Goal: Task Accomplishment & Management: Use online tool/utility

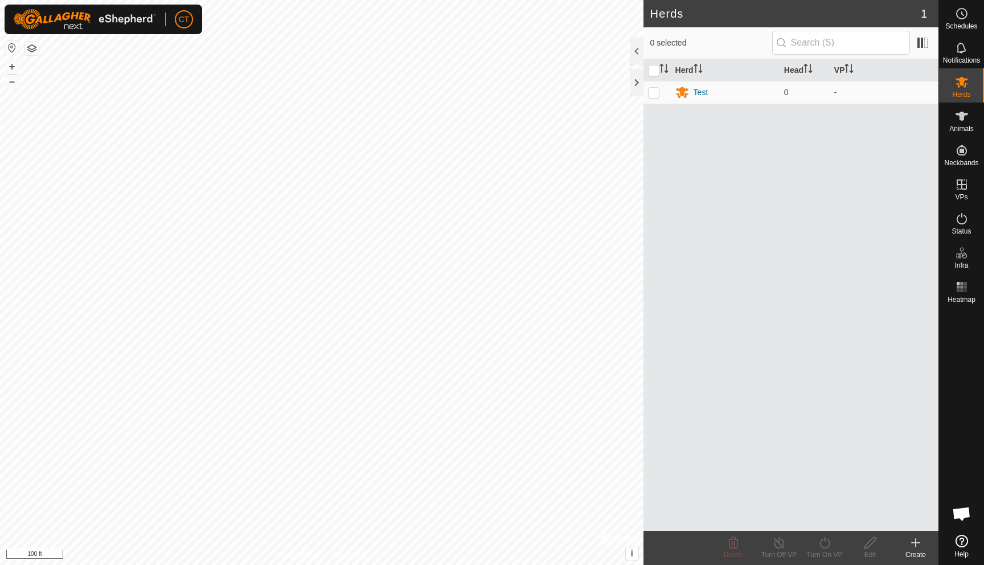
click at [736, 146] on div "Herd Head VP Test 0 -" at bounding box center [790, 294] width 295 height 471
click at [914, 551] on div "Create" at bounding box center [916, 554] width 46 height 10
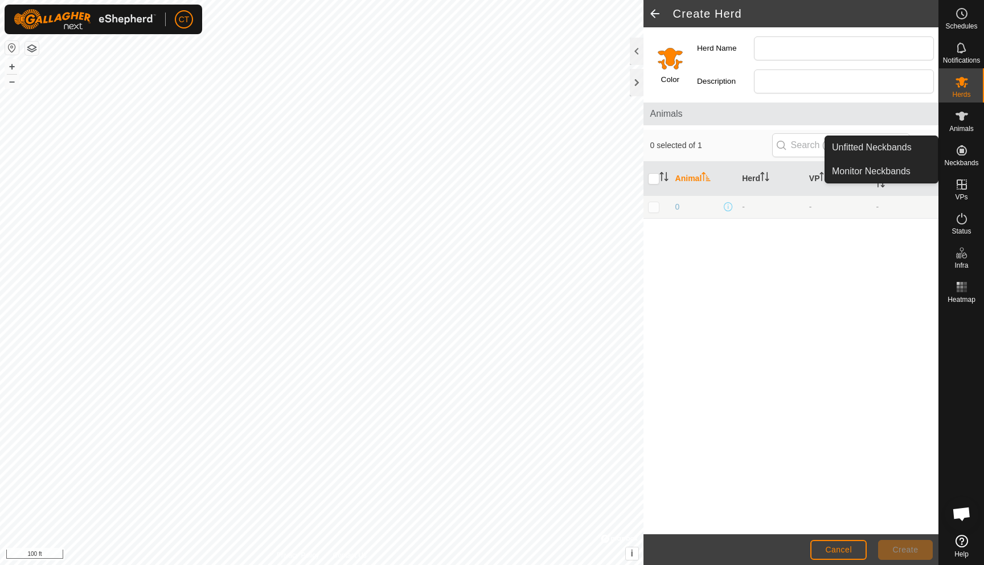
click at [961, 147] on icon at bounding box center [962, 150] width 14 height 14
click at [904, 152] on link "Unfitted Neckbands" at bounding box center [881, 147] width 113 height 23
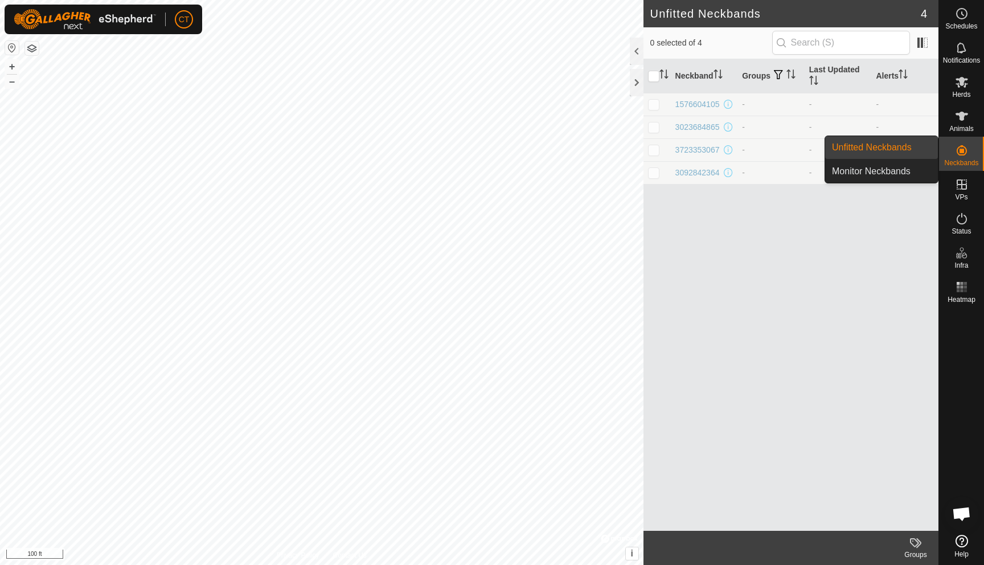
click at [963, 147] on icon at bounding box center [961, 150] width 10 height 10
click at [882, 169] on link "Monitor Neckbands" at bounding box center [881, 171] width 113 height 23
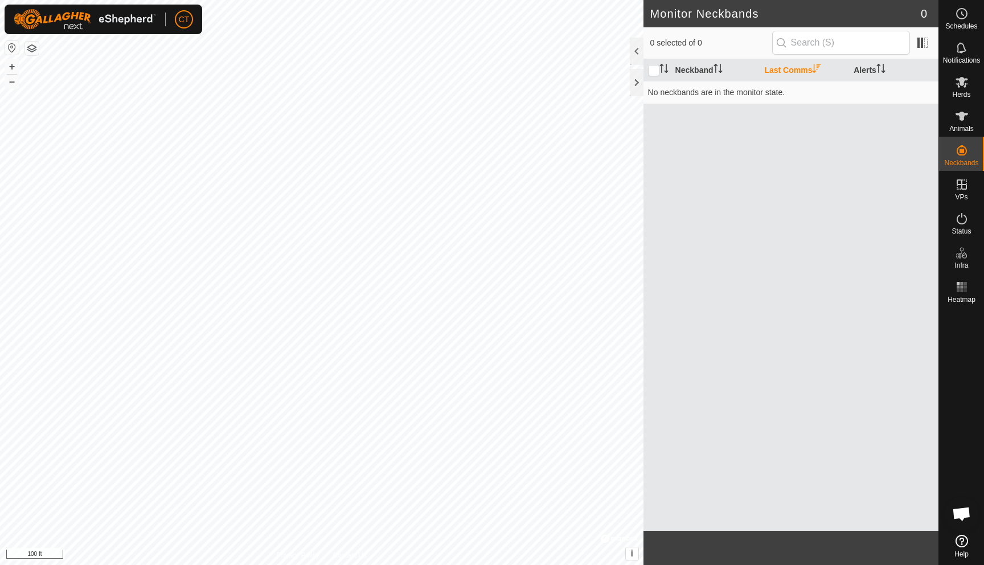
click at [831, 134] on div "Neckband Last Comms Alerts No neckbands are in the monitor state." at bounding box center [790, 294] width 295 height 471
click at [702, 65] on th "Neckband" at bounding box center [715, 70] width 89 height 22
click at [824, 71] on th "Last Comms" at bounding box center [803, 70] width 89 height 22
click at [865, 69] on th "Alerts" at bounding box center [893, 70] width 89 height 22
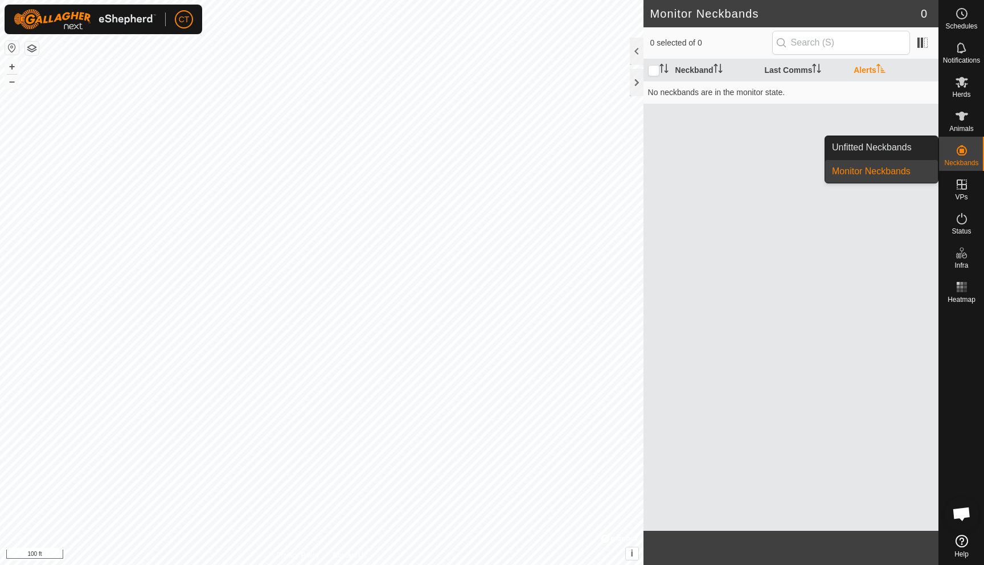
click at [962, 154] on icon at bounding box center [962, 150] width 14 height 14
click at [883, 146] on link "Unfitted Neckbands" at bounding box center [881, 147] width 113 height 23
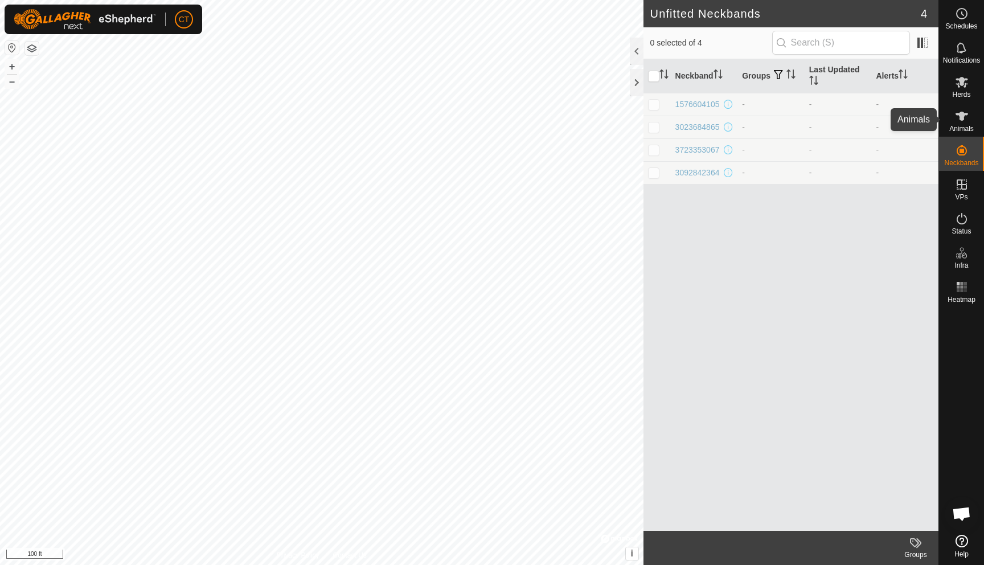
click at [960, 122] on icon at bounding box center [962, 116] width 14 height 14
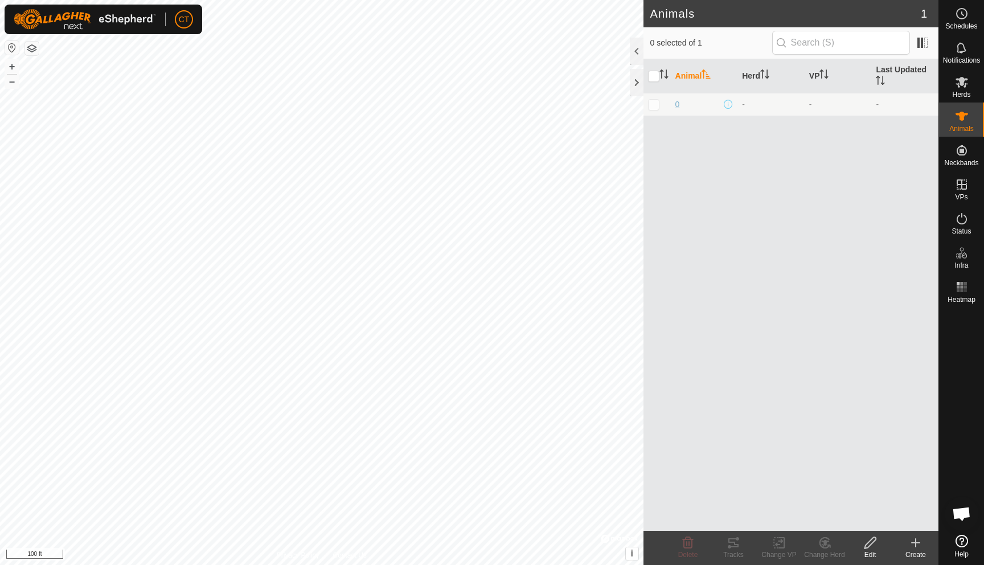
click at [678, 103] on span "0" at bounding box center [677, 104] width 5 height 12
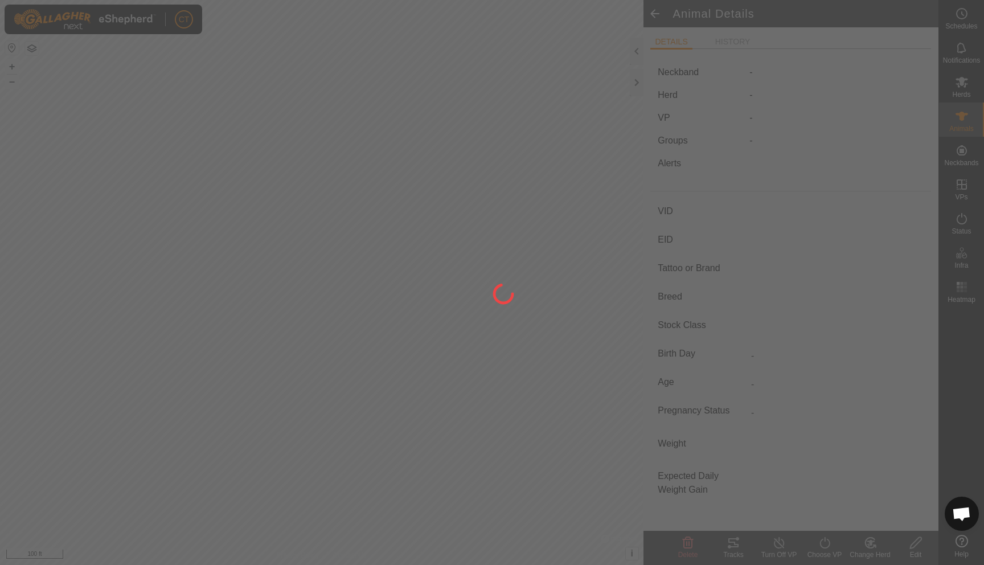
type input "0"
type input "-"
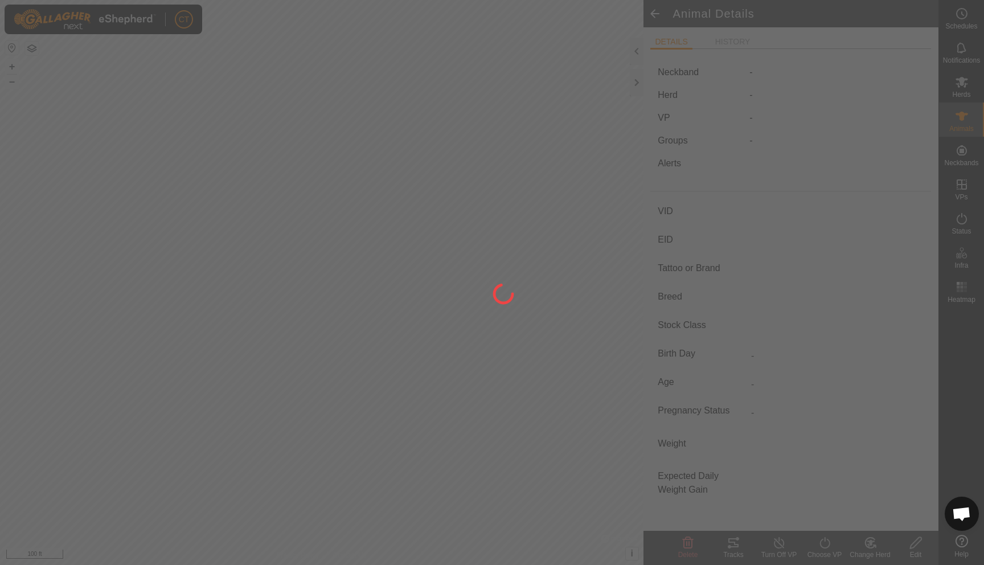
type input "0 kg"
type input "-"
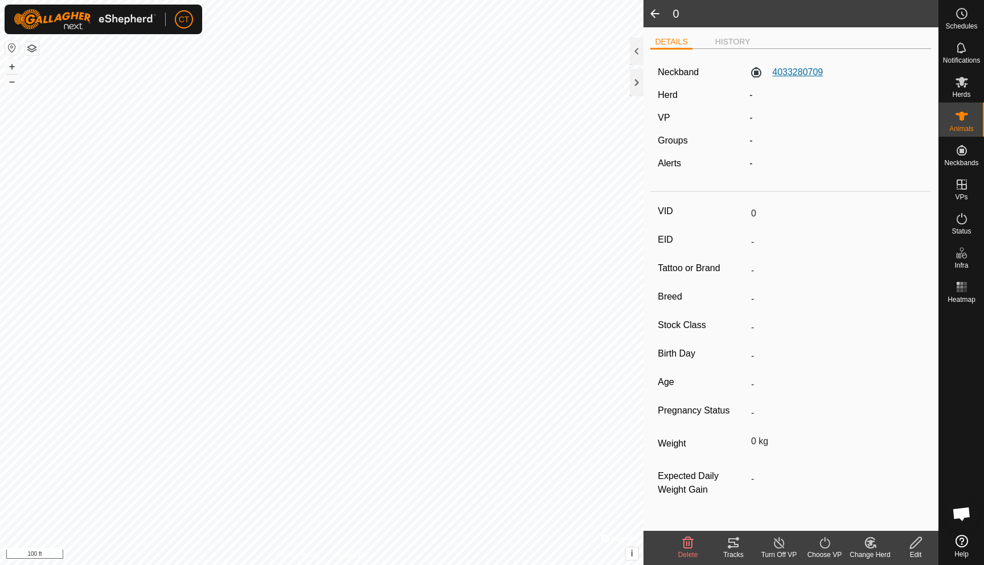
click at [787, 70] on label "4033280709" at bounding box center [785, 72] width 73 height 14
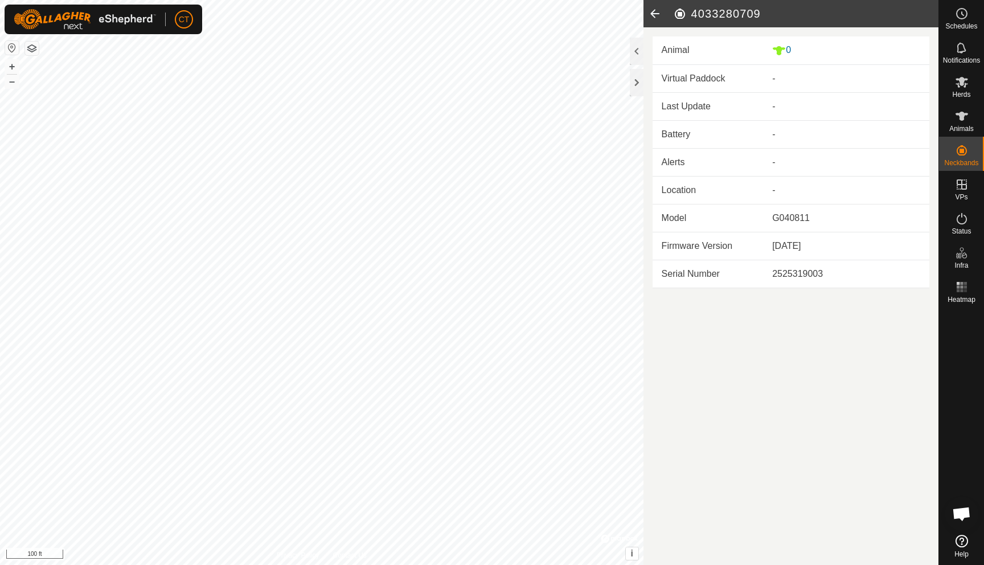
click at [653, 13] on icon at bounding box center [654, 13] width 23 height 27
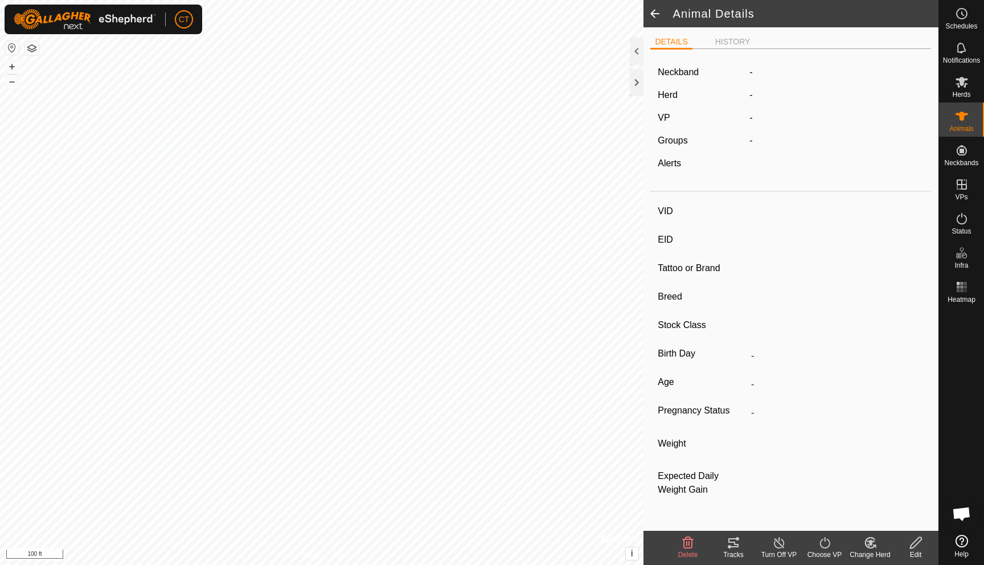
type input "0"
type input "-"
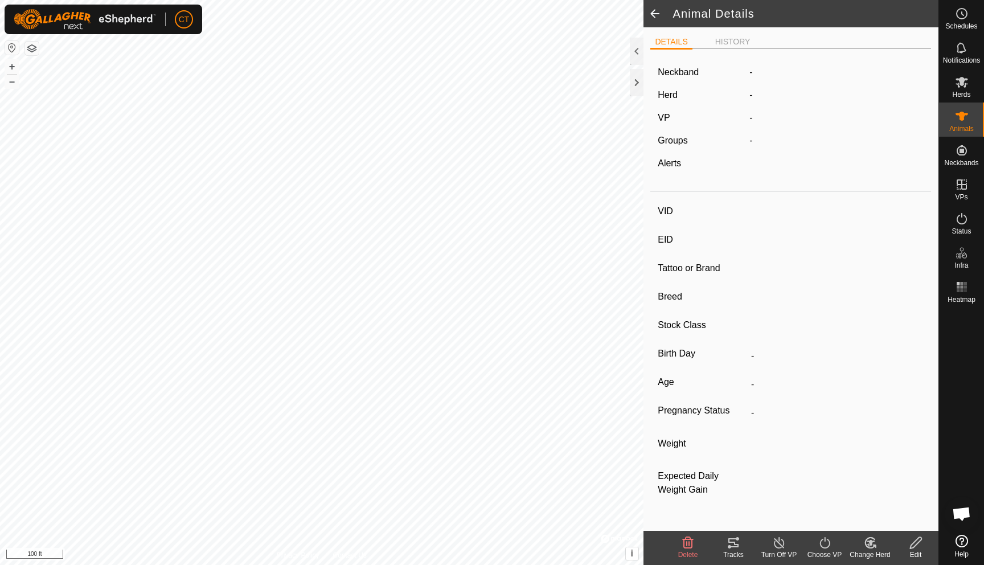
type input "0 kg"
type input "-"
click at [726, 42] on li "HISTORY" at bounding box center [732, 43] width 44 height 14
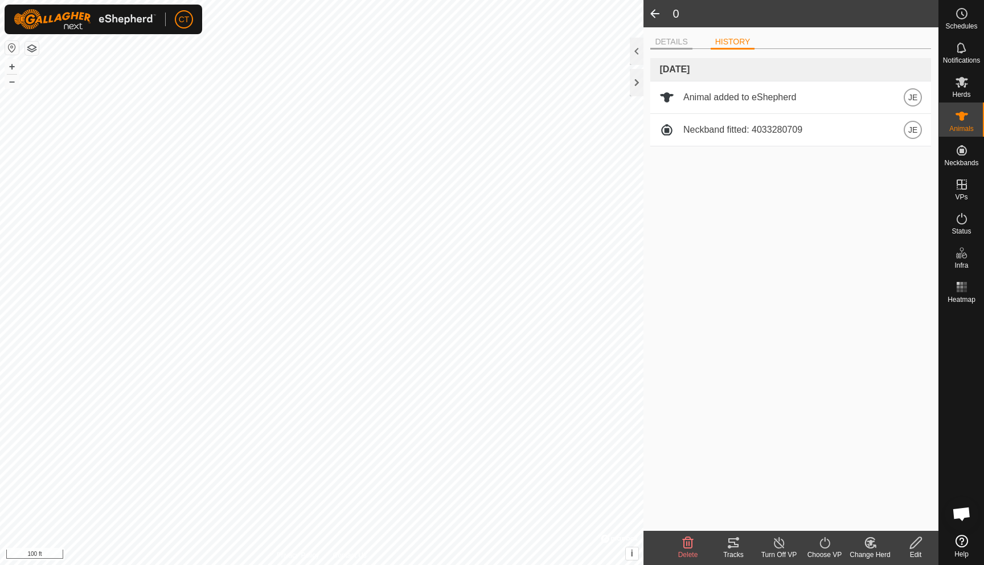
click at [664, 44] on li "DETAILS" at bounding box center [671, 43] width 42 height 14
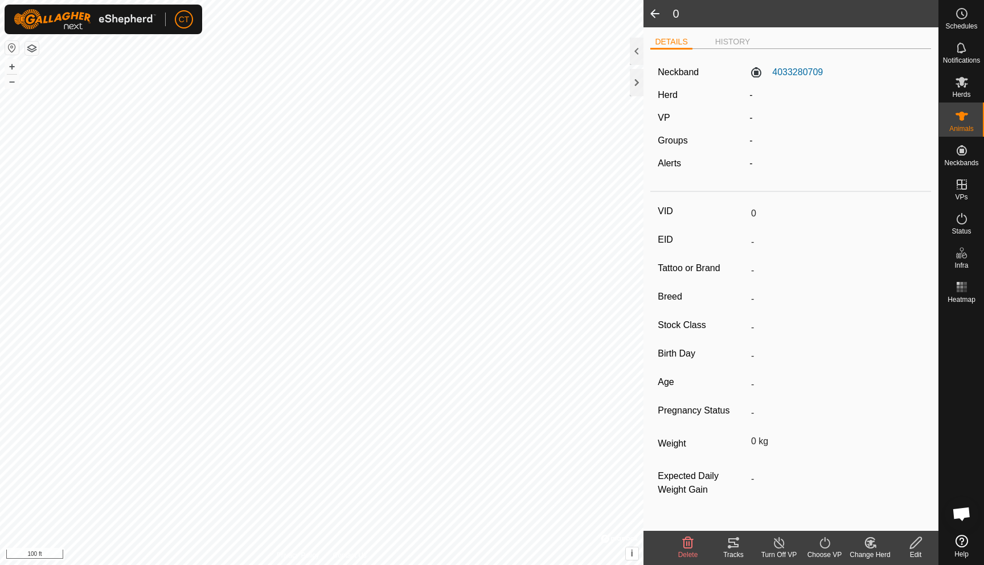
click at [652, 12] on span at bounding box center [654, 13] width 23 height 27
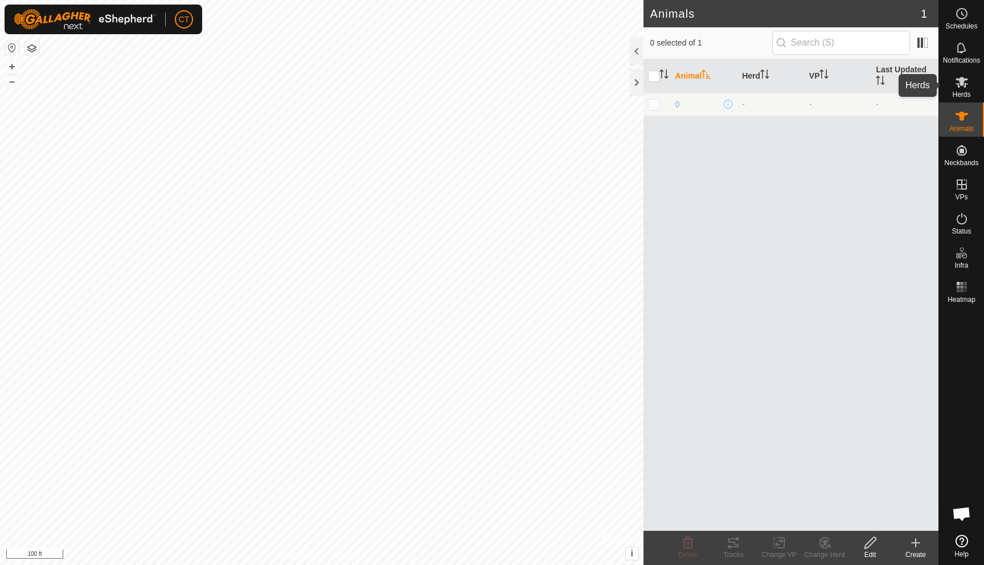
click at [961, 93] on span "Herds" at bounding box center [961, 94] width 18 height 7
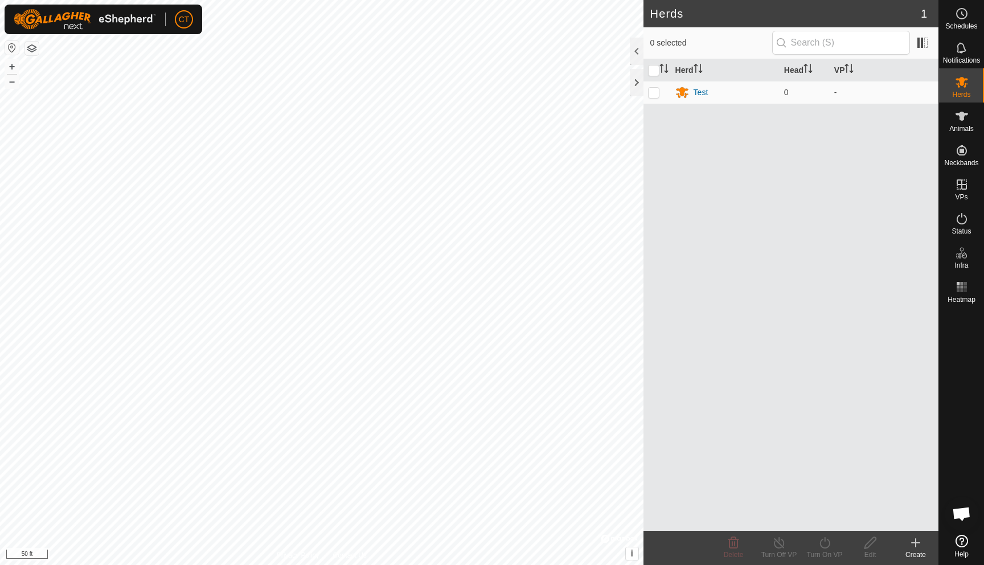
click at [914, 545] on icon at bounding box center [916, 543] width 14 height 14
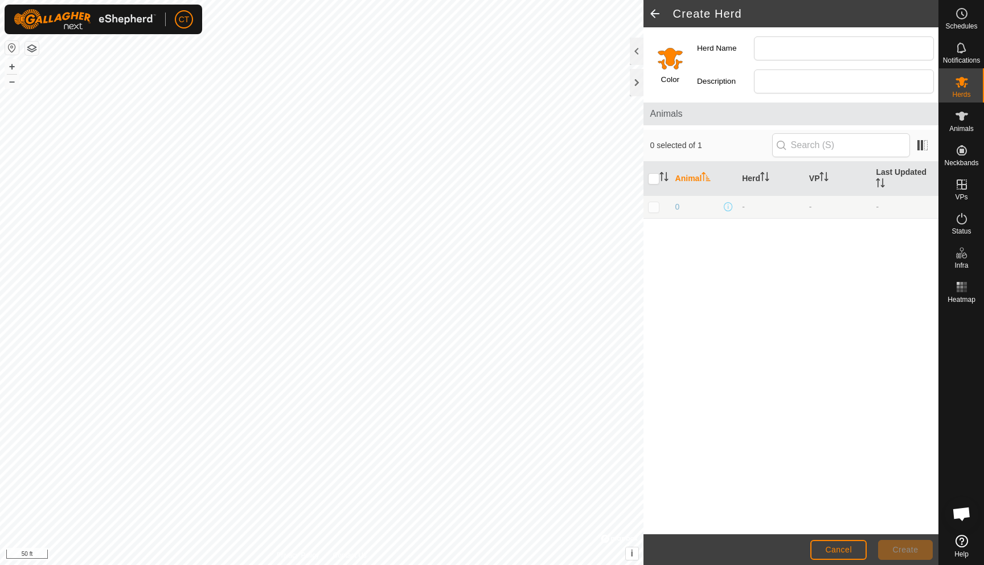
click at [659, 10] on span at bounding box center [654, 13] width 23 height 27
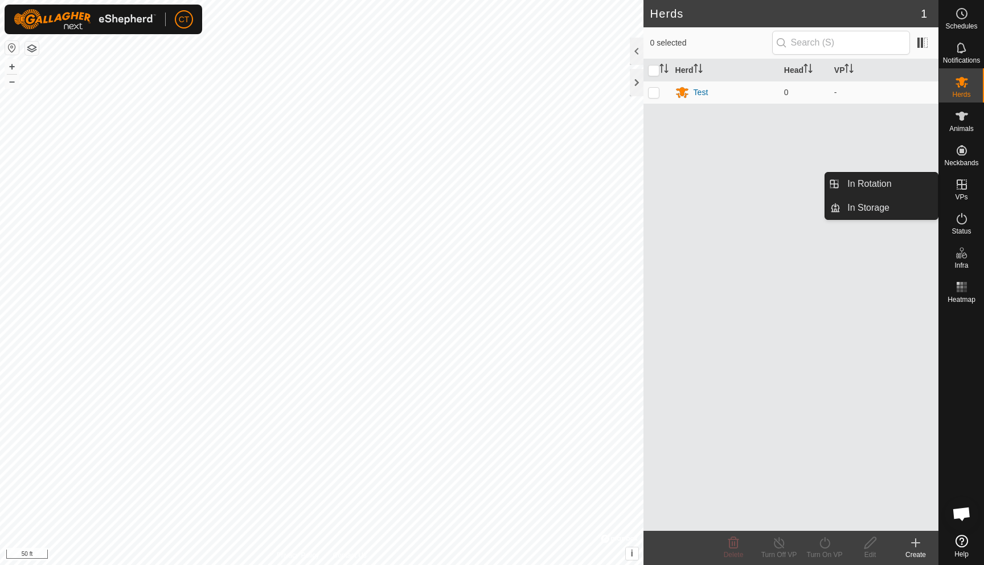
click at [958, 191] on es-virtualpaddocks-svg-icon at bounding box center [961, 184] width 20 height 18
click at [963, 187] on icon at bounding box center [962, 185] width 14 height 14
click at [955, 182] on icon at bounding box center [962, 185] width 14 height 14
click at [870, 208] on link "In Storage" at bounding box center [888, 207] width 97 height 23
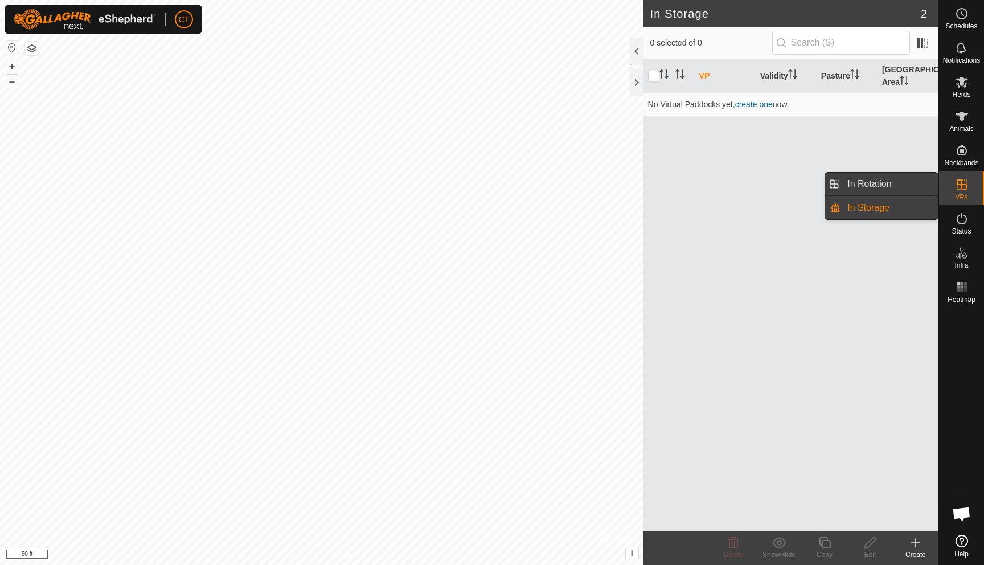
click at [885, 184] on link "In Rotation" at bounding box center [888, 183] width 97 height 23
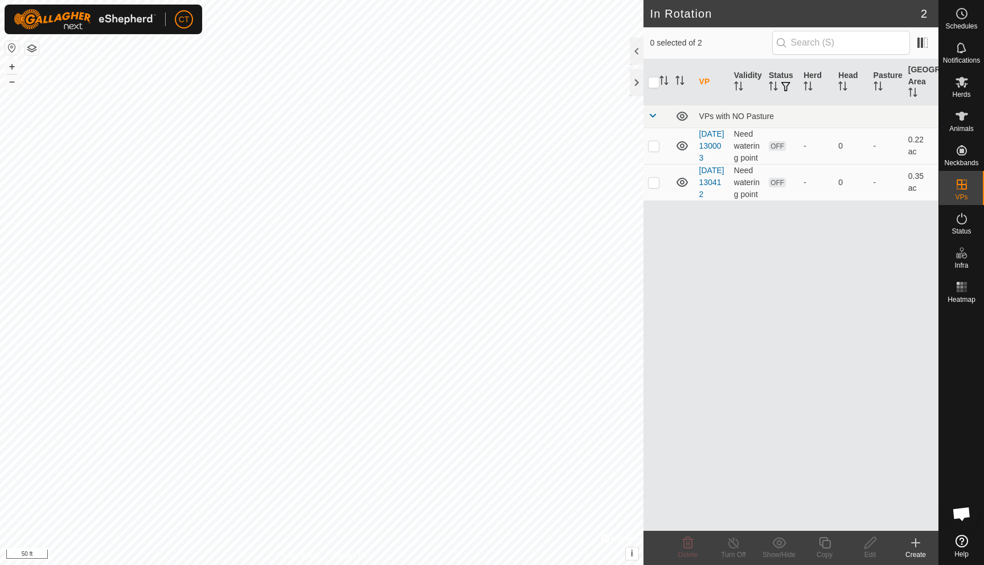
click at [914, 549] on div "Create" at bounding box center [916, 554] width 46 height 10
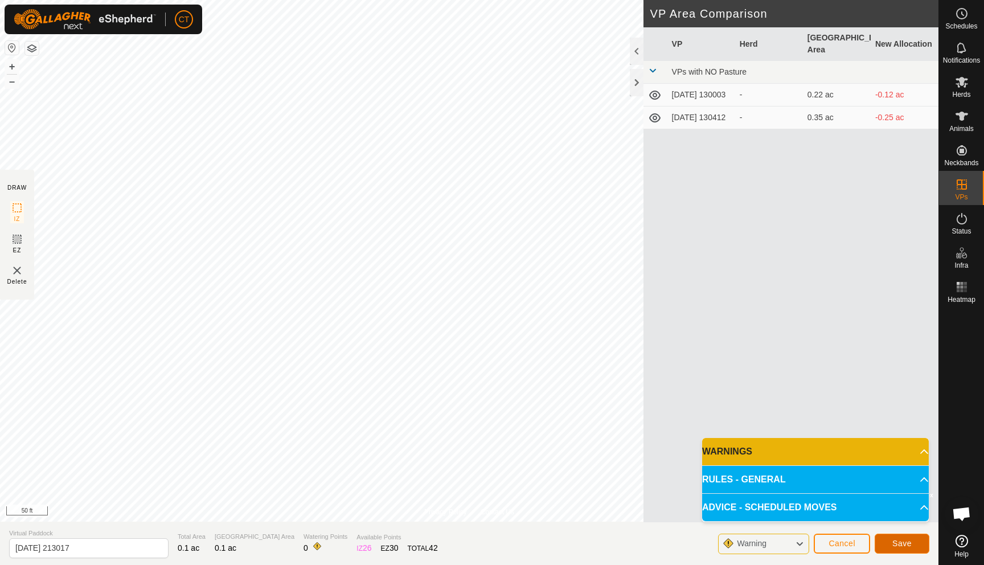
click at [890, 545] on button "Save" at bounding box center [901, 543] width 55 height 20
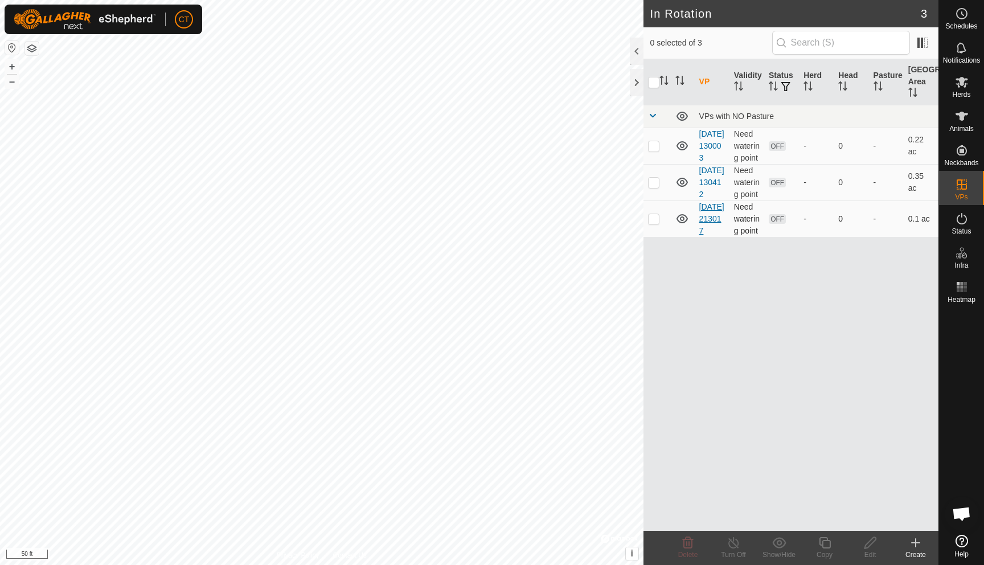
click at [706, 235] on link "[DATE] 213017" at bounding box center [711, 218] width 25 height 33
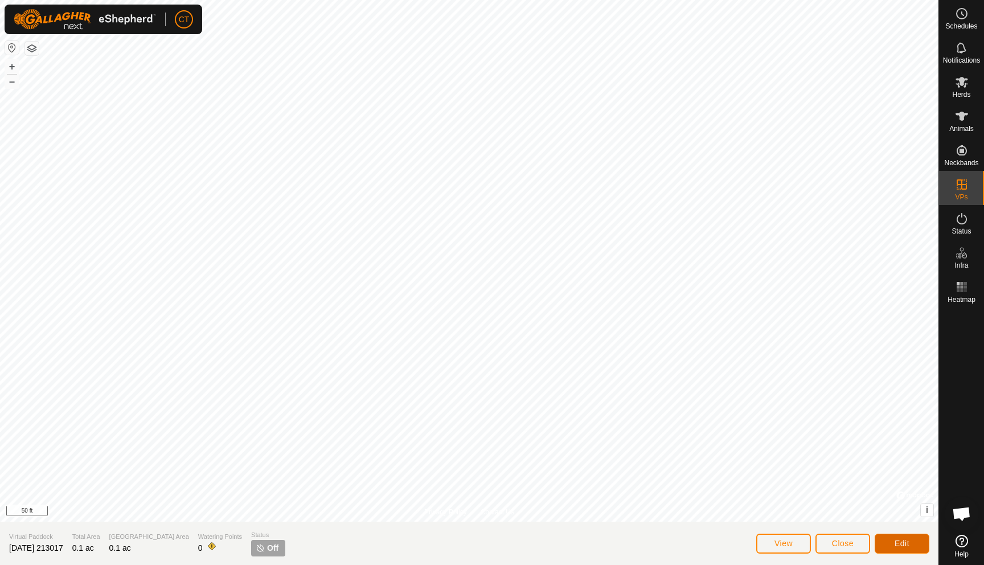
click at [913, 542] on button "Edit" at bounding box center [901, 543] width 55 height 20
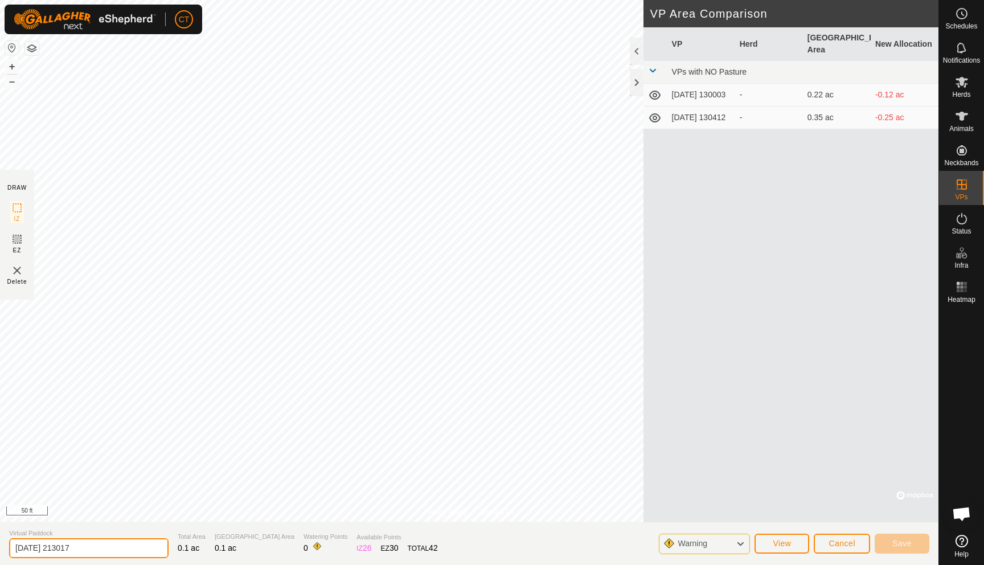
drag, startPoint x: 94, startPoint y: 548, endPoint x: 0, endPoint y: 547, distance: 93.9
click at [0, 547] on section "Virtual Paddock [DATE] 213017 Total Area 0.1 ac Grazing Area 0.1 ac Watering Po…" at bounding box center [469, 542] width 938 height 43
type input "Sideyard1"
click at [895, 542] on span "Save" at bounding box center [901, 543] width 19 height 9
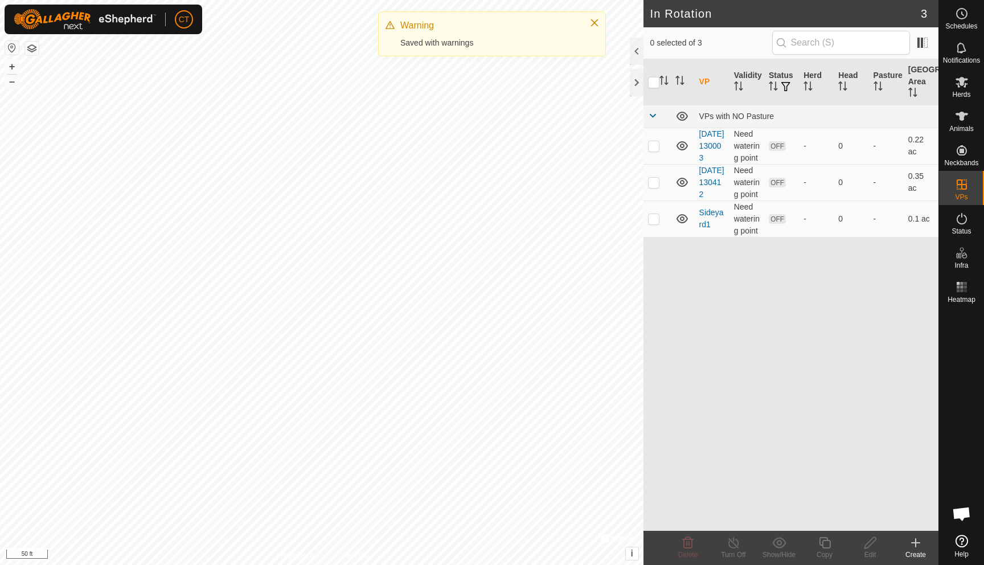
click at [919, 544] on icon at bounding box center [916, 543] width 14 height 14
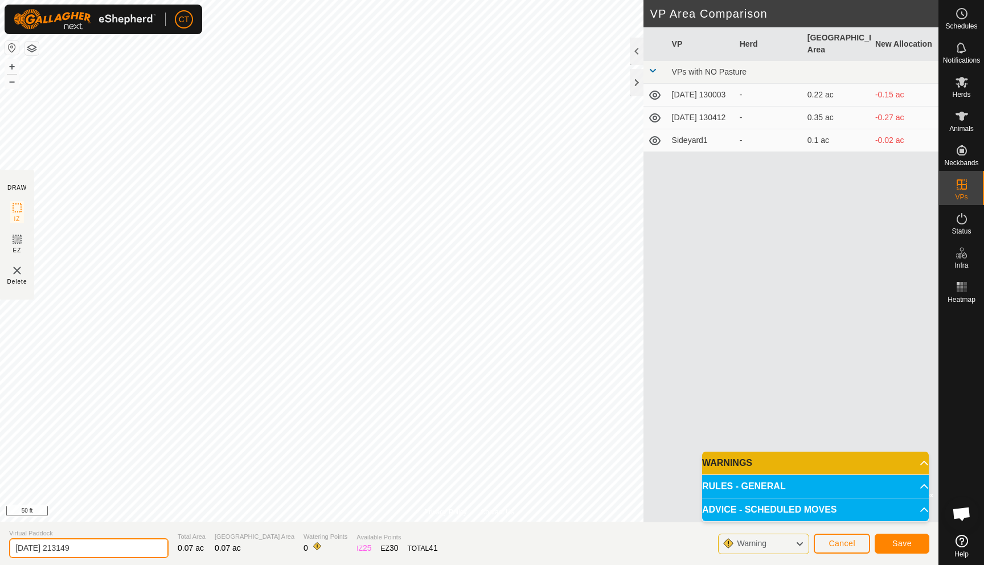
drag, startPoint x: 92, startPoint y: 549, endPoint x: 6, endPoint y: 543, distance: 86.2
click at [6, 543] on section "Virtual Paddock [DATE] 213149 Total Area 0.07 ac Grazing Area 0.07 ac Watering …" at bounding box center [469, 542] width 938 height 43
type input "Sideyard2"
click at [902, 542] on span "Save" at bounding box center [901, 543] width 19 height 9
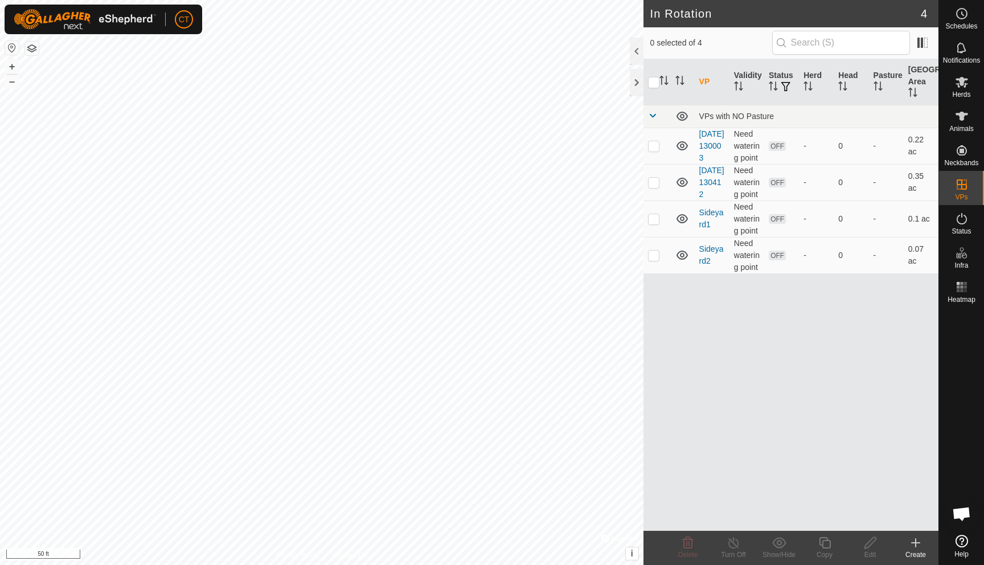
click at [918, 541] on icon at bounding box center [916, 543] width 14 height 14
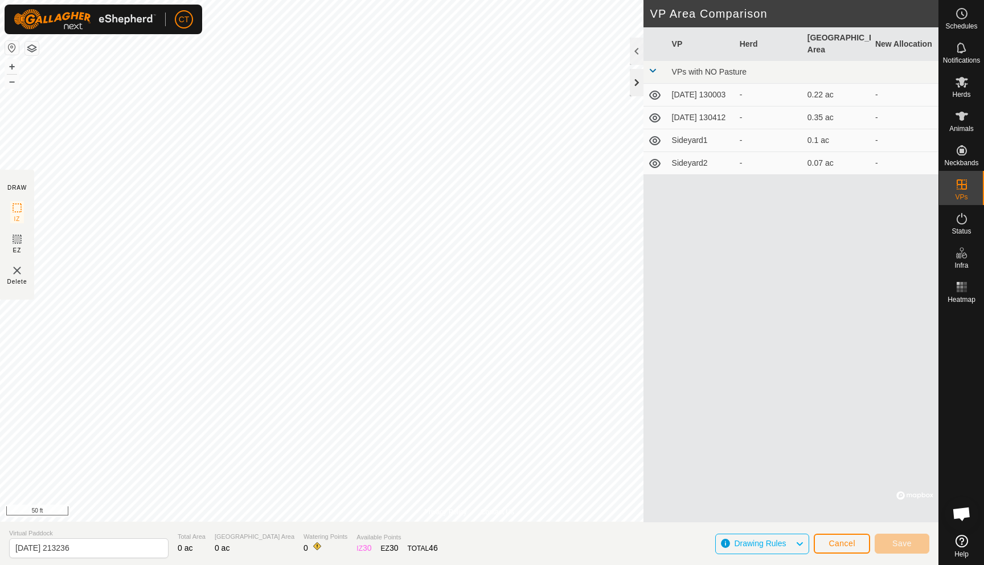
click at [633, 79] on div at bounding box center [637, 82] width 14 height 27
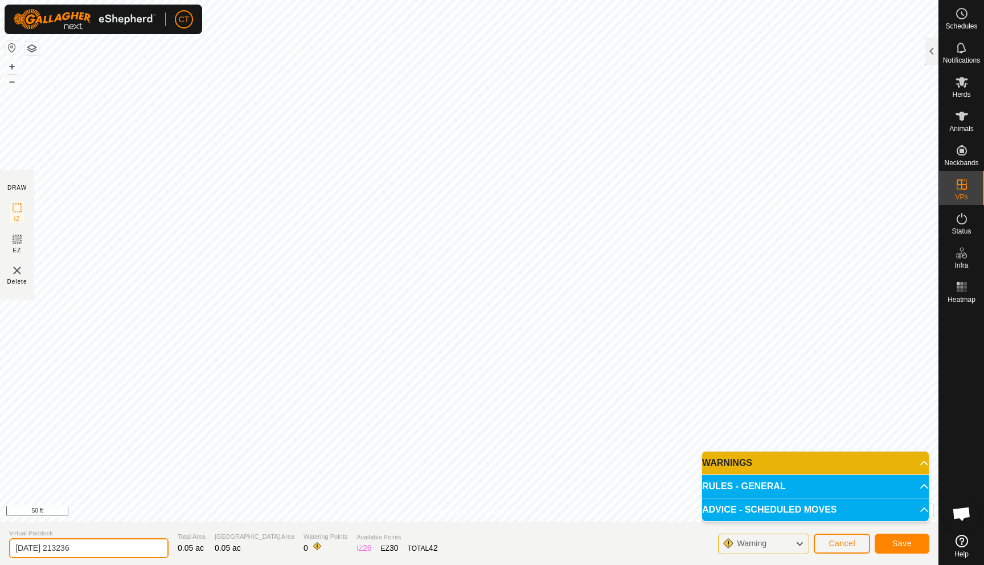
drag, startPoint x: 102, startPoint y: 548, endPoint x: 0, endPoint y: 546, distance: 101.9
click at [0, 546] on section "Virtual Paddock [DATE] 213236 Total Area 0.05 ac Grazing Area 0.05 ac Watering …" at bounding box center [469, 542] width 938 height 43
type input "Pond 1"
click at [890, 542] on button "Save" at bounding box center [901, 543] width 55 height 20
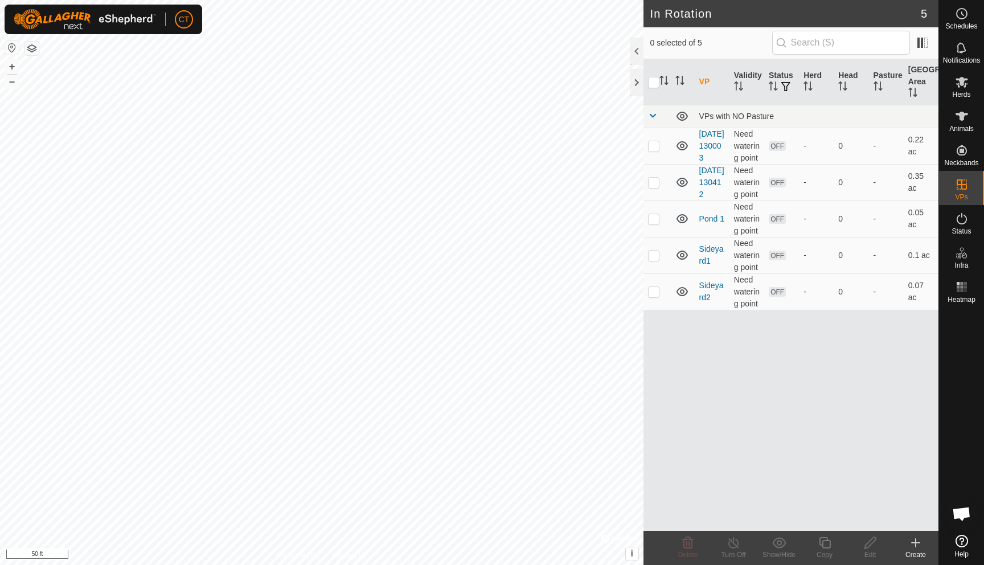
click at [919, 541] on icon at bounding box center [916, 543] width 14 height 14
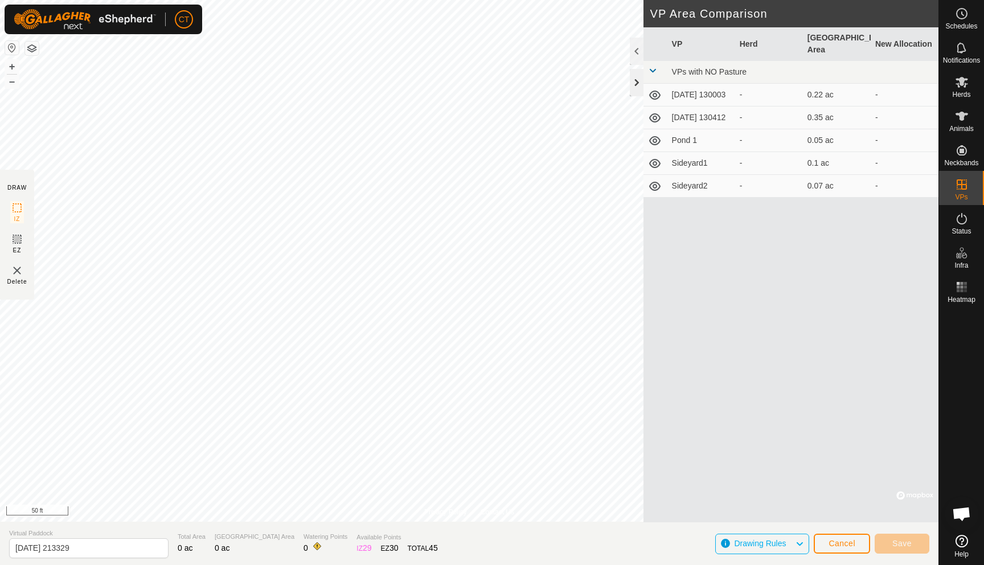
click at [636, 81] on div at bounding box center [637, 82] width 14 height 27
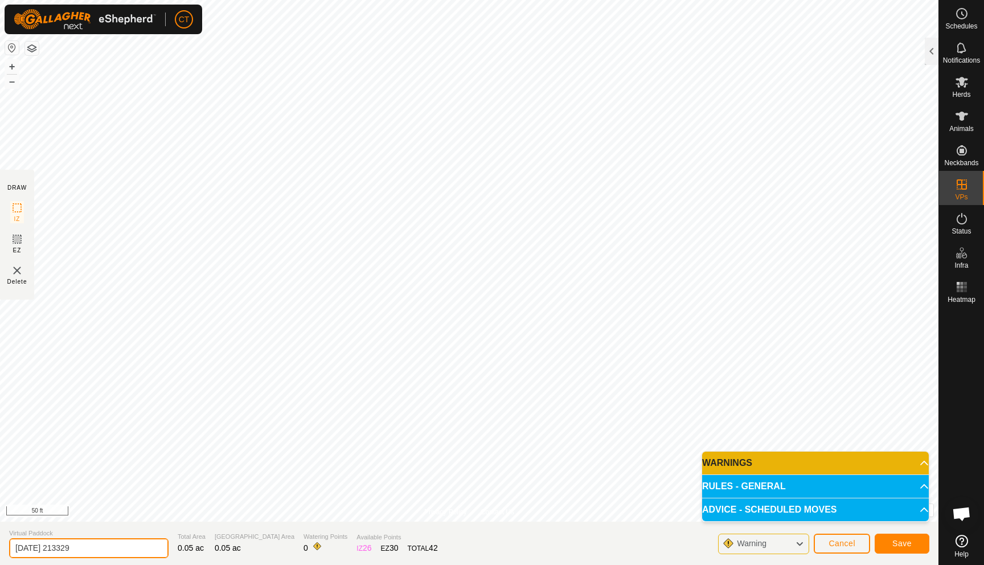
drag, startPoint x: 91, startPoint y: 548, endPoint x: 0, endPoint y: 544, distance: 91.2
click at [0, 544] on section "Virtual Paddock [DATE] 213329 Total Area 0.05 ac Grazing Area 0.05 ac Watering …" at bounding box center [469, 542] width 938 height 43
type input "pond2"
click at [893, 544] on span "Save" at bounding box center [901, 543] width 19 height 9
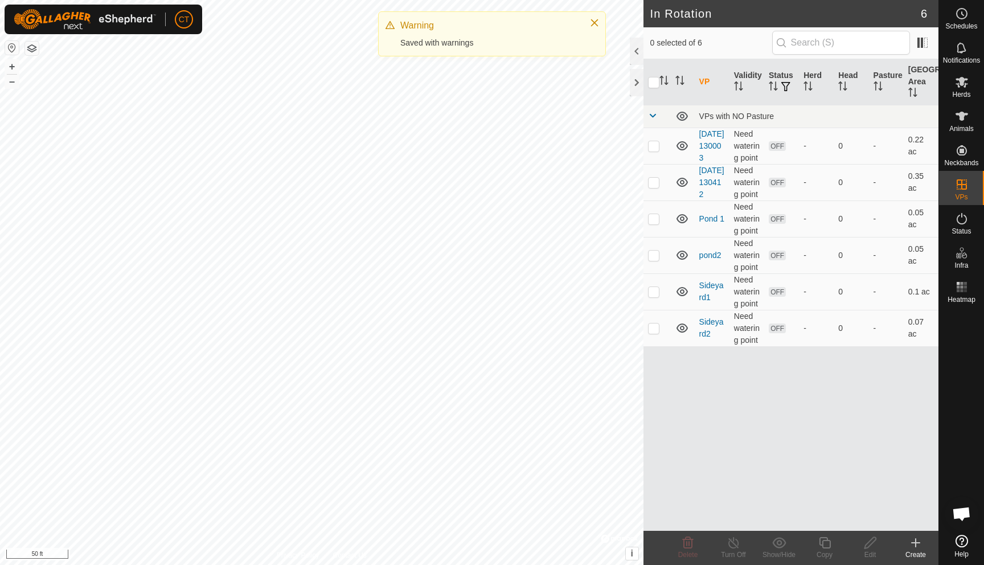
click at [916, 541] on icon at bounding box center [916, 543] width 14 height 14
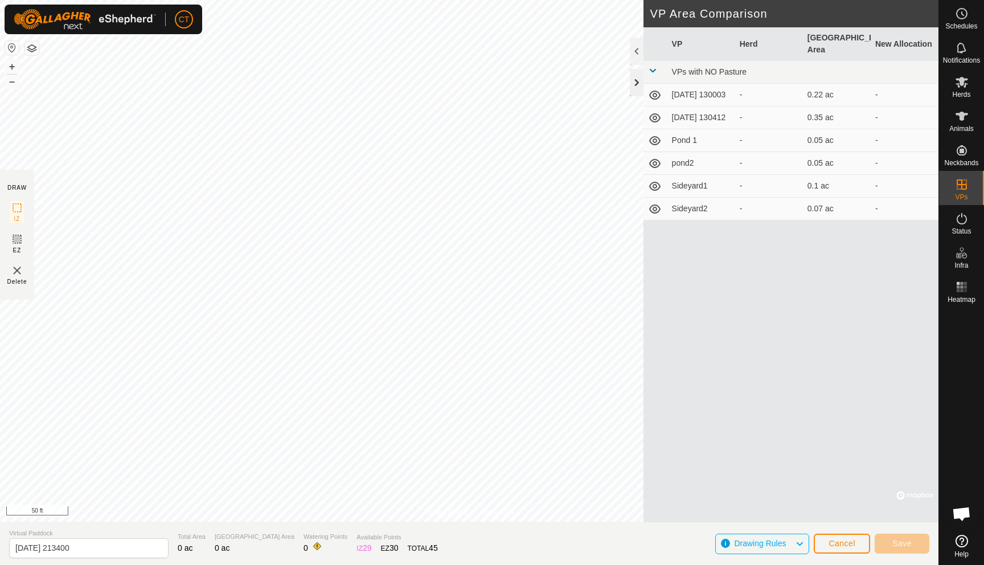
click at [632, 85] on div at bounding box center [637, 82] width 14 height 27
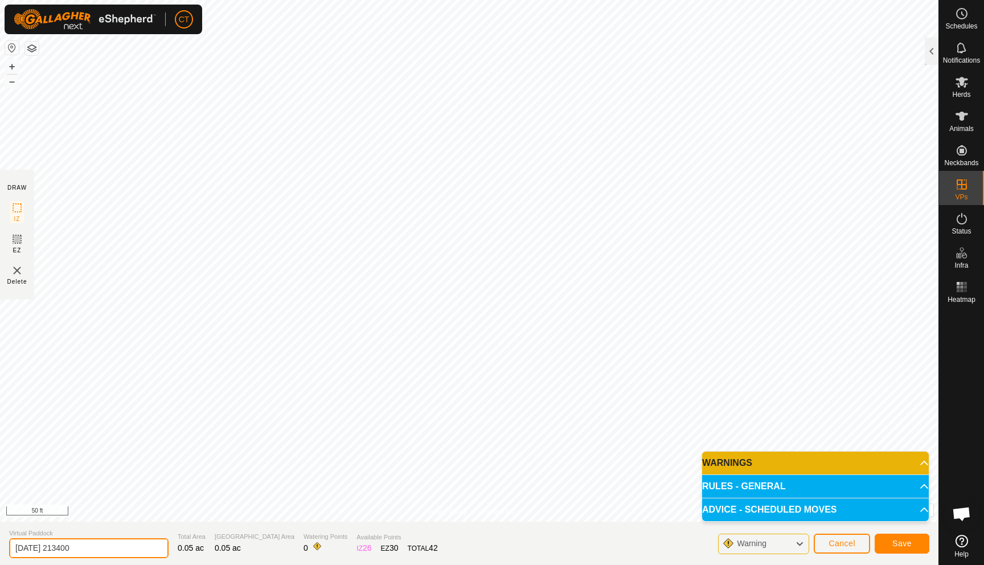
drag, startPoint x: 97, startPoint y: 545, endPoint x: 0, endPoint y: 548, distance: 97.4
click at [0, 548] on section "Virtual Paddock [DATE] 213400 Total Area 0.05 ac Grazing Area 0.05 ac Watering …" at bounding box center [469, 542] width 938 height 43
type input "pond 3"
click at [894, 547] on span "Save" at bounding box center [901, 543] width 19 height 9
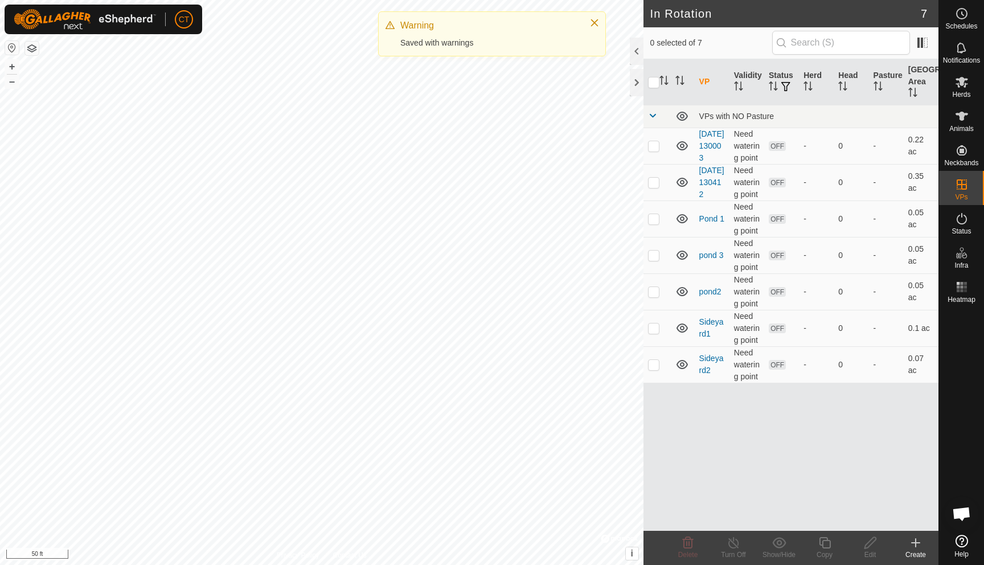
click at [912, 544] on icon at bounding box center [916, 543] width 14 height 14
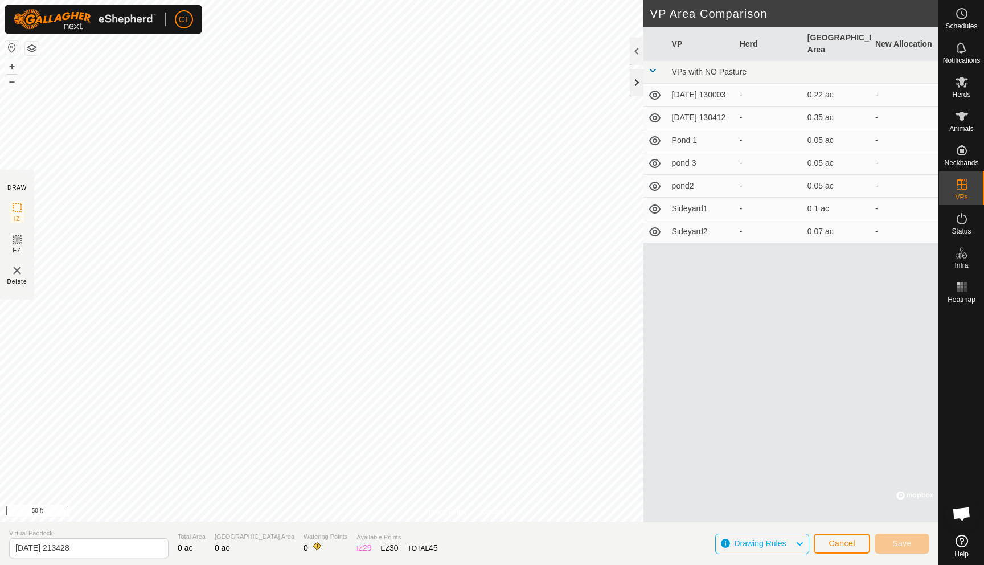
click at [633, 83] on div at bounding box center [637, 82] width 14 height 27
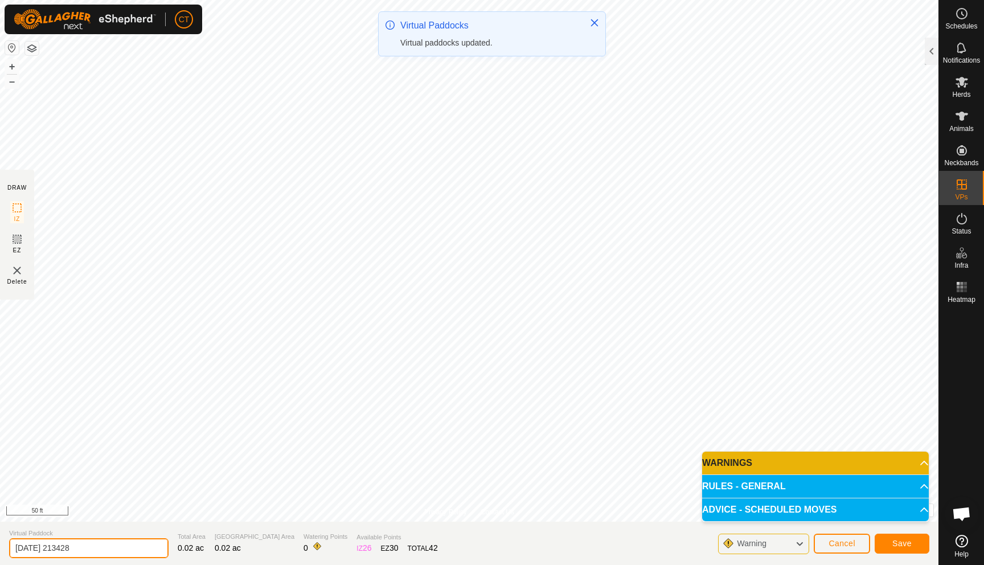
drag, startPoint x: 88, startPoint y: 545, endPoint x: 0, endPoint y: 531, distance: 89.3
click at [0, 531] on section "Virtual Paddock [DATE] 213428 Total Area 0.02 ac Grazing Area 0.02 ac Watering …" at bounding box center [469, 542] width 938 height 43
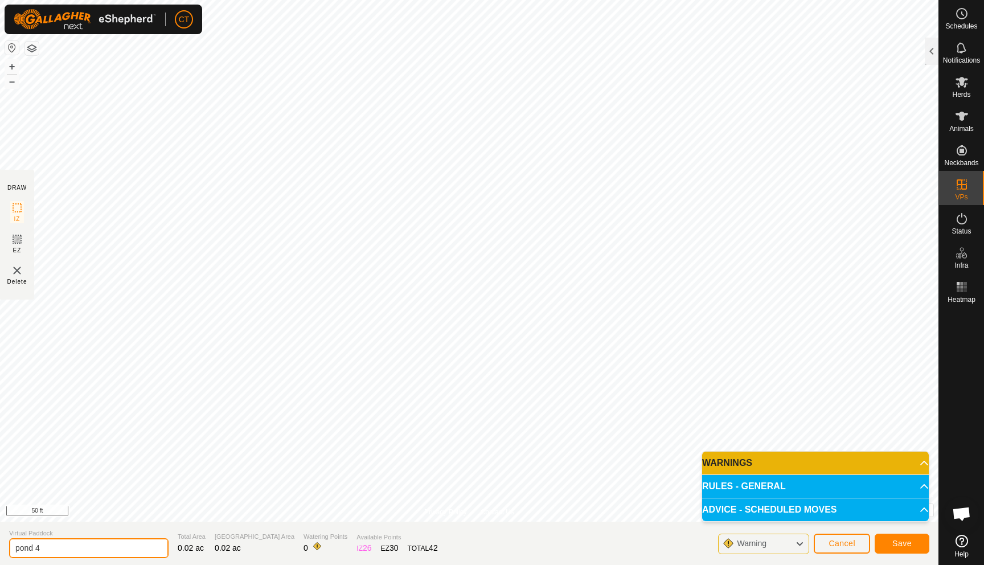
type input "pond 4"
click at [887, 544] on button "Save" at bounding box center [901, 543] width 55 height 20
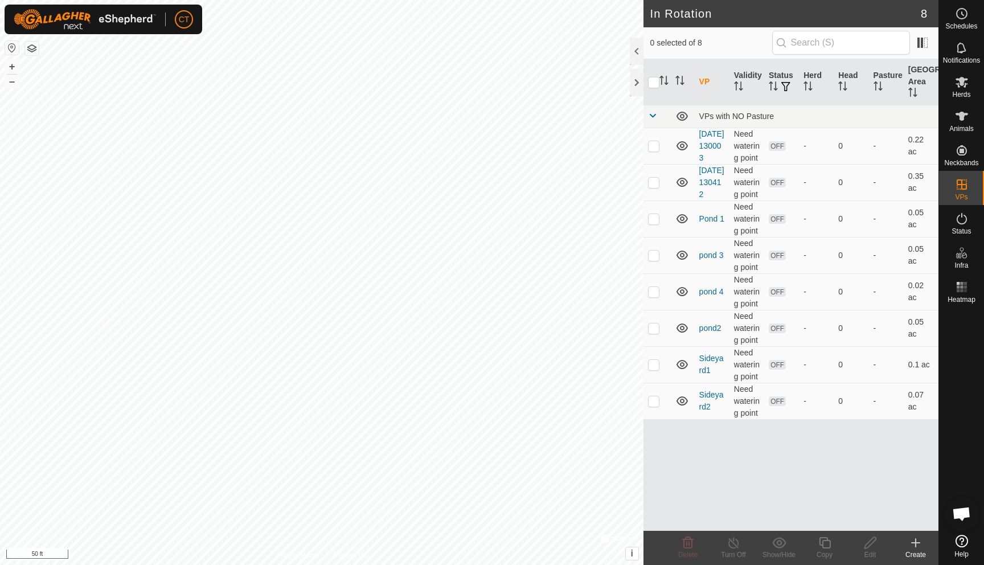
click at [921, 548] on icon at bounding box center [916, 543] width 14 height 14
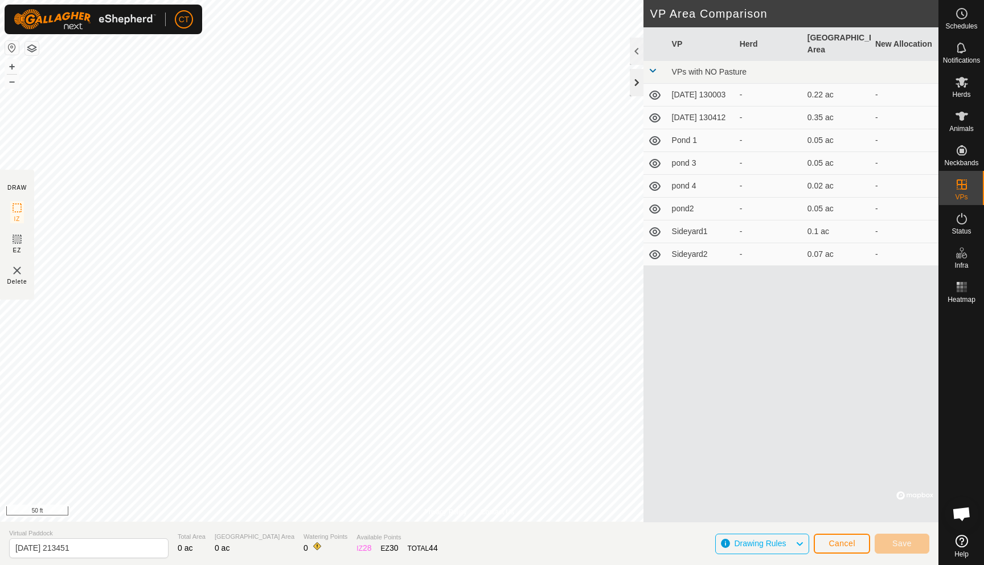
click at [636, 76] on div at bounding box center [637, 82] width 14 height 27
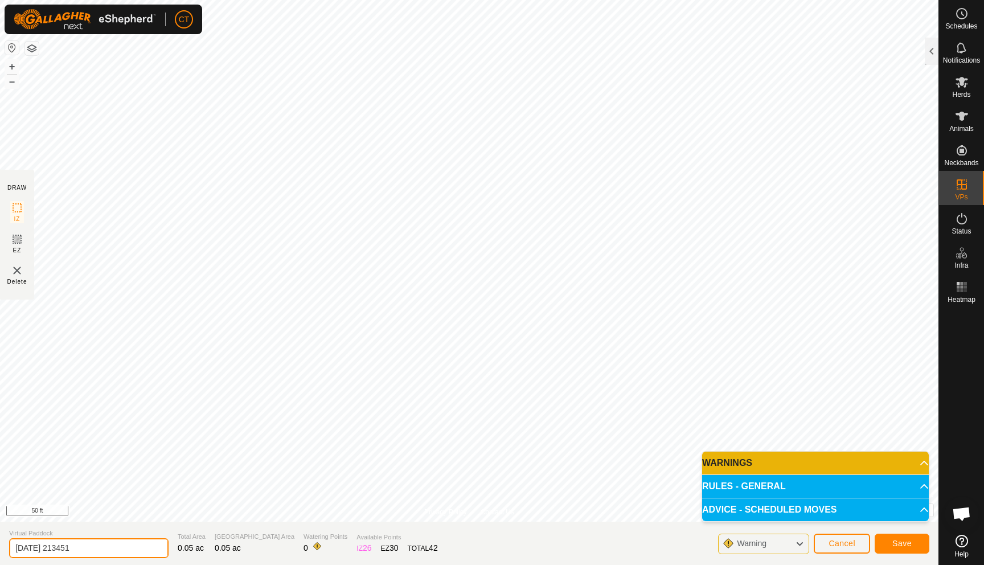
drag, startPoint x: 89, startPoint y: 545, endPoint x: 0, endPoint y: 536, distance: 89.3
click at [0, 536] on section "Virtual Paddock [DATE] 213451 Total Area 0.05 ac Grazing Area 0.05 ac Watering …" at bounding box center [469, 542] width 938 height 43
type input "pond 5"
click at [884, 544] on button "Save" at bounding box center [901, 543] width 55 height 20
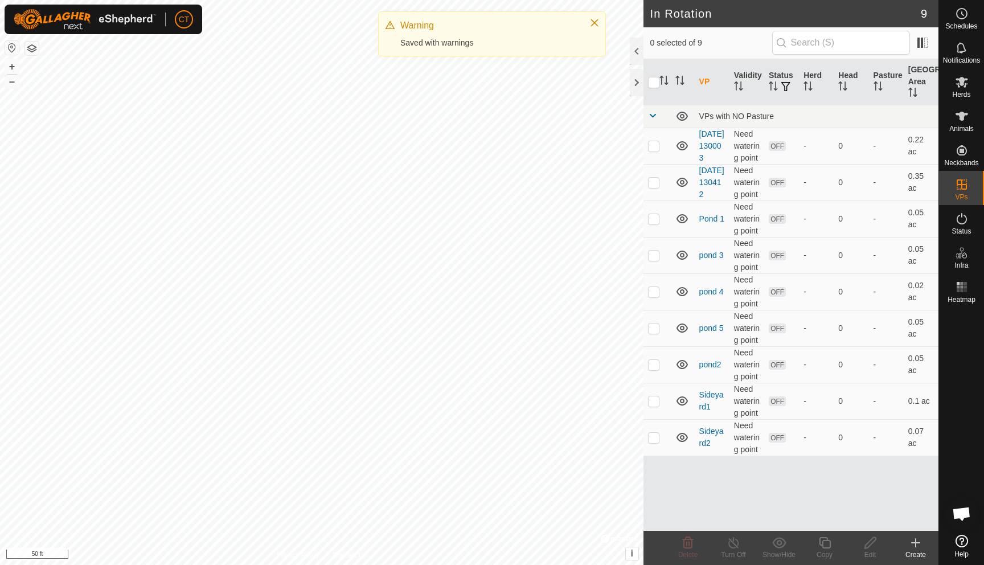
click at [919, 539] on icon at bounding box center [916, 543] width 14 height 14
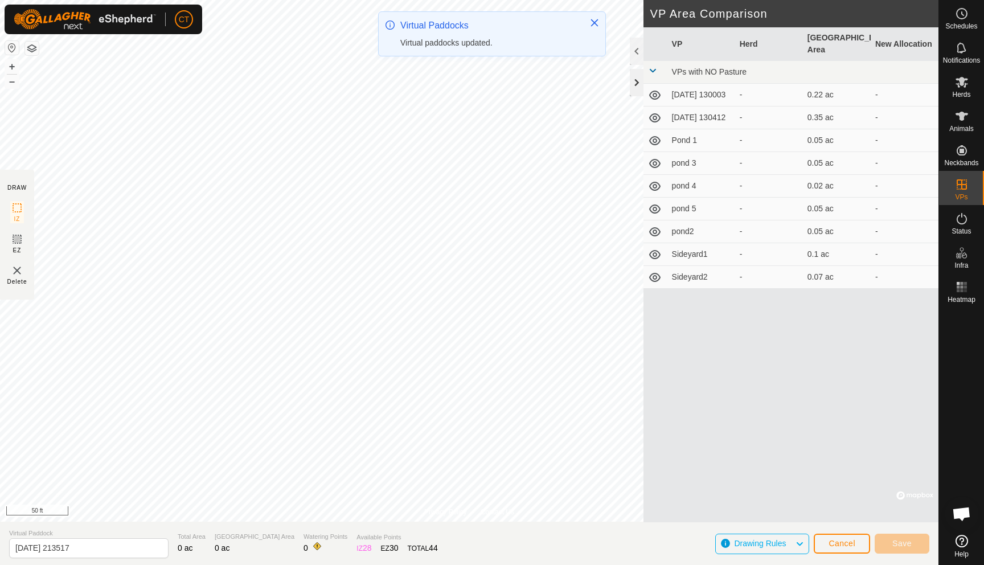
click at [634, 79] on div at bounding box center [637, 82] width 14 height 27
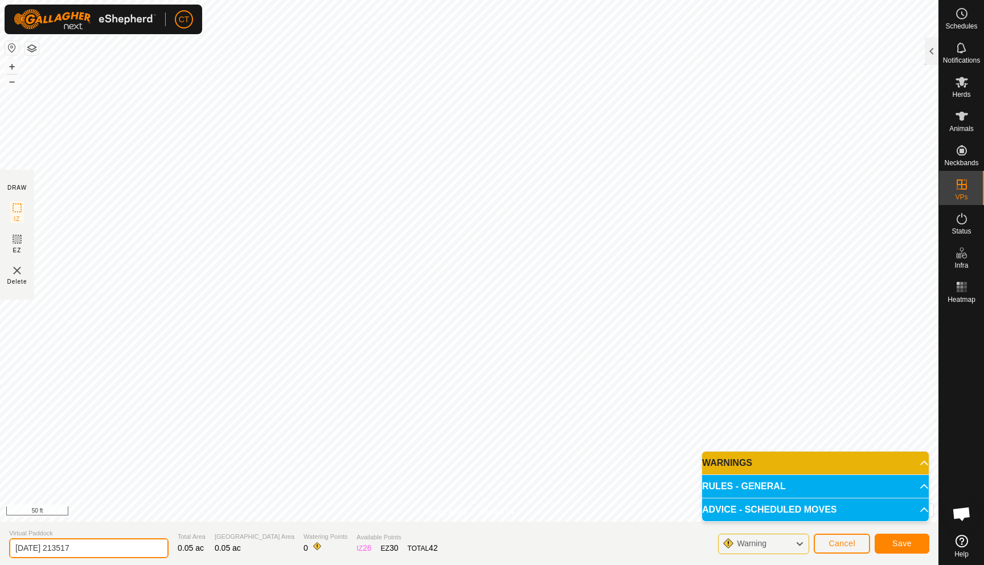
drag, startPoint x: 97, startPoint y: 547, endPoint x: 0, endPoint y: 546, distance: 97.4
click at [0, 546] on section "Virtual Paddock [DATE] 213517 Total Area 0.05 ac Grazing Area 0.05 ac Watering …" at bounding box center [469, 542] width 938 height 43
type input "pond 6"
click at [893, 542] on span "Save" at bounding box center [901, 543] width 19 height 9
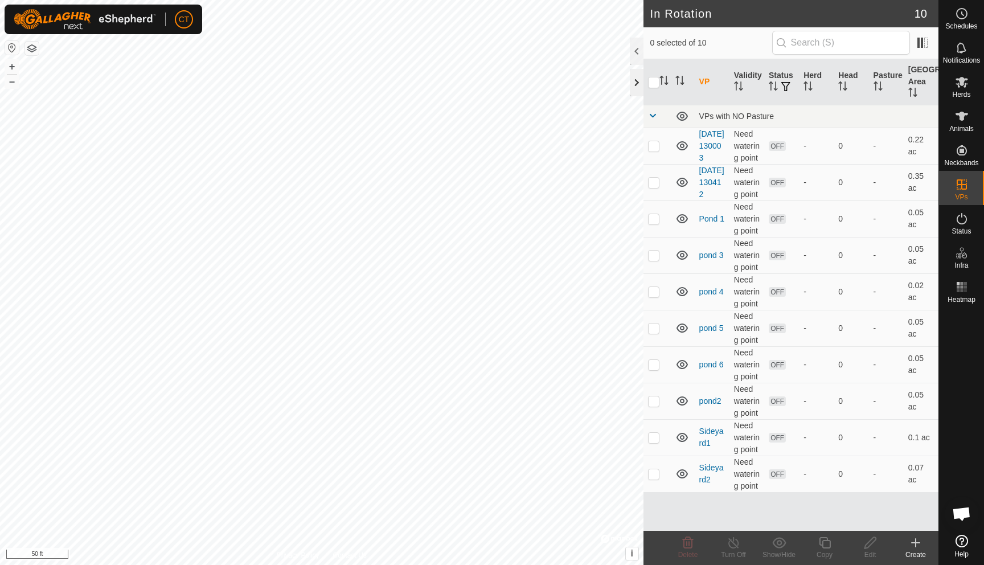
click at [634, 77] on div at bounding box center [637, 82] width 14 height 27
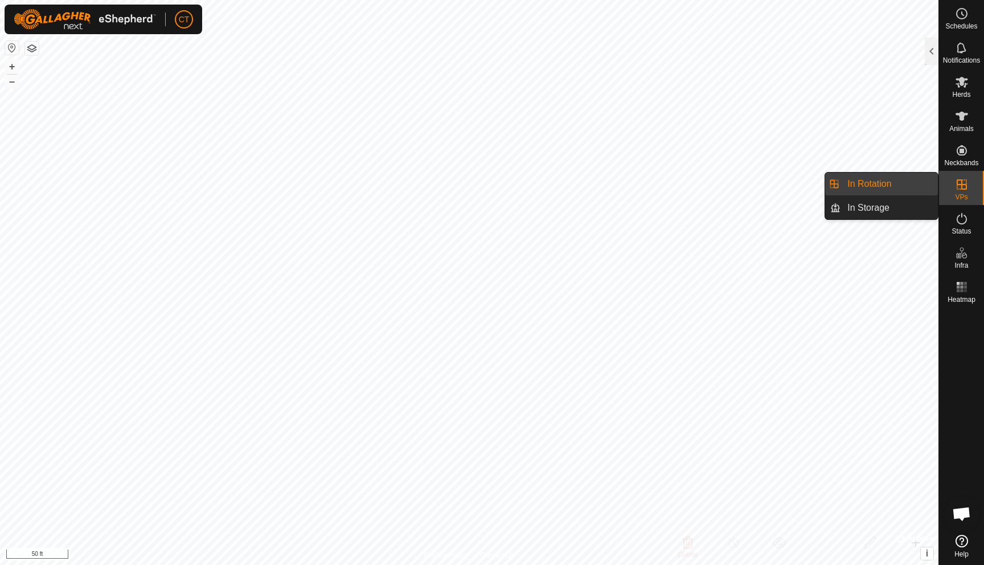
click at [968, 191] on es-virtualpaddocks-svg-icon at bounding box center [961, 184] width 20 height 18
click at [883, 184] on link "In Rotation" at bounding box center [888, 183] width 97 height 23
click at [963, 182] on icon at bounding box center [962, 185] width 14 height 14
click at [892, 183] on link "In Rotation" at bounding box center [888, 183] width 97 height 23
click at [930, 46] on div at bounding box center [932, 51] width 14 height 27
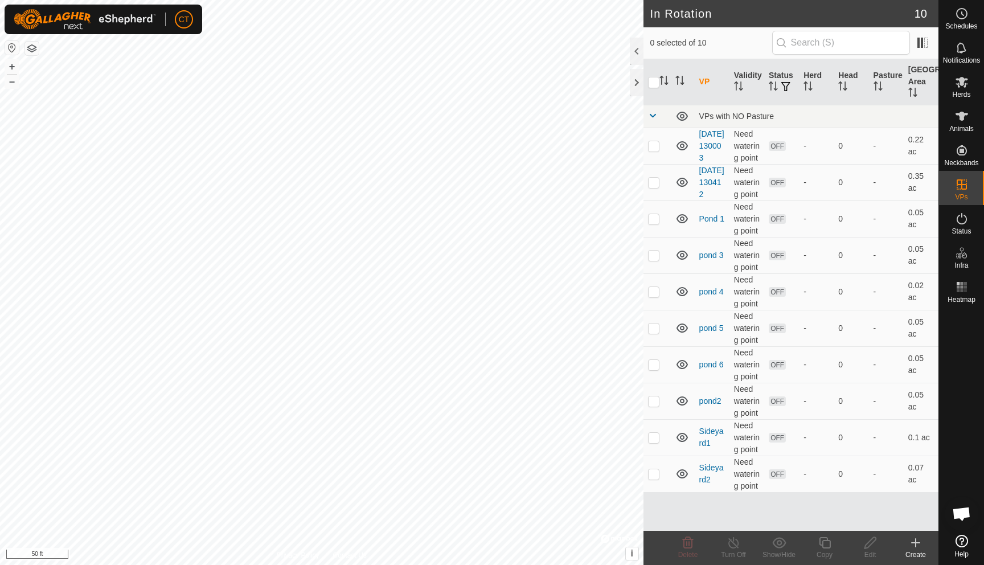
click at [919, 553] on div "Create" at bounding box center [916, 554] width 46 height 10
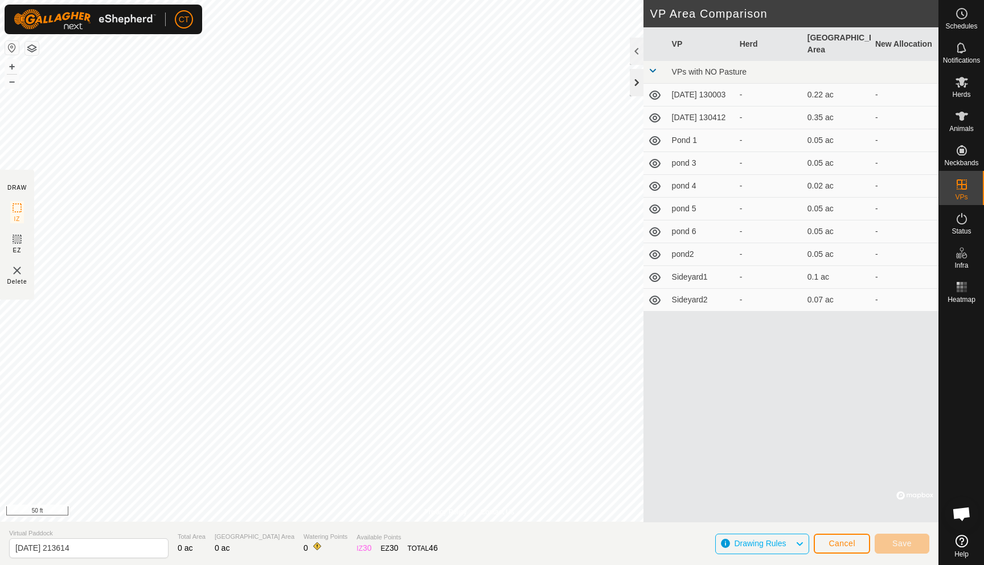
click at [638, 86] on div at bounding box center [637, 82] width 14 height 27
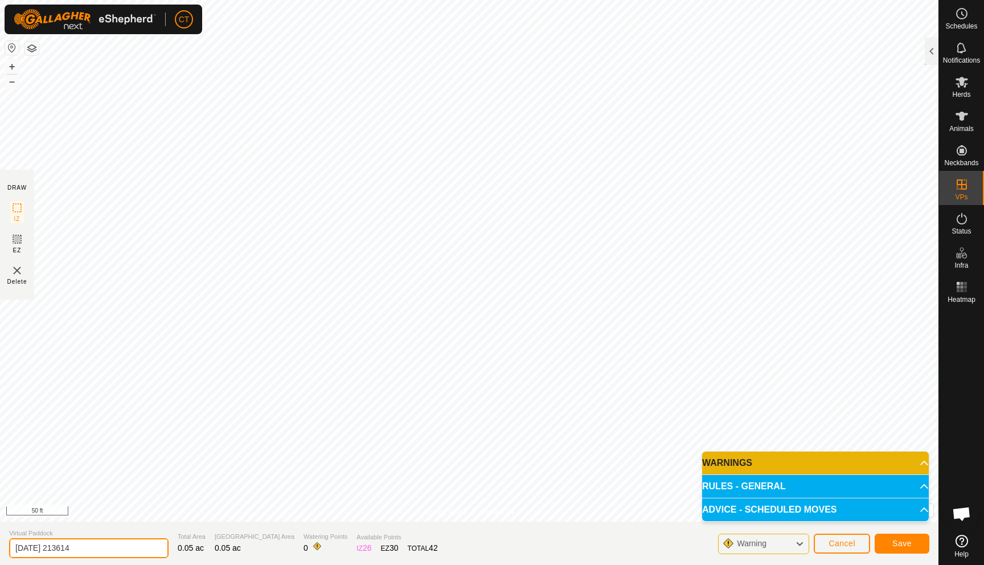
drag, startPoint x: 96, startPoint y: 550, endPoint x: 7, endPoint y: 553, distance: 88.3
click at [7, 553] on section "Virtual Paddock [DATE] 213614 Total Area 0.05 ac Grazing Area 0.05 ac Watering …" at bounding box center [469, 542] width 938 height 43
type input "orchard 1"
click at [906, 541] on span "Save" at bounding box center [901, 543] width 19 height 9
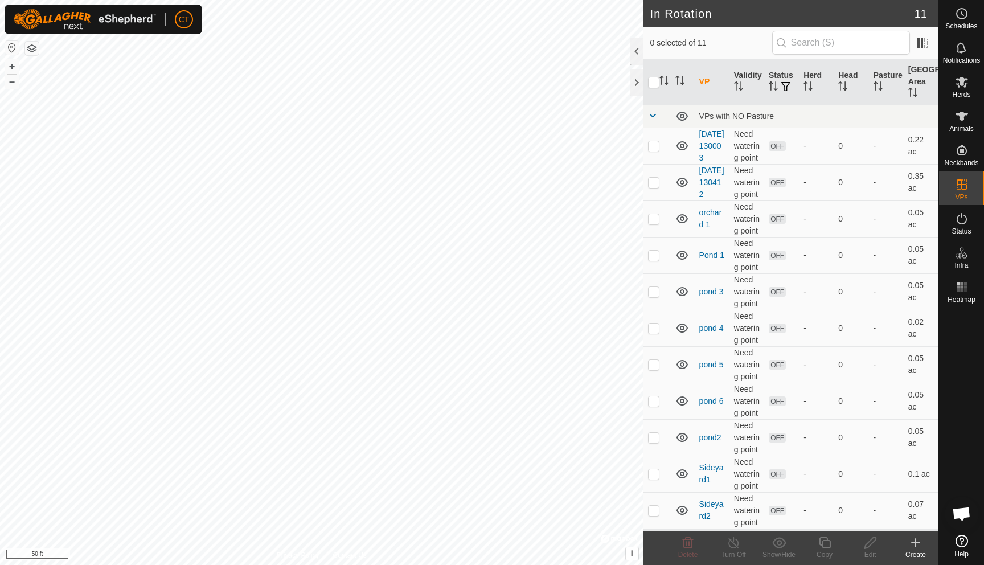
click at [913, 549] on div "Create" at bounding box center [916, 554] width 46 height 10
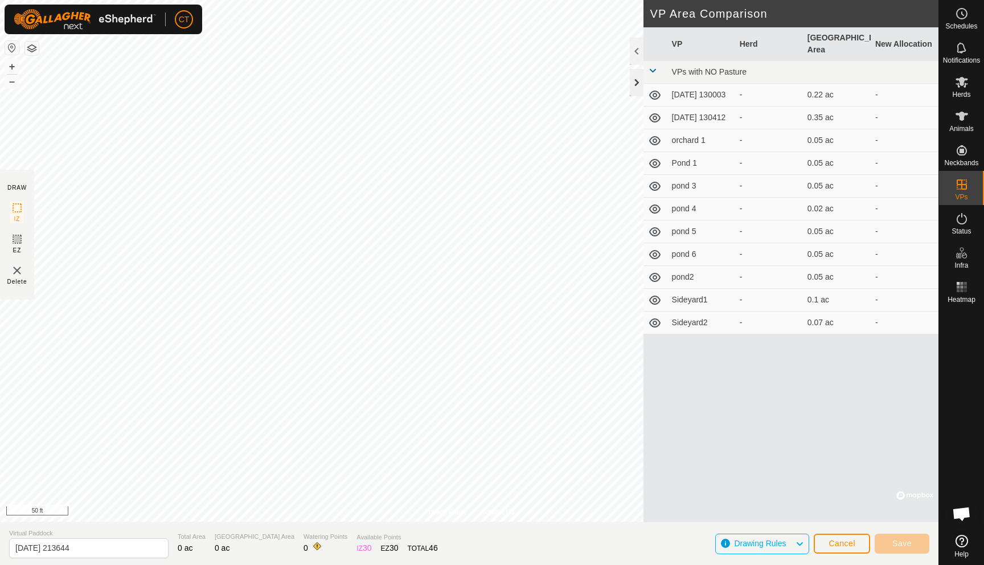
click at [638, 84] on div at bounding box center [637, 82] width 14 height 27
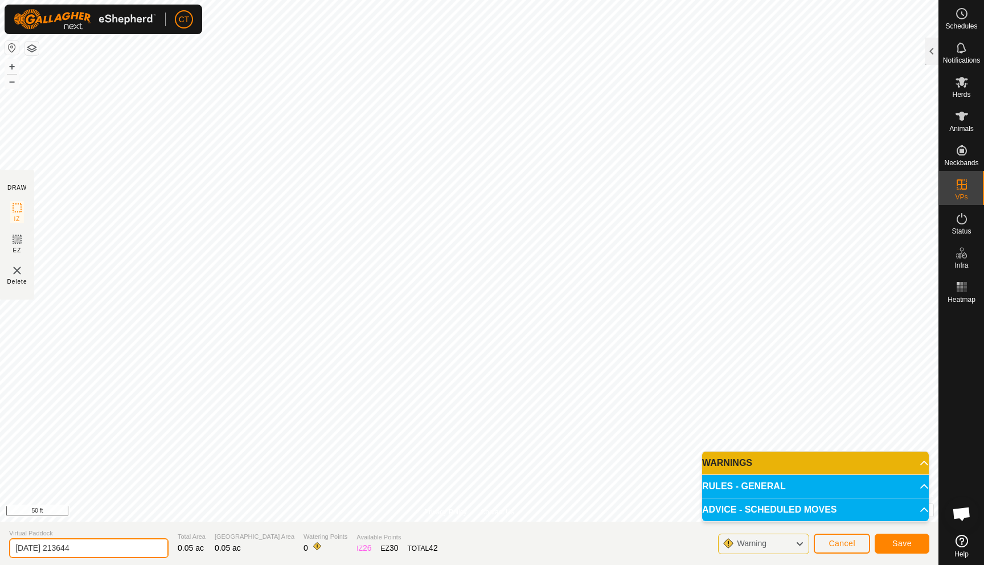
drag, startPoint x: 104, startPoint y: 545, endPoint x: 0, endPoint y: 541, distance: 103.7
click at [0, 541] on section "Virtual Paddock [DATE] 213644 Total Area 0.05 ac Grazing Area 0.05 ac Watering …" at bounding box center [469, 542] width 938 height 43
type input "orchard 2"
click at [909, 548] on button "Save" at bounding box center [901, 543] width 55 height 20
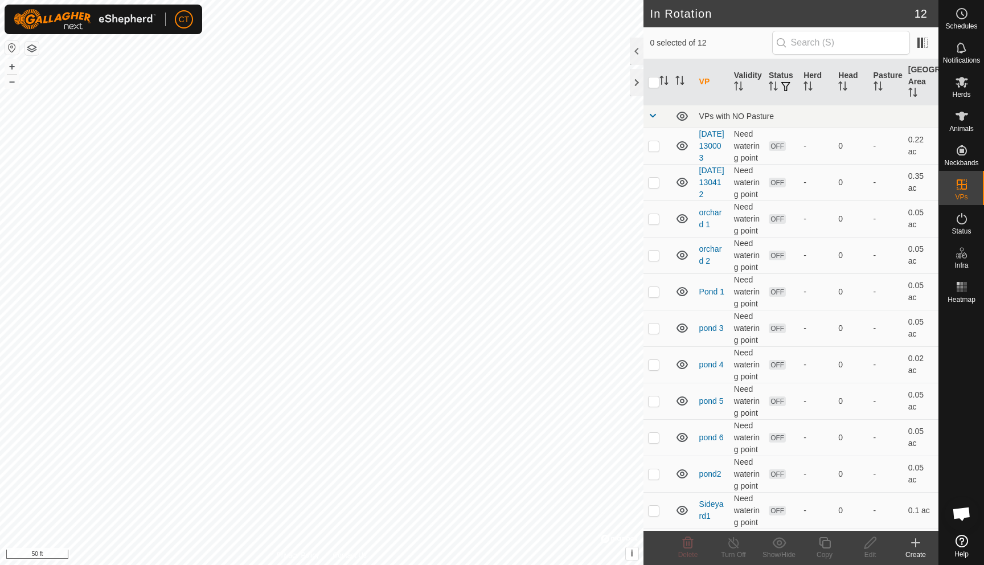
click at [918, 545] on icon at bounding box center [916, 543] width 14 height 14
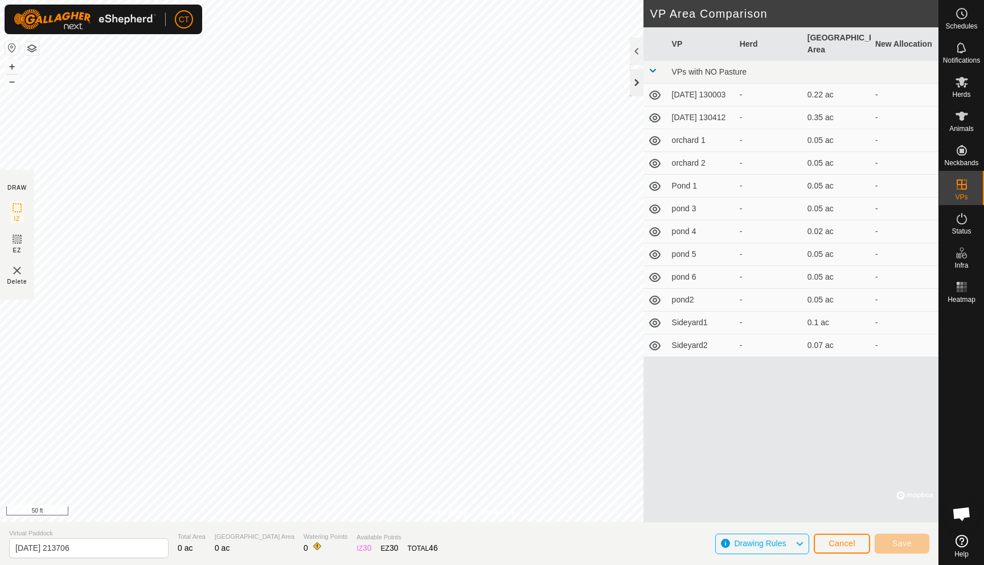
click at [635, 85] on div at bounding box center [637, 82] width 14 height 27
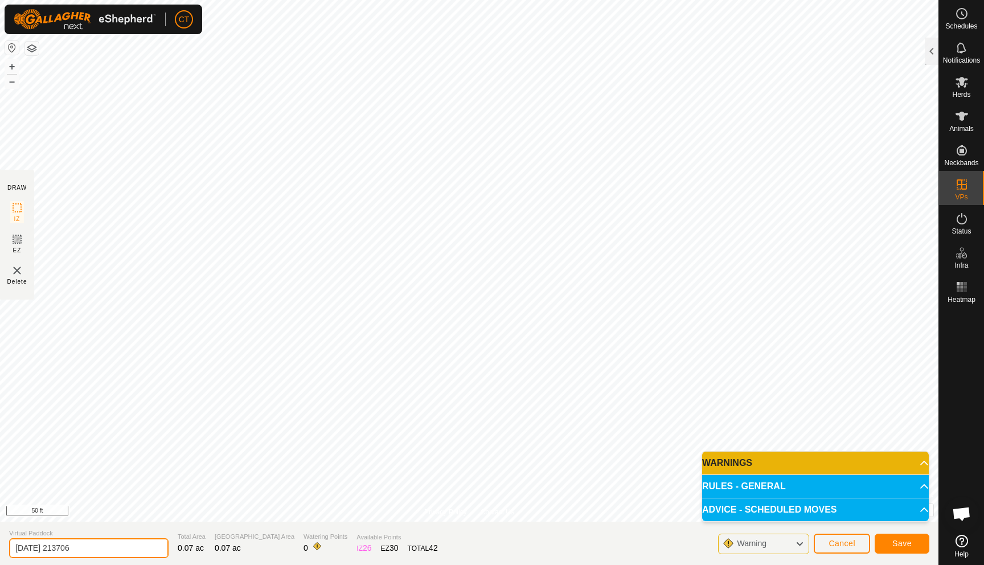
drag, startPoint x: 101, startPoint y: 549, endPoint x: 0, endPoint y: 531, distance: 102.9
click at [0, 531] on section "Virtual Paddock [DATE] 213706 Total Area 0.07 ac Grazing Area 0.07 ac Watering …" at bounding box center [469, 542] width 938 height 43
type input "orchard 3"
click at [901, 541] on span "Save" at bounding box center [901, 543] width 19 height 9
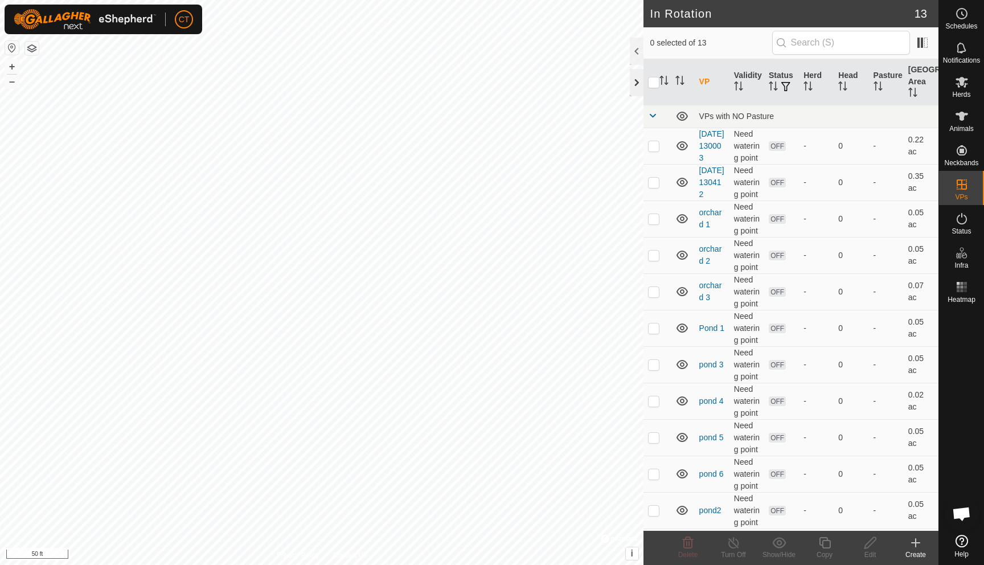
click at [632, 80] on div at bounding box center [637, 82] width 14 height 27
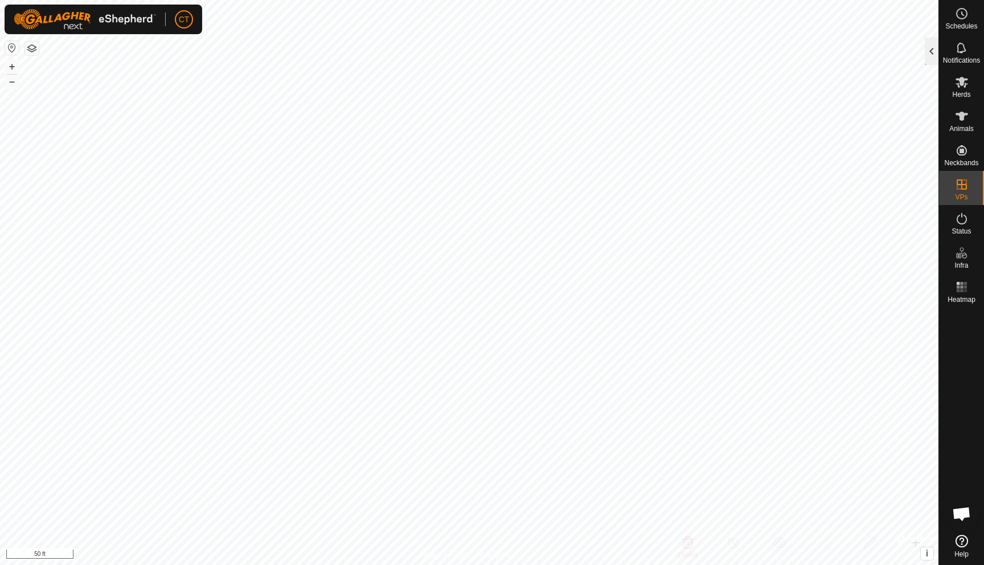
click at [932, 52] on div at bounding box center [932, 51] width 14 height 27
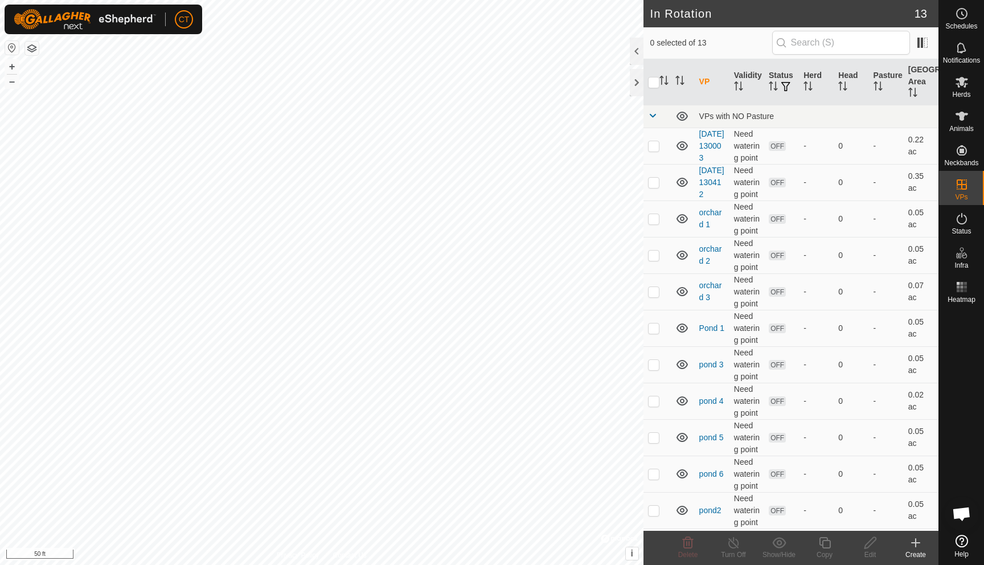
click at [910, 542] on icon at bounding box center [916, 543] width 14 height 14
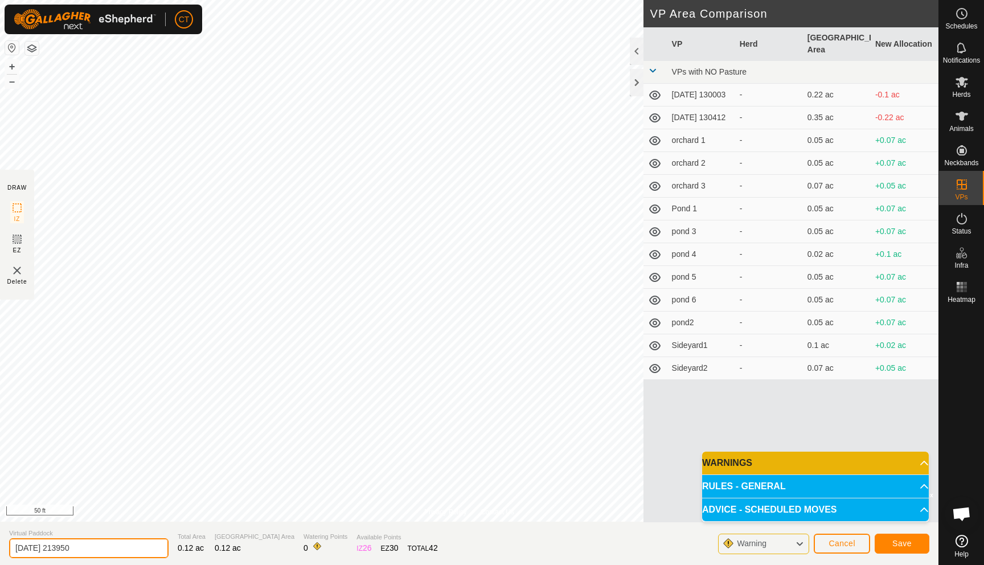
drag, startPoint x: 105, startPoint y: 549, endPoint x: 9, endPoint y: 547, distance: 95.7
click at [9, 547] on input "[DATE] 213950" at bounding box center [88, 548] width 159 height 20
type input "pond brush line"
click at [891, 537] on button "Save" at bounding box center [901, 543] width 55 height 20
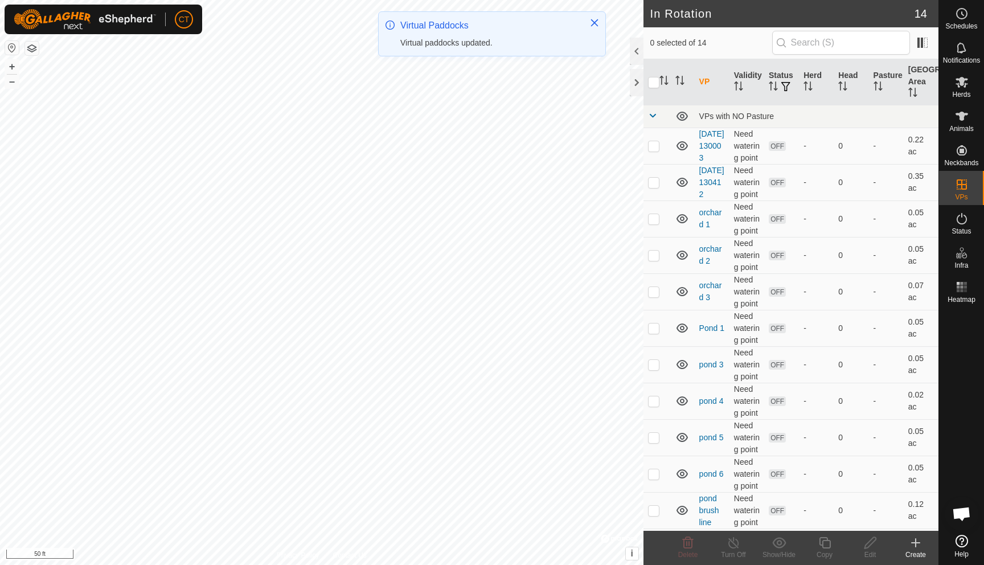
checkbox input "true"
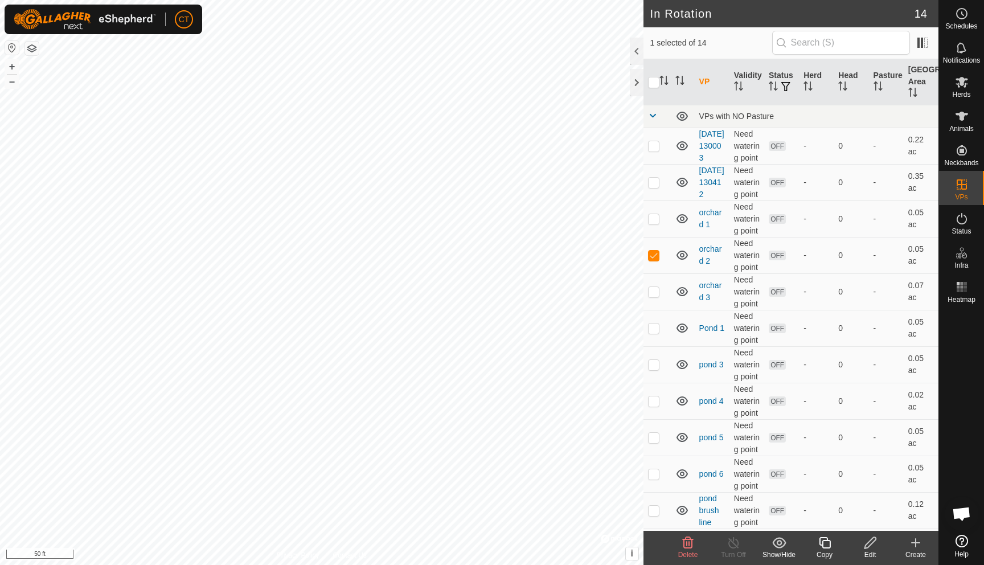
click at [869, 544] on icon at bounding box center [869, 542] width 11 height 11
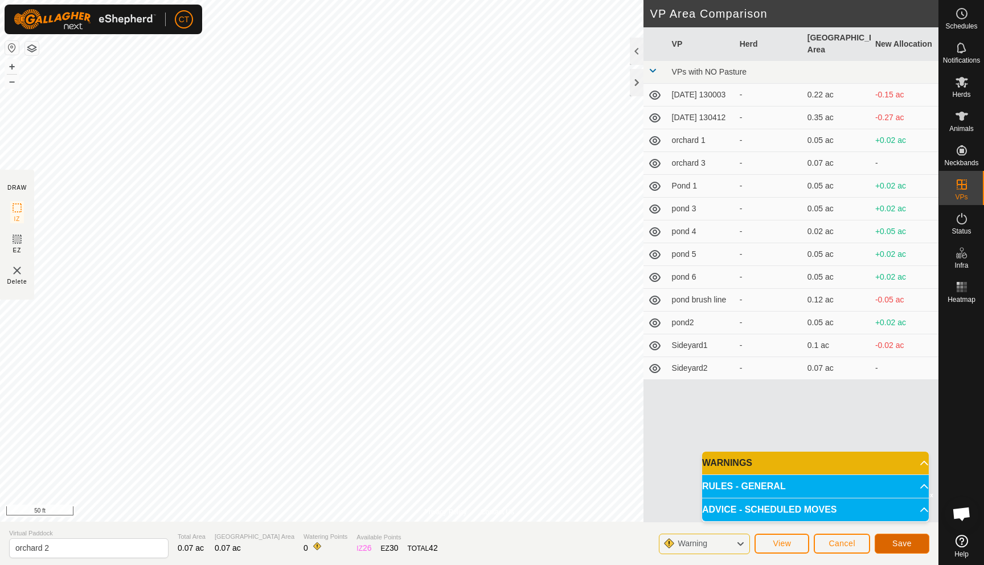
click at [887, 540] on button "Save" at bounding box center [901, 543] width 55 height 20
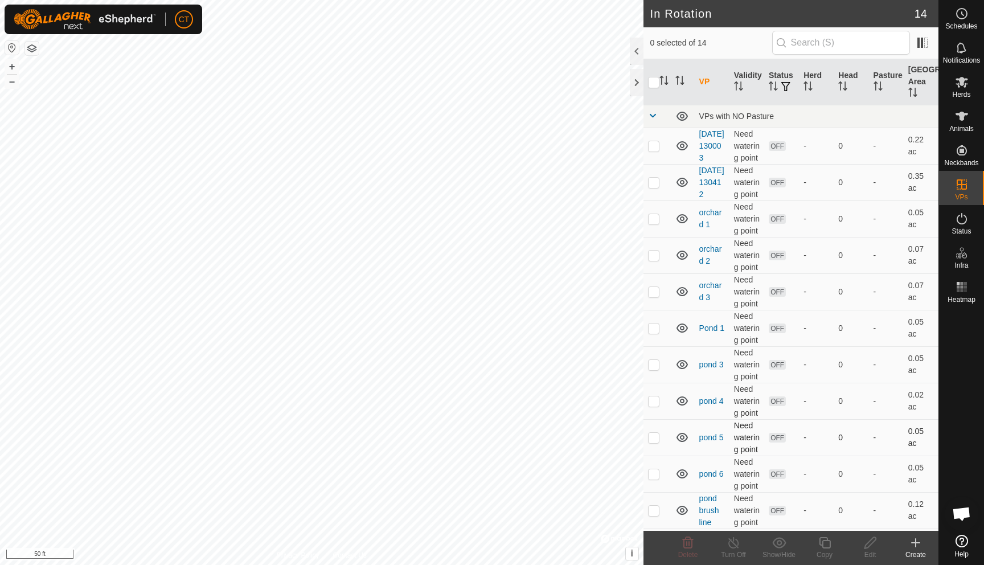
checkbox input "true"
click at [868, 547] on icon at bounding box center [870, 543] width 14 height 14
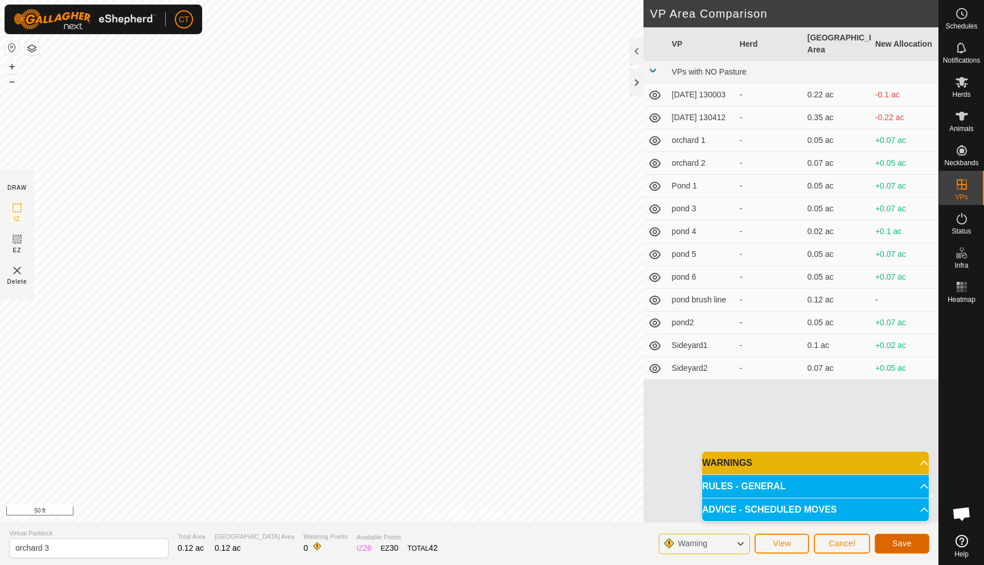
click at [901, 540] on span "Save" at bounding box center [901, 543] width 19 height 9
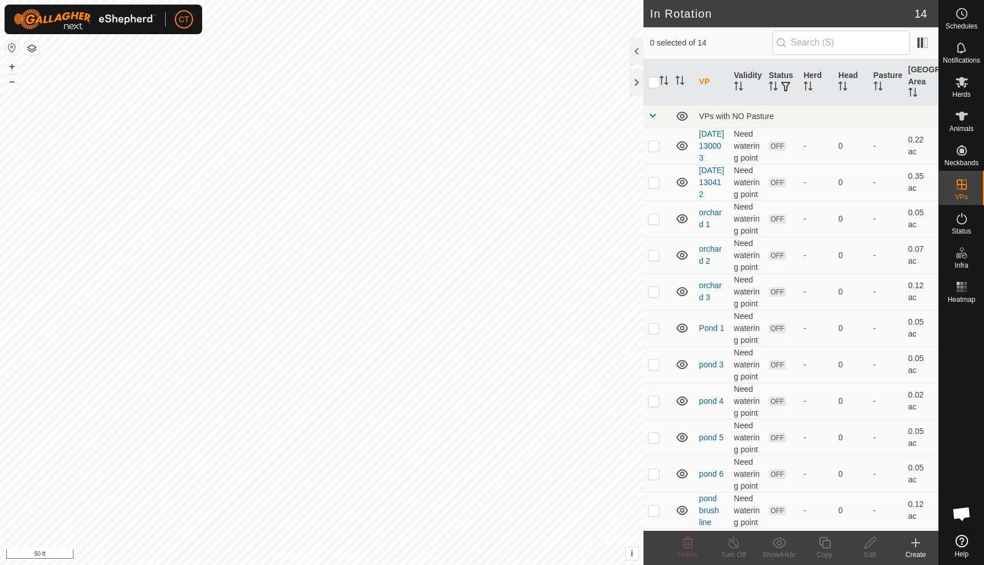
click at [911, 543] on icon at bounding box center [915, 543] width 8 height 0
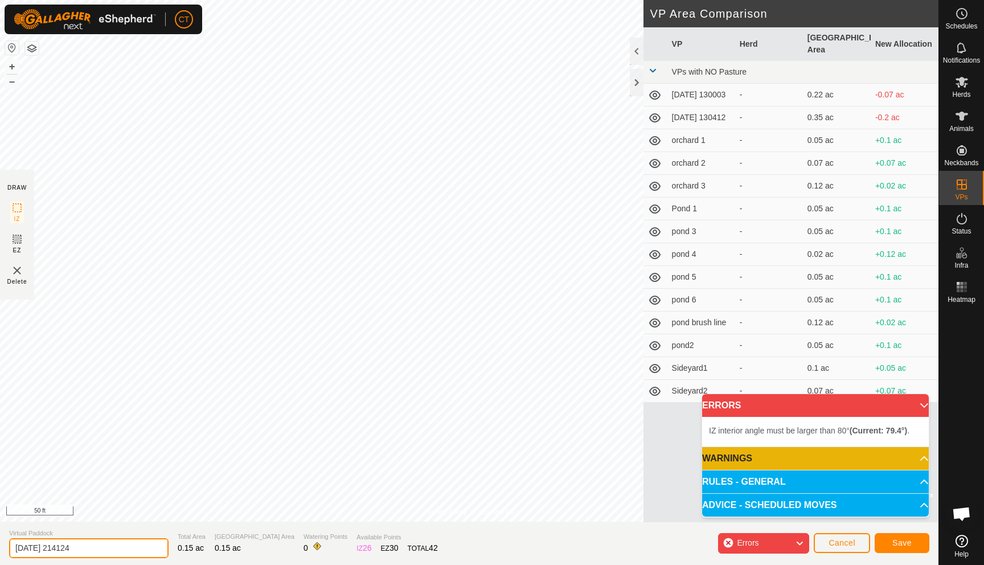
drag, startPoint x: 89, startPoint y: 548, endPoint x: 0, endPoint y: 542, distance: 89.6
click at [0, 542] on section "Virtual Paddock [DATE] 214124 Total Area 0.15 ac Grazing Area 0.15 ac Watering …" at bounding box center [469, 542] width 938 height 43
type input "orchard 4"
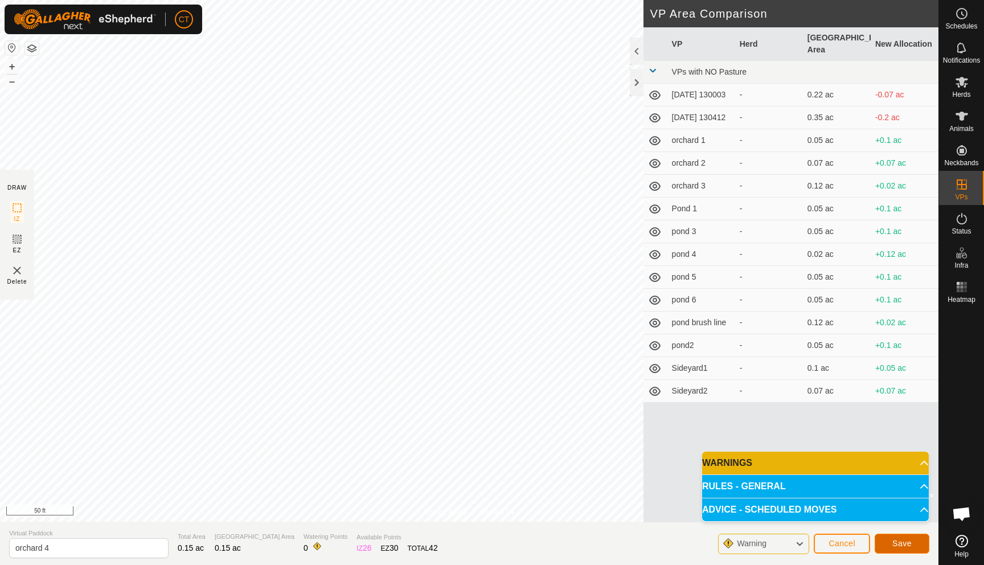
click at [914, 544] on button "Save" at bounding box center [901, 543] width 55 height 20
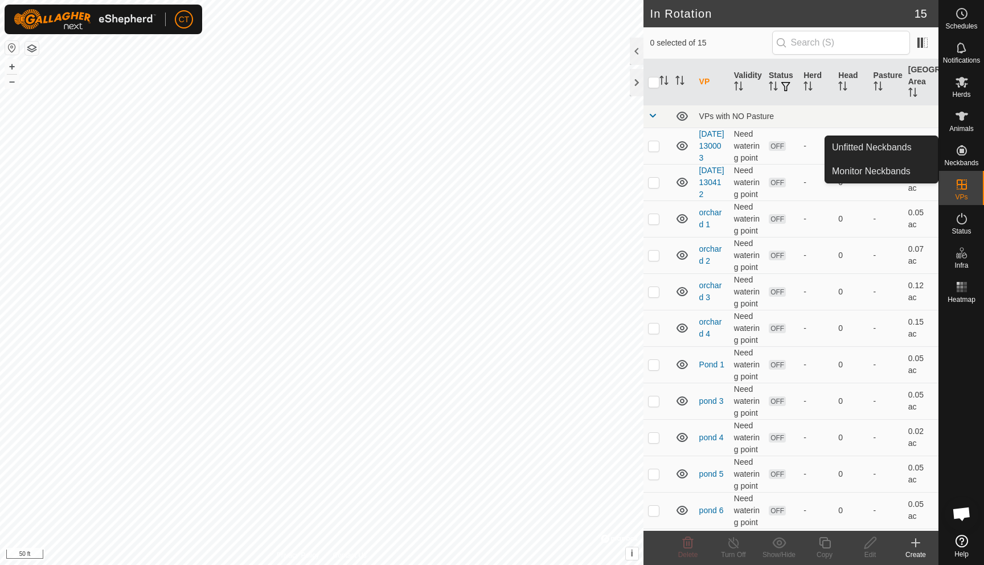
click at [962, 150] on icon at bounding box center [961, 150] width 10 height 10
click at [907, 149] on link "Unfitted Neckbands" at bounding box center [881, 147] width 113 height 23
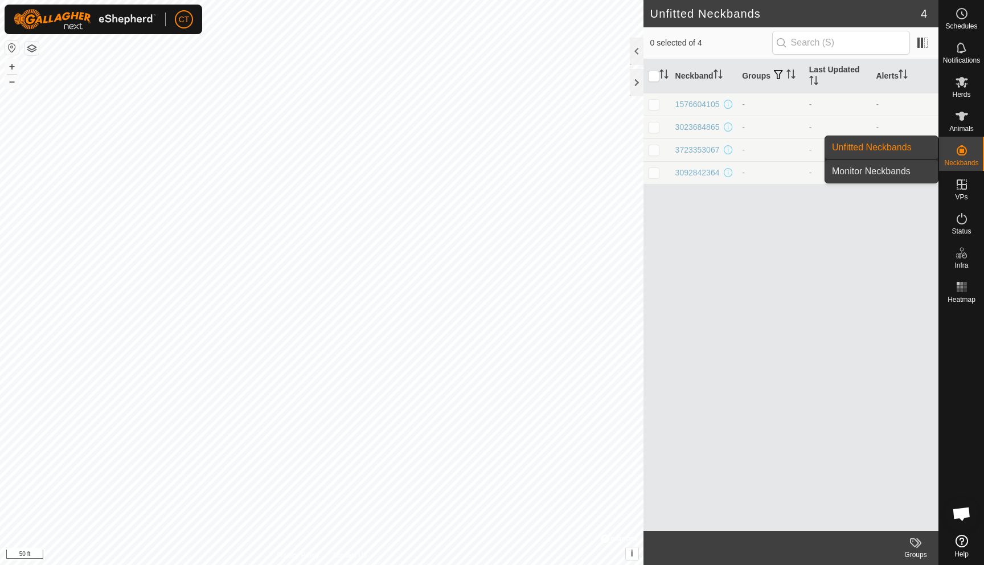
click at [866, 169] on link "Monitor Neckbands" at bounding box center [881, 171] width 113 height 23
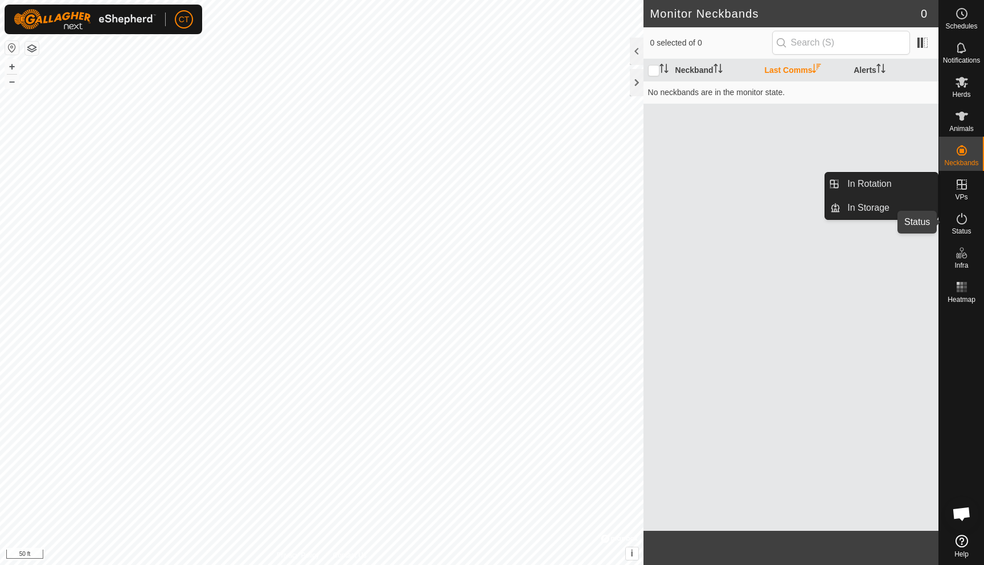
click at [963, 220] on icon at bounding box center [962, 219] width 14 height 14
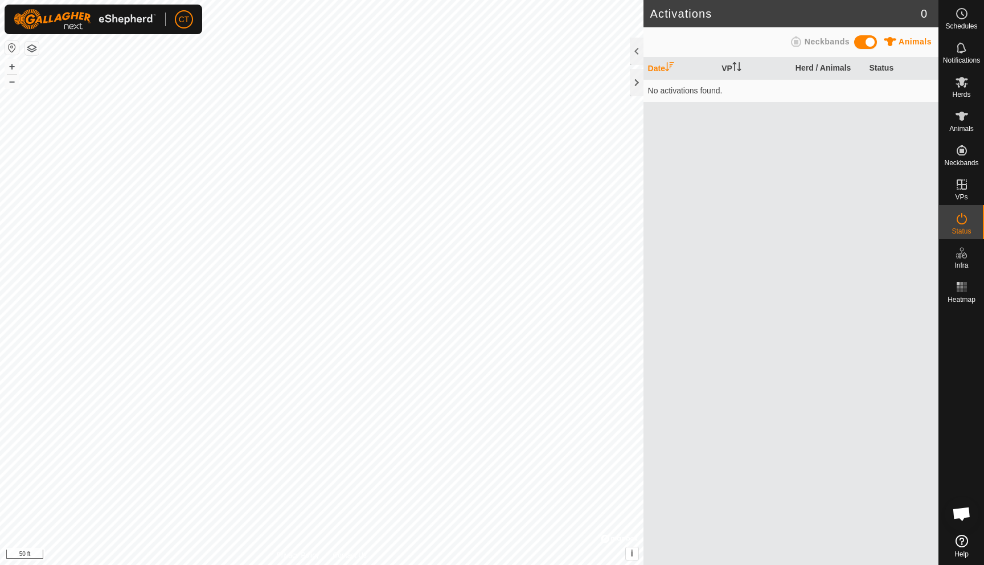
click at [864, 40] on span at bounding box center [865, 42] width 23 height 14
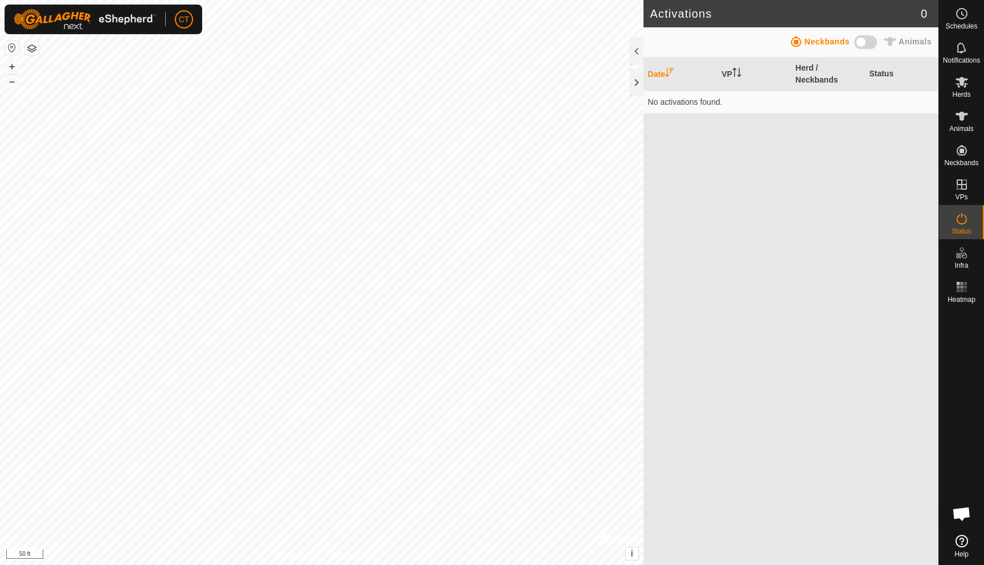
click at [693, 100] on td "No activations found." at bounding box center [790, 102] width 295 height 23
click at [958, 87] on icon at bounding box center [961, 82] width 13 height 11
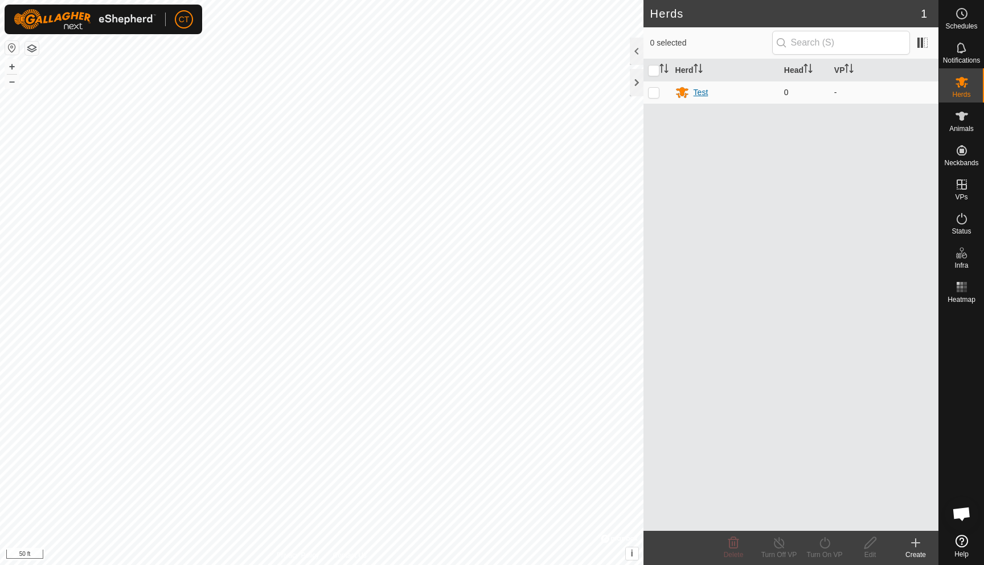
click at [705, 91] on div "Test" at bounding box center [700, 93] width 15 height 12
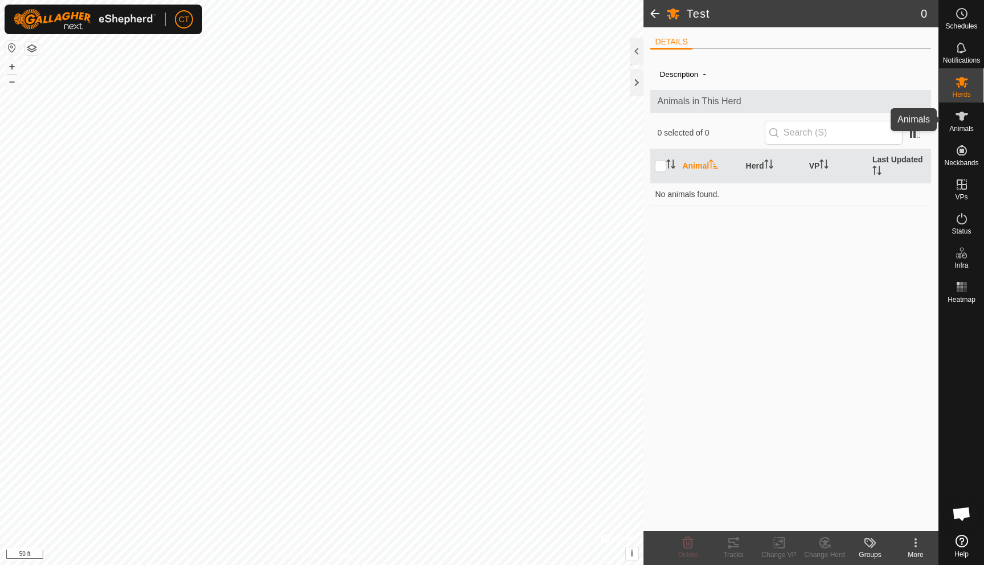
click at [971, 115] on es-animals-svg-icon at bounding box center [961, 116] width 20 height 18
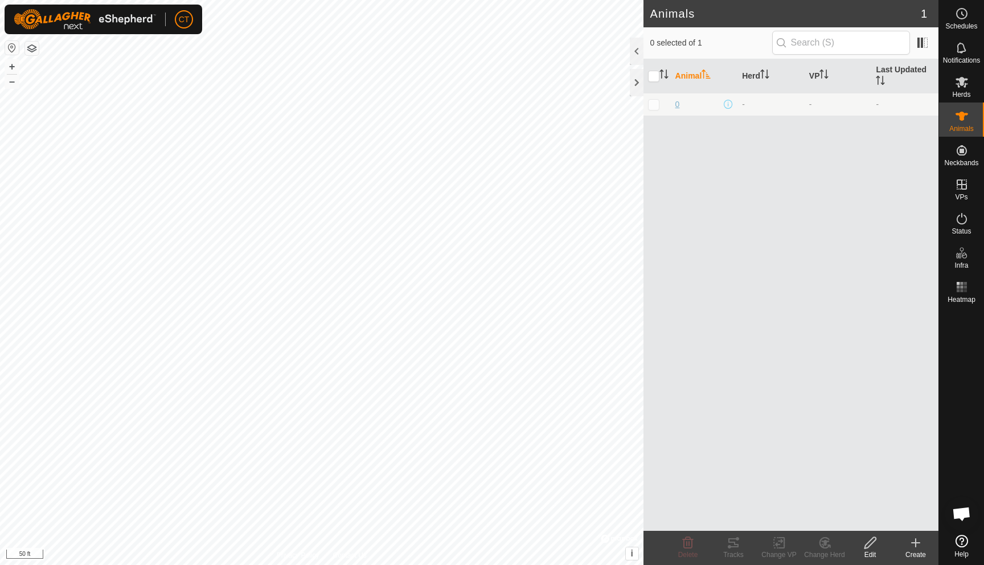
click at [675, 102] on span "0" at bounding box center [677, 104] width 5 height 12
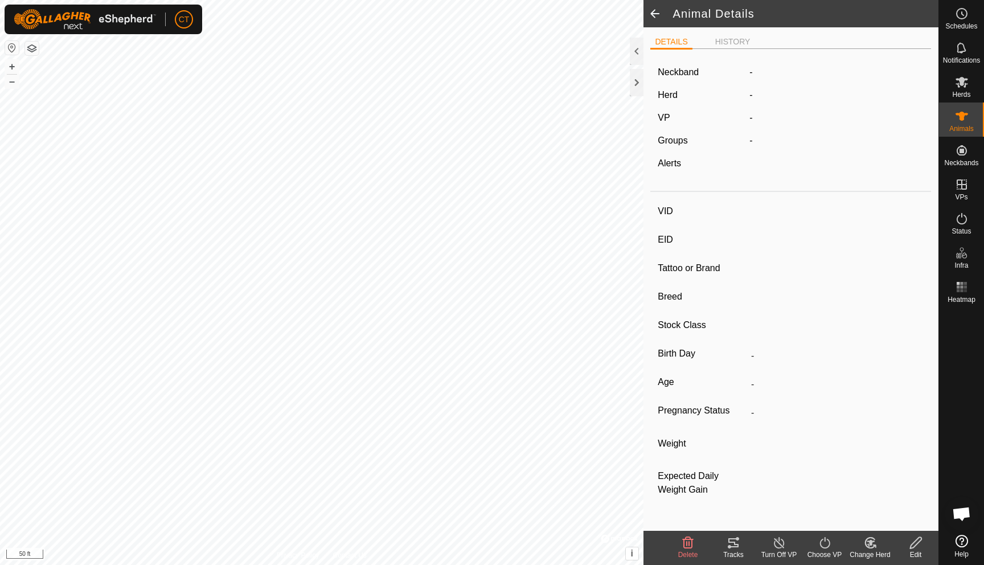
type input "0"
type input "-"
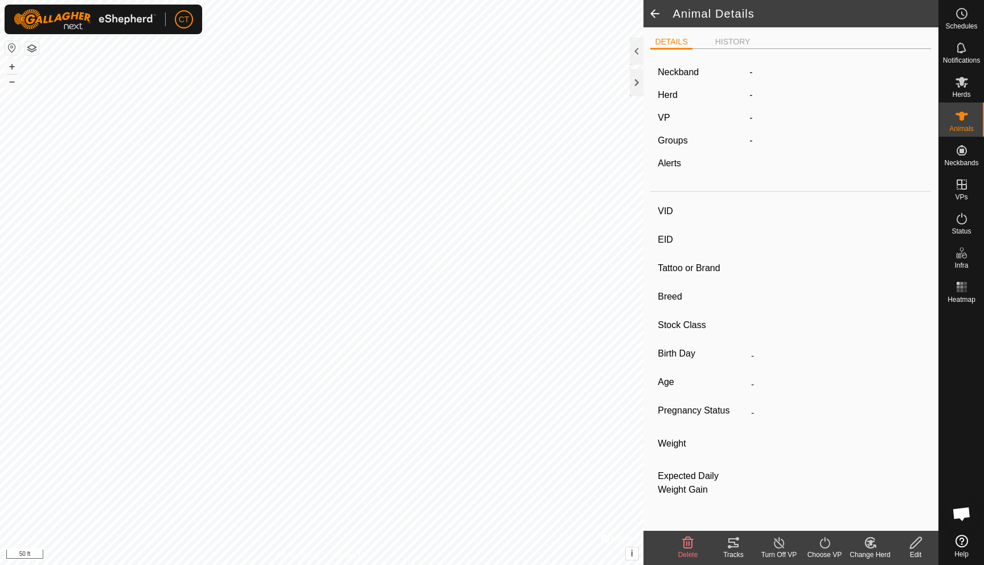
type input "0 kg"
type input "-"
click at [792, 75] on label "4033280709" at bounding box center [785, 72] width 73 height 14
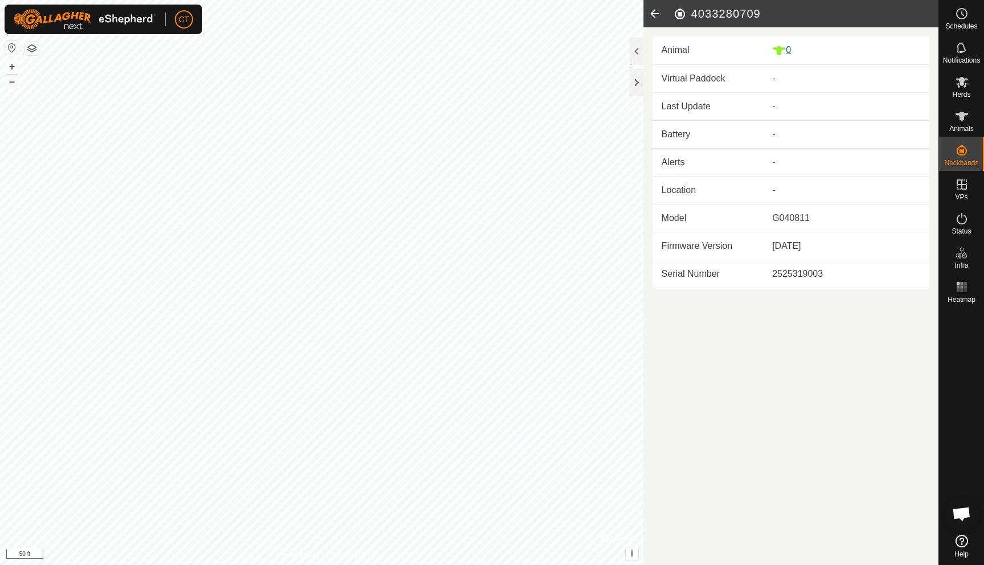
click at [787, 52] on div "0" at bounding box center [846, 50] width 148 height 14
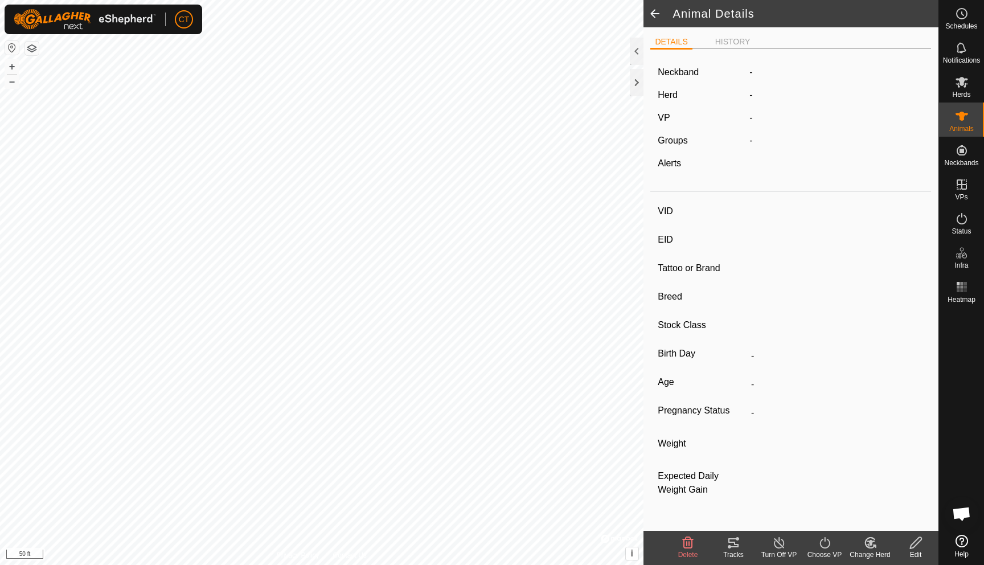
type input "0"
type input "-"
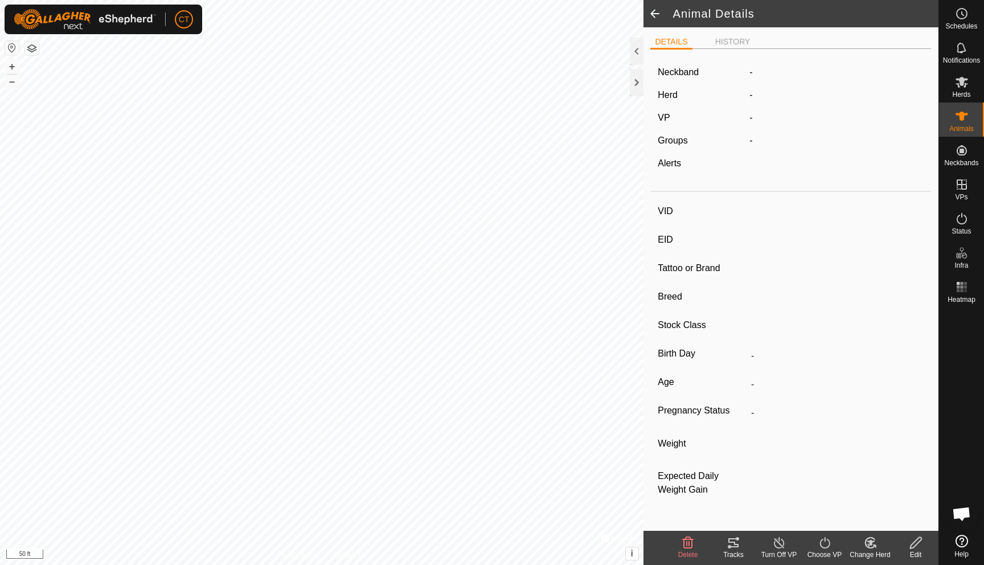
type input "0 kg"
type input "-"
click at [736, 548] on icon at bounding box center [733, 543] width 14 height 14
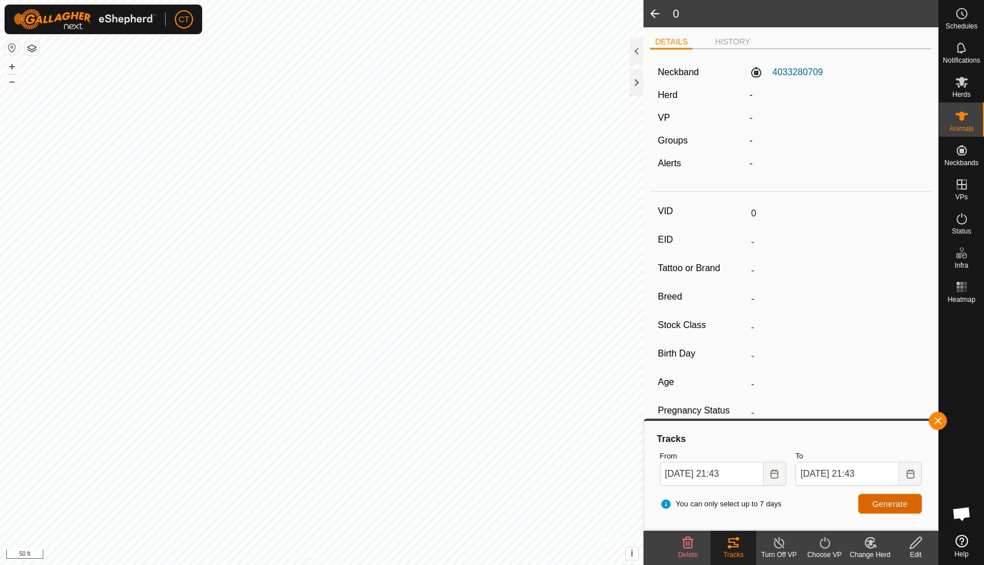
click at [888, 506] on span "Generate" at bounding box center [889, 503] width 35 height 9
click at [913, 549] on div "Edit" at bounding box center [916, 554] width 46 height 10
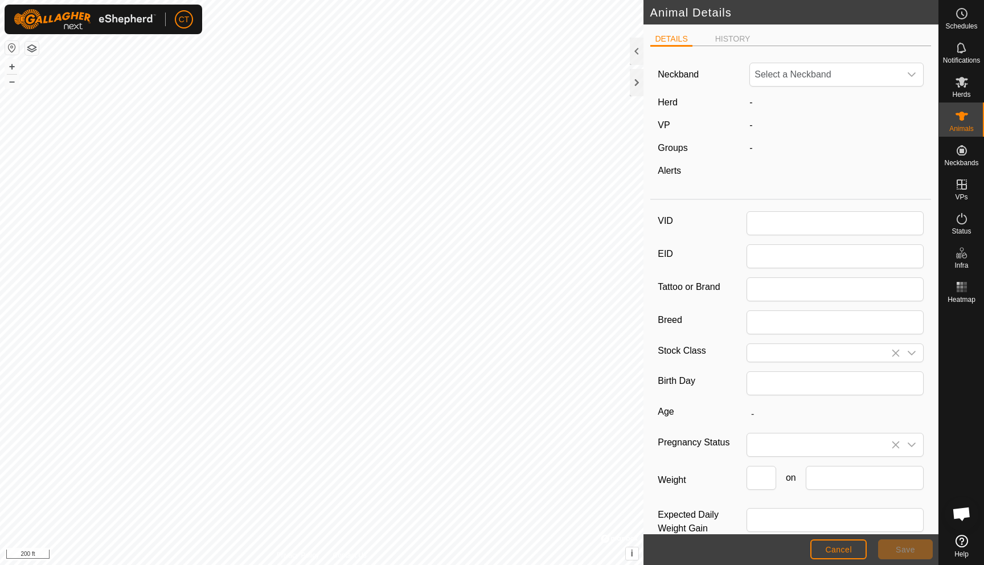
type input "0"
click at [906, 77] on div "dropdown trigger" at bounding box center [911, 74] width 23 height 23
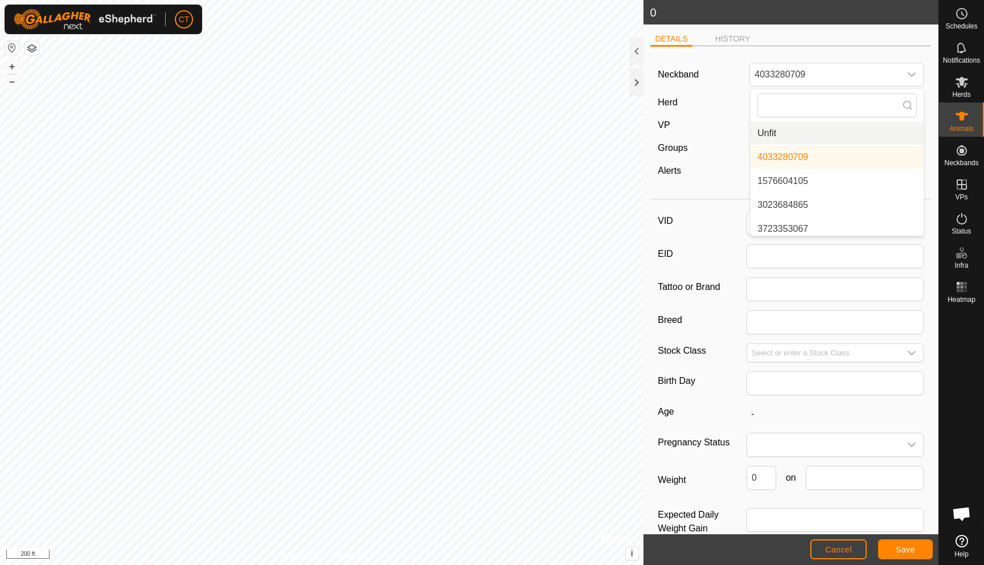
click at [729, 121] on div "VP" at bounding box center [699, 125] width 92 height 14
click at [639, 83] on div at bounding box center [637, 82] width 14 height 27
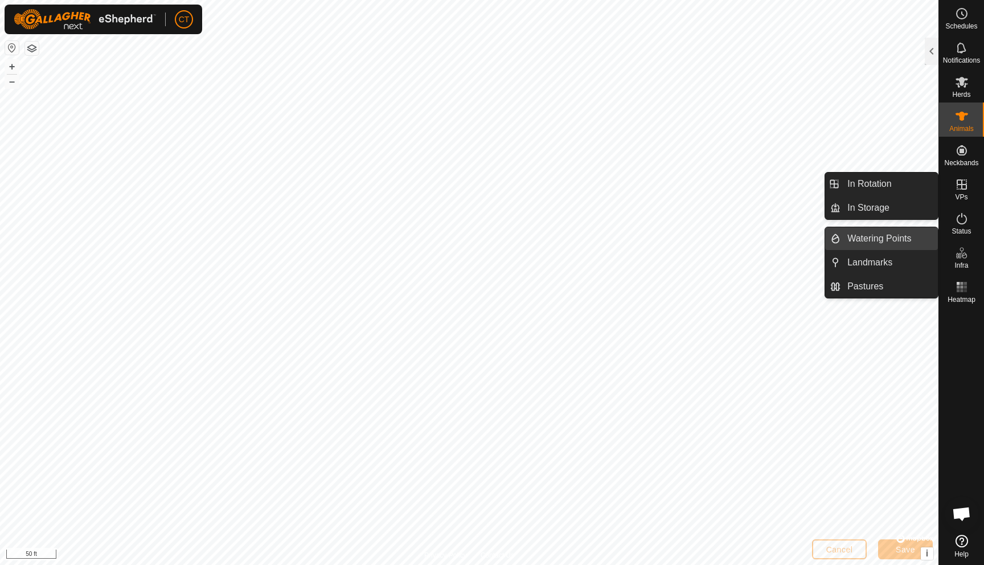
click at [901, 237] on link "Watering Points" at bounding box center [888, 238] width 97 height 23
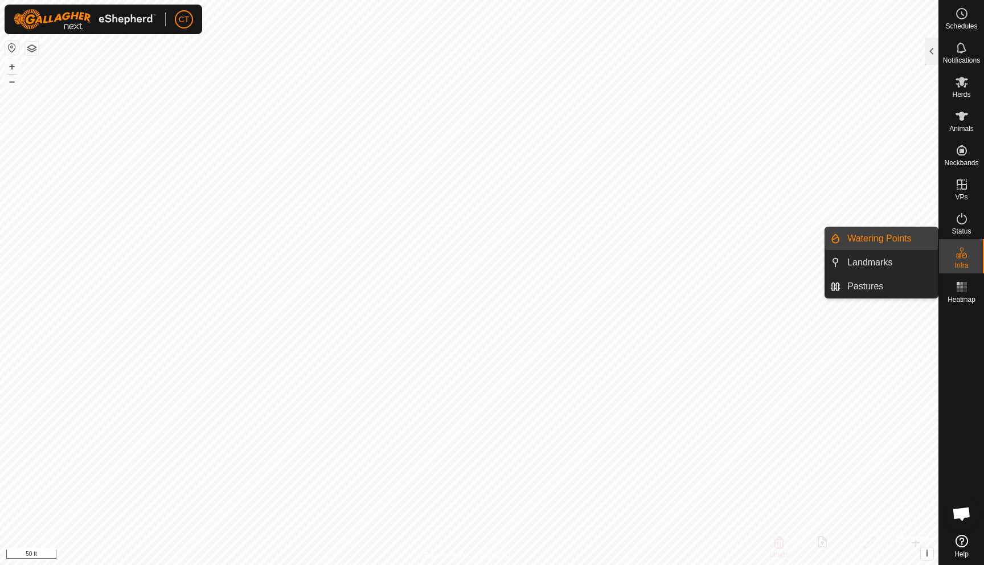
click at [952, 261] on es-infrastructure-svg-icon at bounding box center [961, 253] width 20 height 18
click at [857, 261] on link "Landmarks" at bounding box center [888, 262] width 97 height 23
click at [958, 252] on icon at bounding box center [962, 253] width 14 height 14
click at [901, 243] on link "Watering Points" at bounding box center [888, 238] width 97 height 23
click at [858, 284] on link "Pastures" at bounding box center [888, 286] width 97 height 23
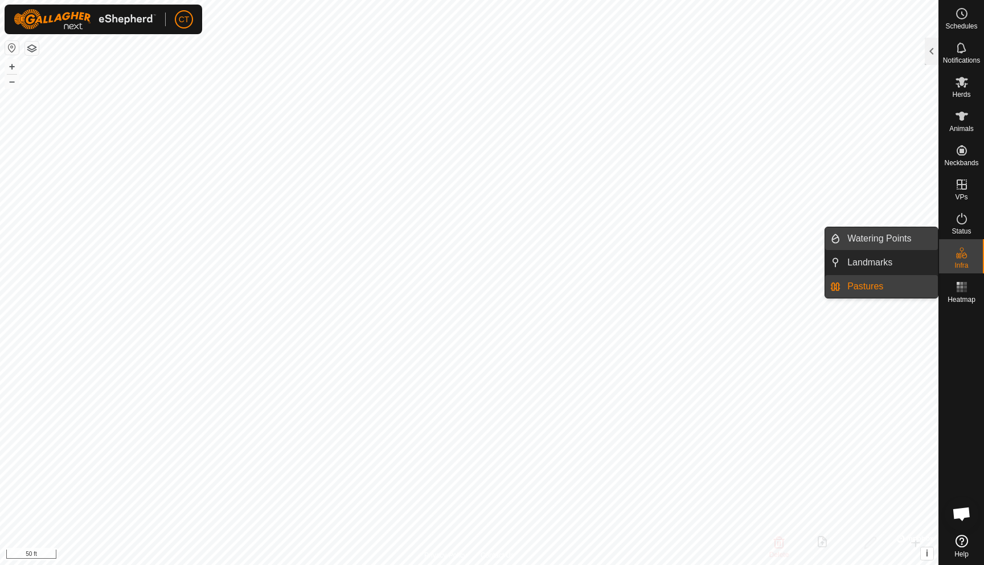
click at [864, 235] on link "Watering Points" at bounding box center [888, 238] width 97 height 23
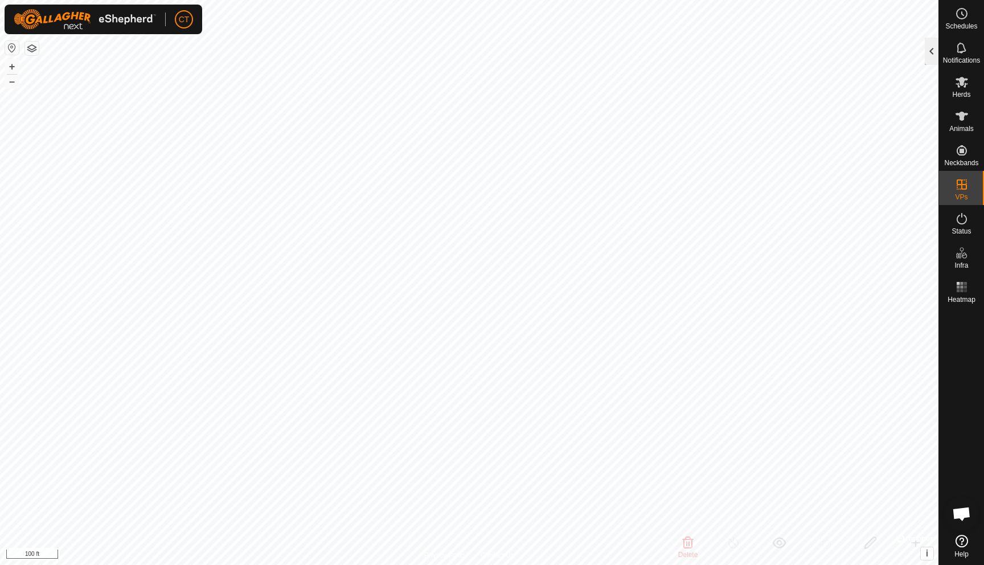
click at [932, 57] on div at bounding box center [932, 51] width 14 height 27
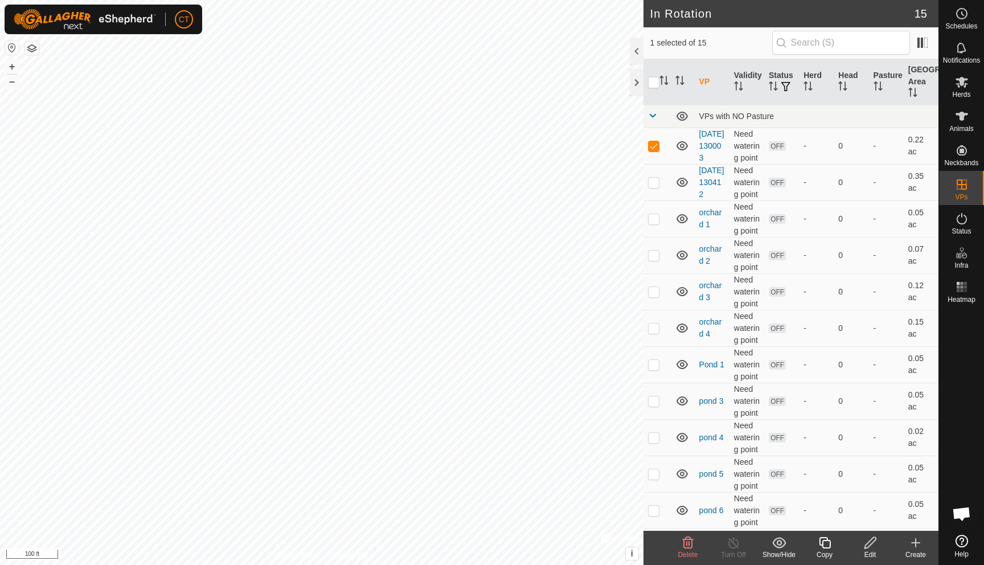
click at [873, 544] on icon at bounding box center [870, 543] width 14 height 14
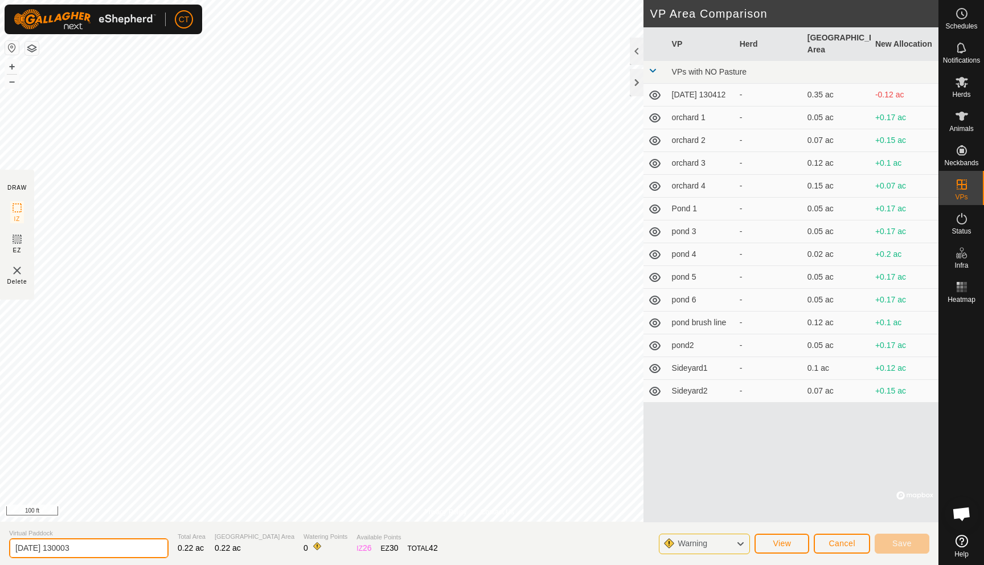
drag, startPoint x: 96, startPoint y: 548, endPoint x: 0, endPoint y: 552, distance: 95.7
click at [0, 552] on section "Virtual Paddock [DATE] 130003 Total Area 0.22 ac Grazing Area 0.22 ac Watering …" at bounding box center [469, 542] width 938 height 43
type input "swale 3"
click at [893, 542] on span "Save" at bounding box center [901, 543] width 19 height 9
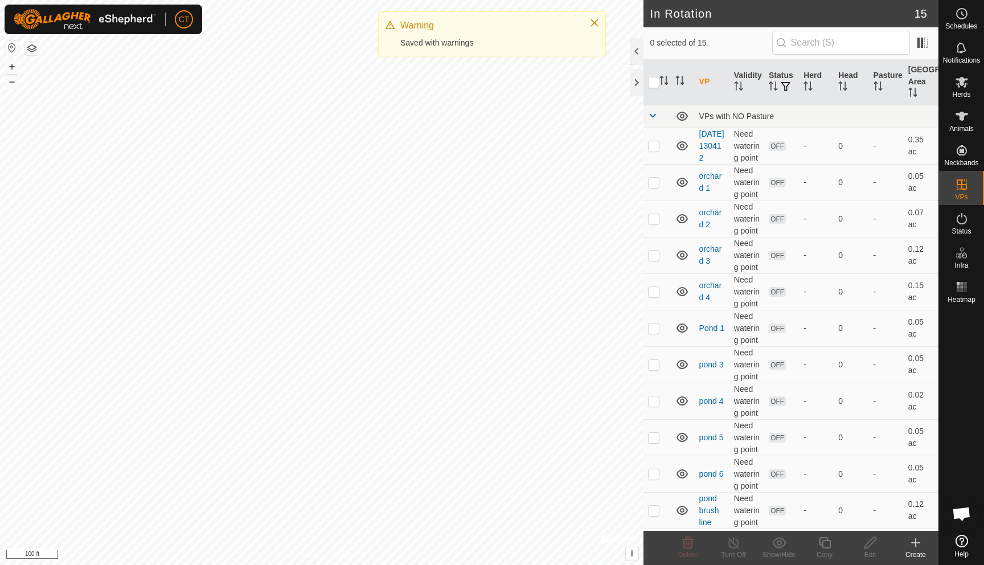
click at [911, 546] on icon at bounding box center [916, 543] width 14 height 14
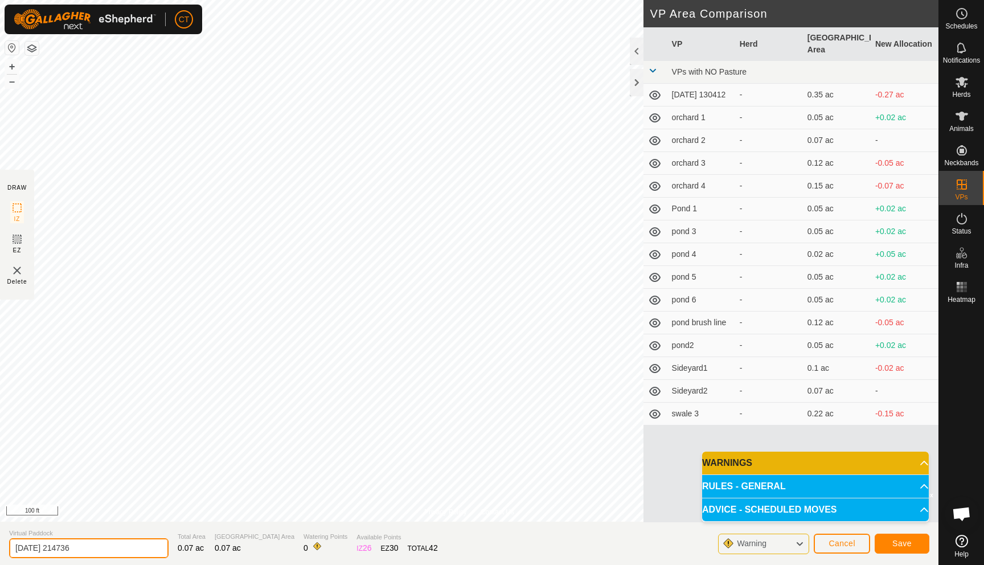
drag, startPoint x: 92, startPoint y: 547, endPoint x: 0, endPoint y: 540, distance: 92.5
click at [0, 540] on section "Virtual Paddock [DATE] 214736 Total Area 0.07 ac Grazing Area 0.07 ac Watering …" at bounding box center [469, 542] width 938 height 43
type input "swale 1"
click at [913, 539] on button "Save" at bounding box center [901, 543] width 55 height 20
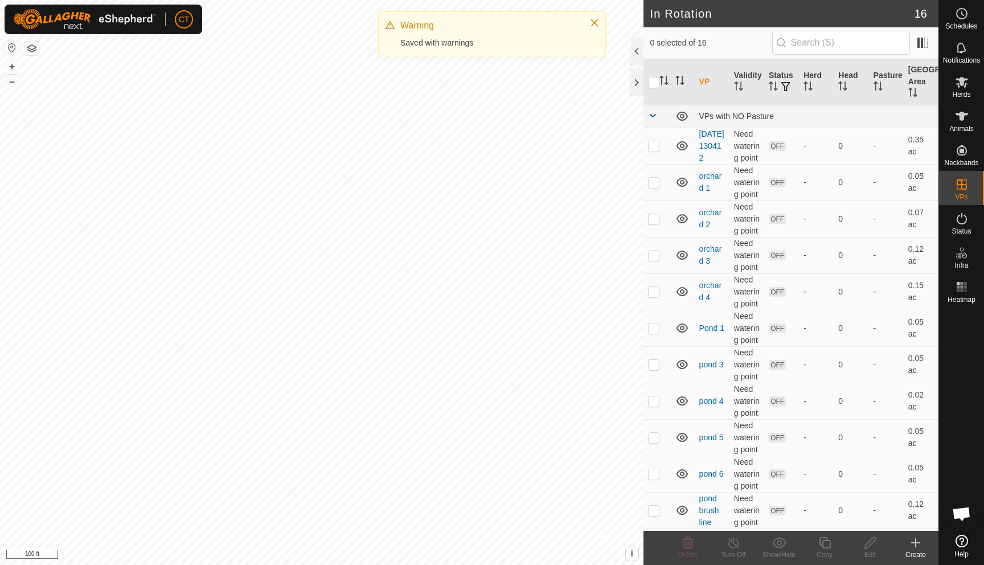
click at [924, 547] on create-svg-icon at bounding box center [916, 543] width 46 height 14
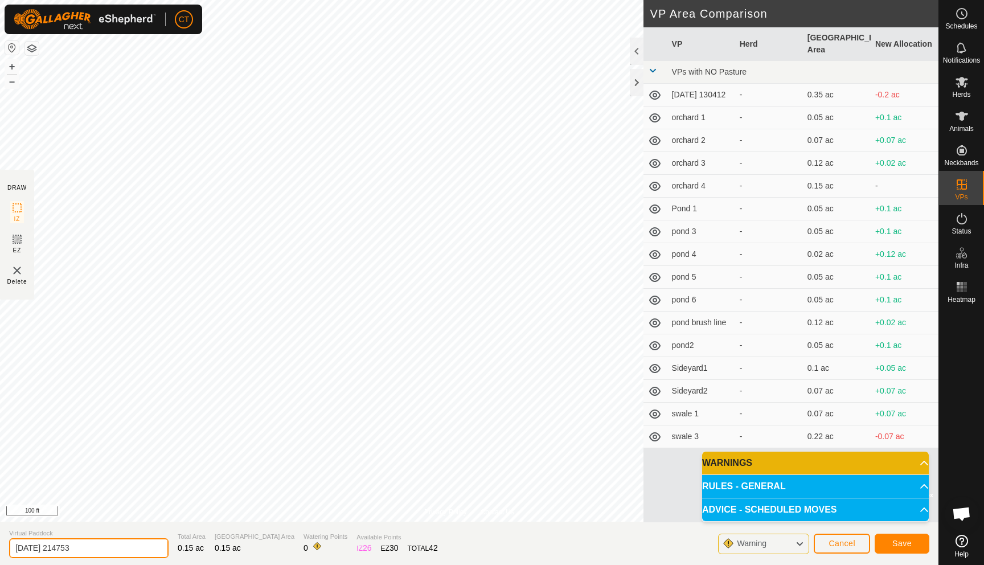
drag, startPoint x: 106, startPoint y: 545, endPoint x: 0, endPoint y: 545, distance: 106.5
click at [0, 545] on section "Virtual Paddock [DATE] 214753 Total Area 0.15 ac Grazing Area 0.15 ac Watering …" at bounding box center [469, 542] width 938 height 43
type input "swale 2"
click at [891, 538] on button "Save" at bounding box center [901, 543] width 55 height 20
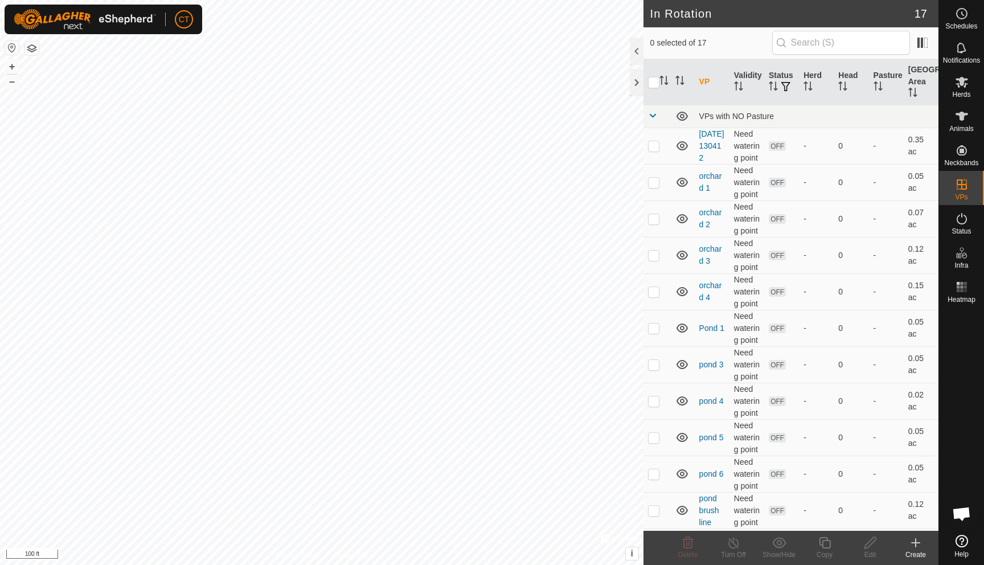
checkbox input "true"
click at [881, 546] on edit-svg-icon at bounding box center [870, 543] width 46 height 14
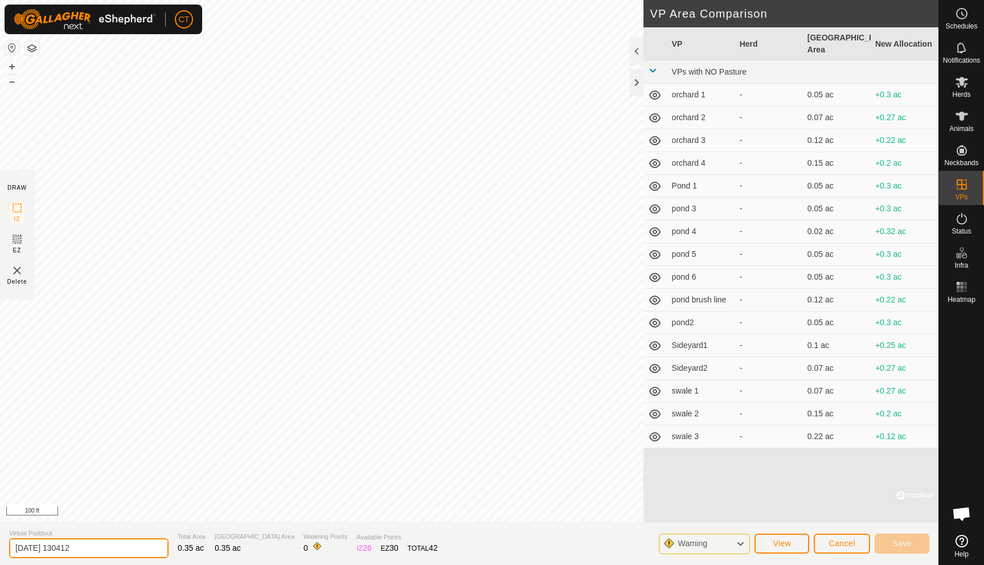
drag, startPoint x: 106, startPoint y: 544, endPoint x: 0, endPoint y: 548, distance: 105.9
click at [0, 548] on section "Virtual Paddock [DATE] 130412 Total Area 0.35 ac Grazing Area 0.35 ac Watering …" at bounding box center [469, 542] width 938 height 43
type input "[PERSON_NAME] pasture 3"
click at [906, 545] on span "Save" at bounding box center [901, 543] width 19 height 9
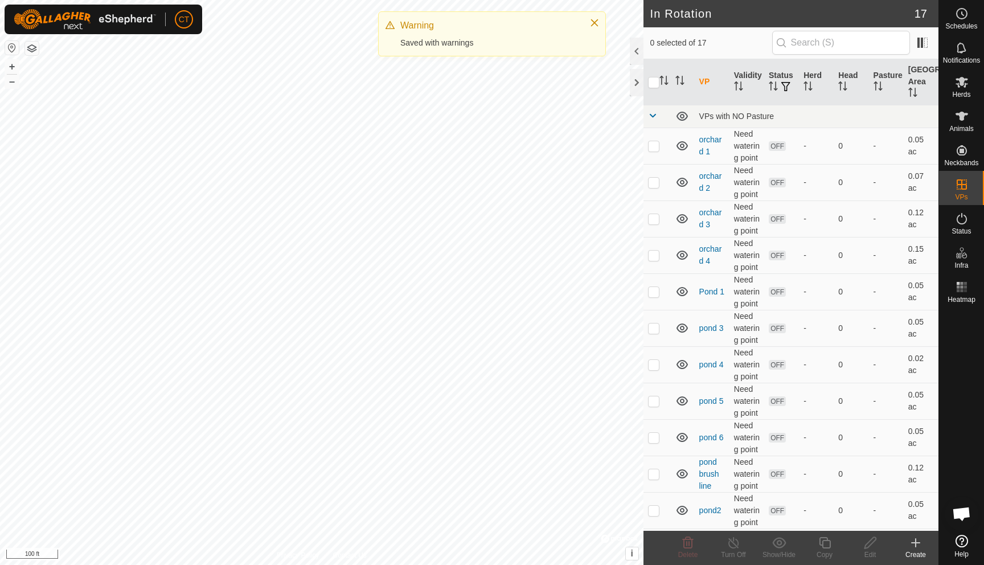
click at [911, 546] on icon at bounding box center [916, 543] width 14 height 14
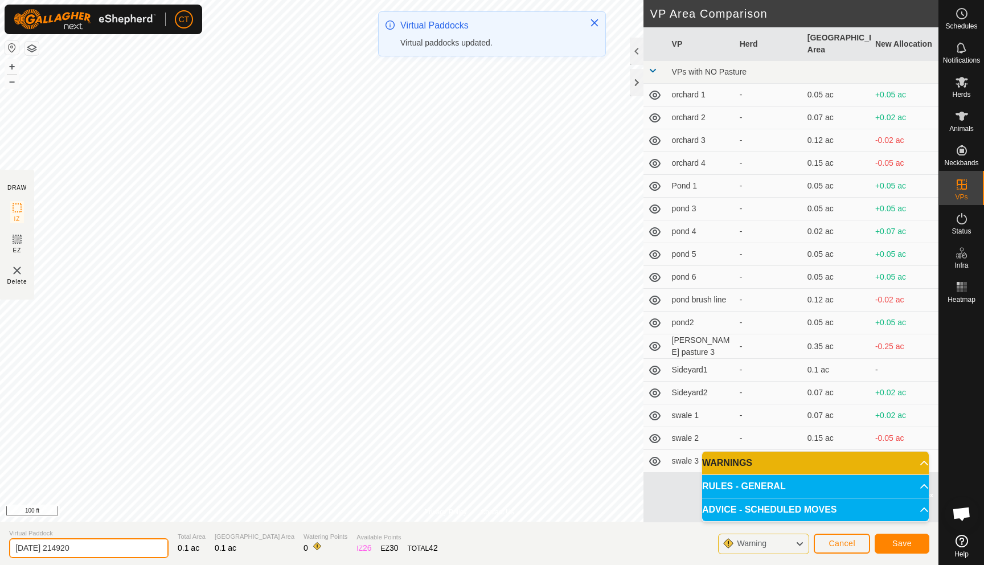
drag, startPoint x: 93, startPoint y: 548, endPoint x: 5, endPoint y: 543, distance: 89.0
click at [5, 543] on section "Virtual Paddock [DATE] 214920 Total Area 0.1 ac Grazing Area 0.1 ac Watering Po…" at bounding box center [469, 542] width 938 height 43
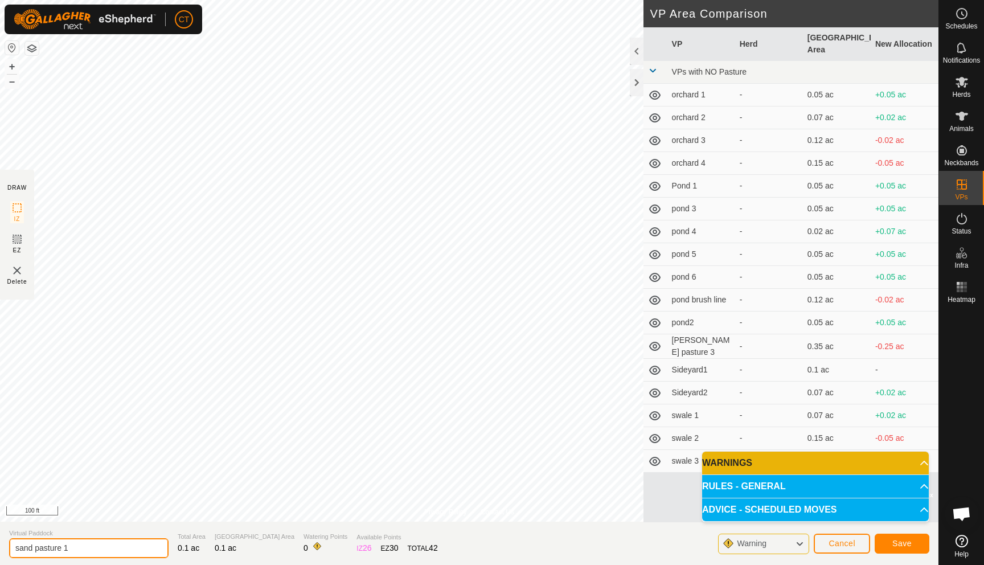
type input "sand pasture 1"
click at [917, 549] on button "Save" at bounding box center [901, 543] width 55 height 20
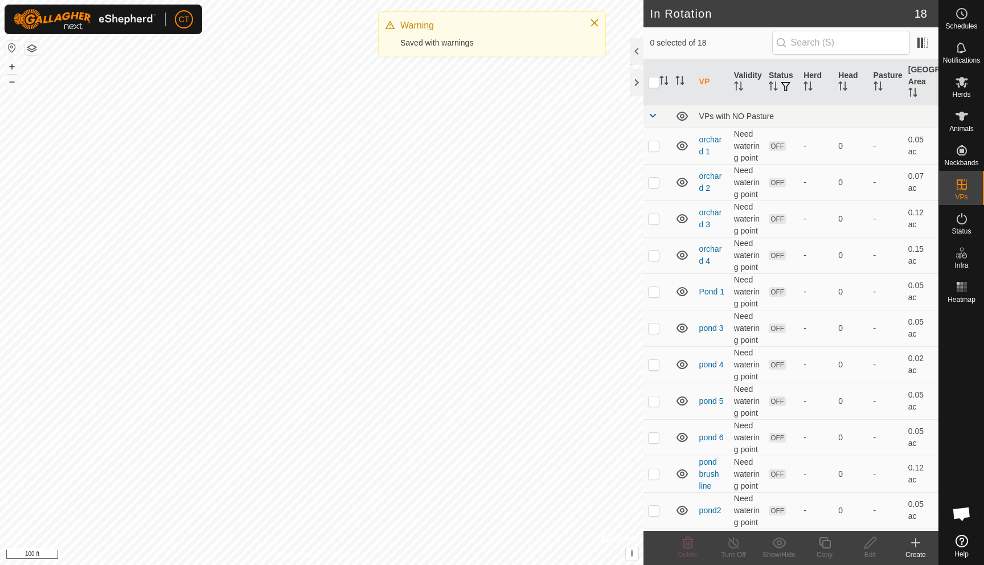
click at [911, 543] on icon at bounding box center [916, 543] width 14 height 14
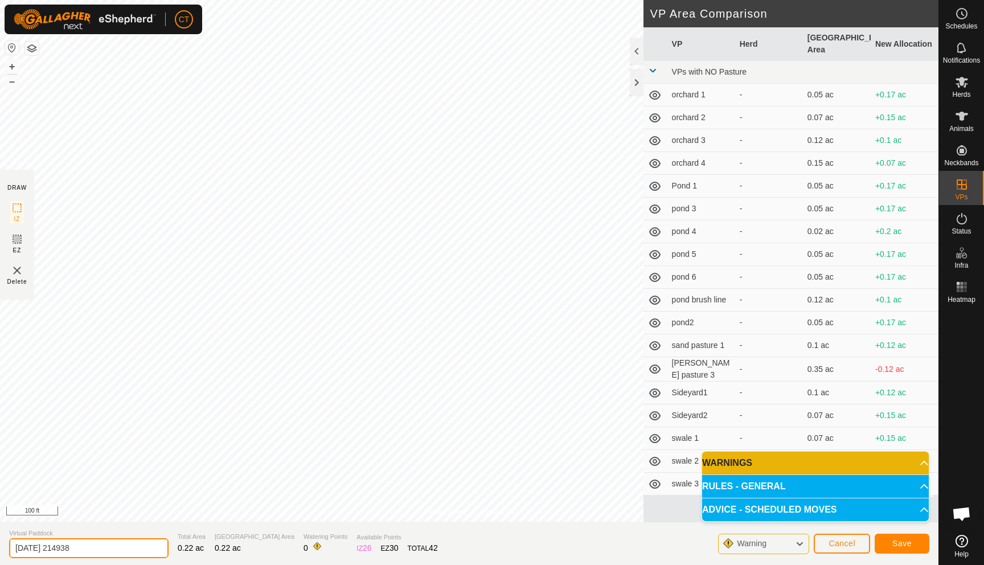
drag, startPoint x: 92, startPoint y: 547, endPoint x: 2, endPoint y: 545, distance: 90.5
click at [2, 545] on section "Virtual Paddock [DATE] 214938 Total Area 0.22 ac Grazing Area 0.22 ac Watering …" at bounding box center [469, 542] width 938 height 43
type input "sand pasture 2"
click at [889, 545] on button "Save" at bounding box center [901, 543] width 55 height 20
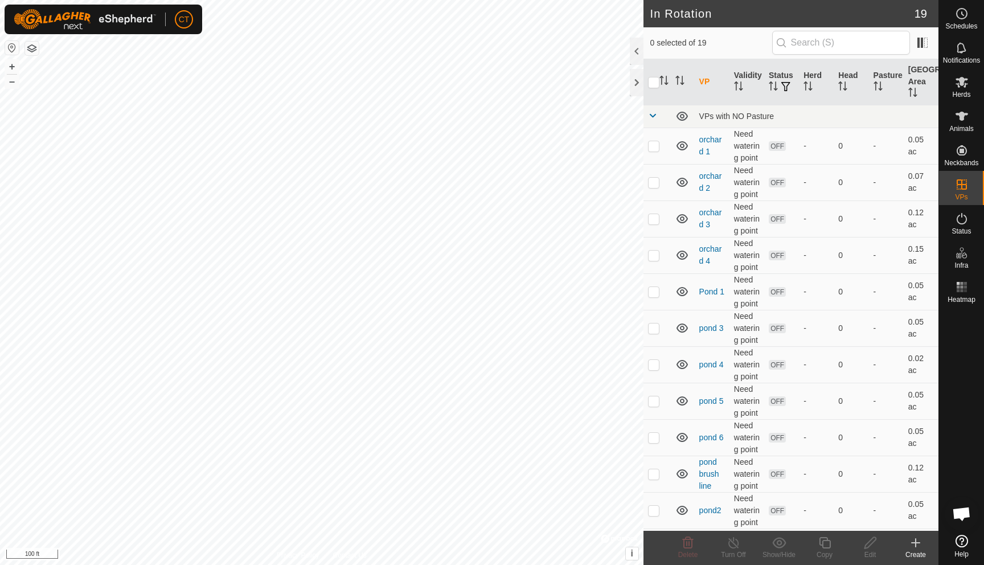
click at [912, 548] on icon at bounding box center [916, 543] width 14 height 14
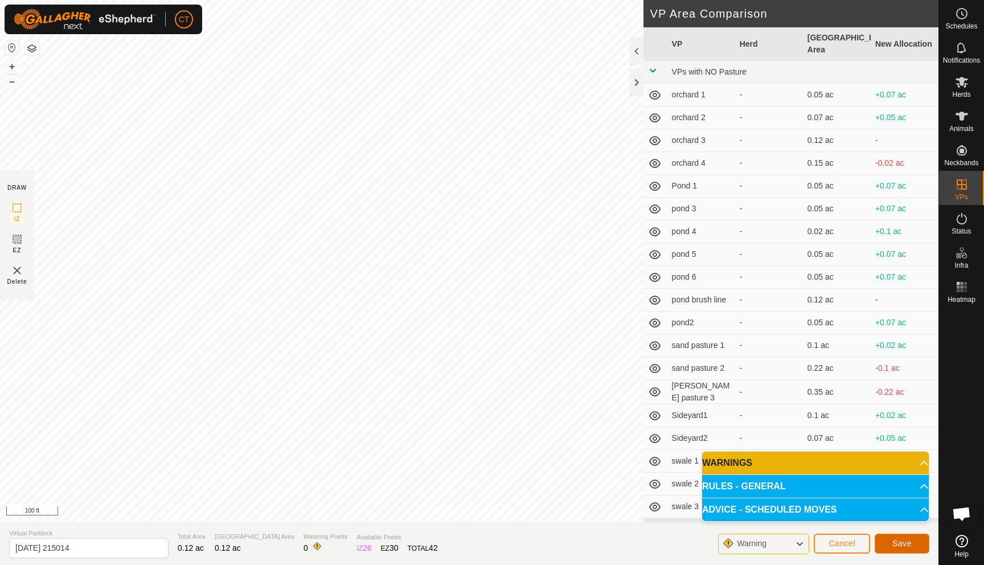
click at [913, 549] on button "Save" at bounding box center [901, 543] width 55 height 20
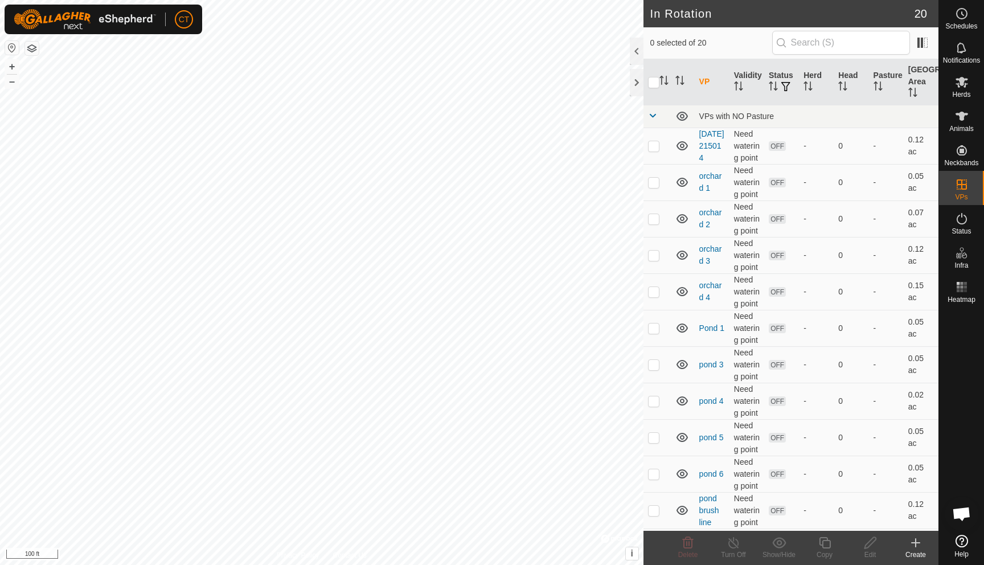
click at [918, 548] on icon at bounding box center [916, 543] width 14 height 14
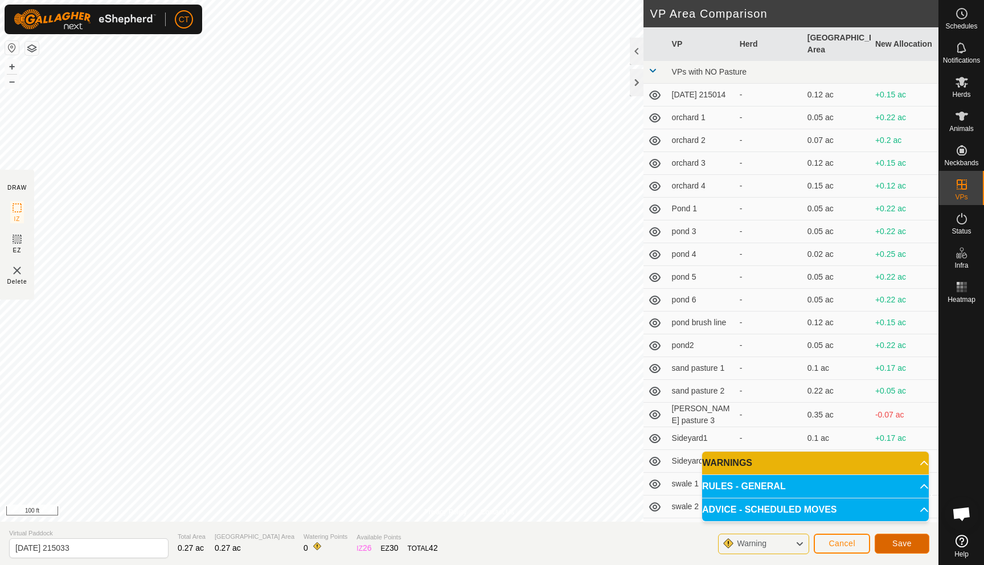
click at [899, 543] on span "Save" at bounding box center [901, 543] width 19 height 9
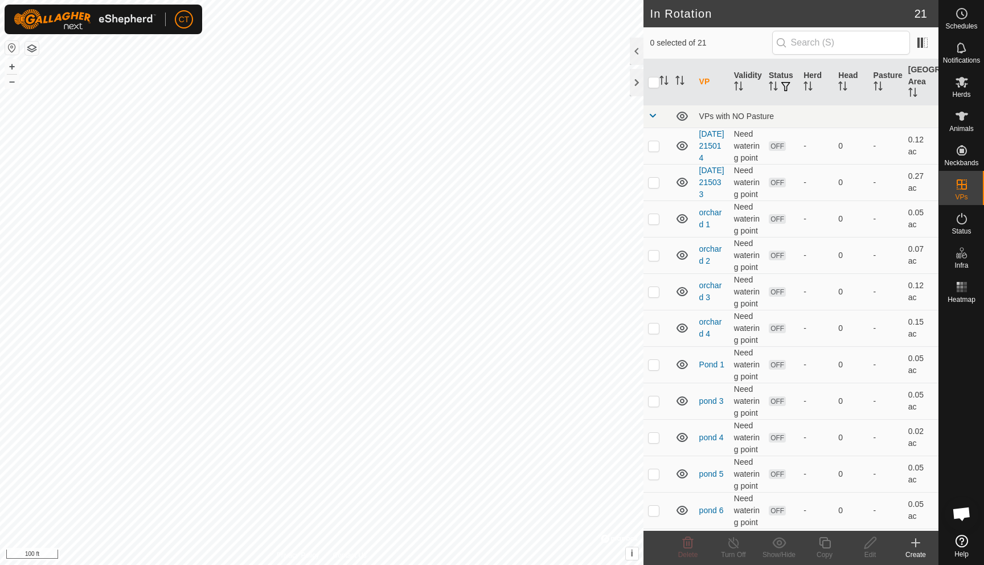
click at [914, 541] on icon at bounding box center [916, 543] width 14 height 14
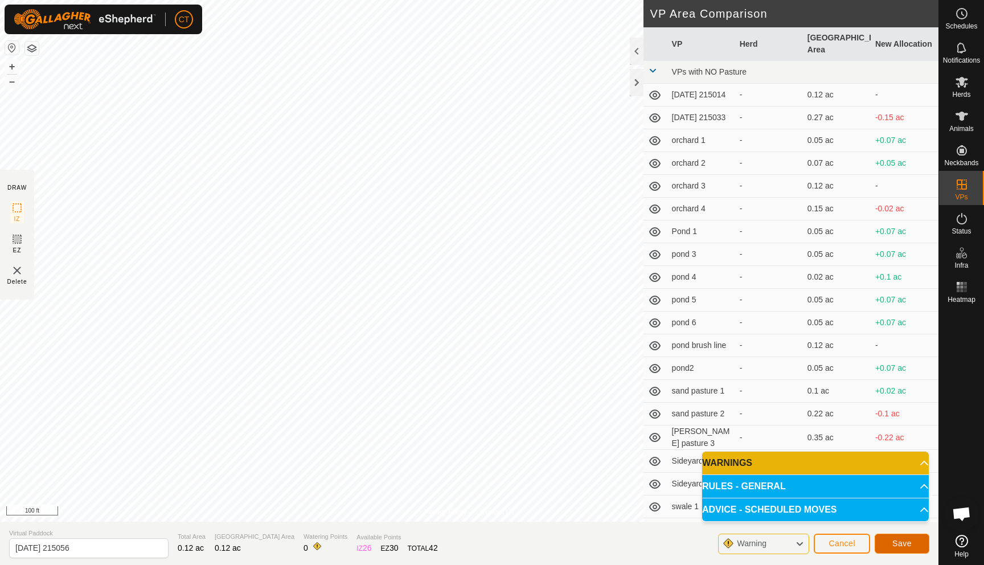
click at [905, 545] on span "Save" at bounding box center [901, 543] width 19 height 9
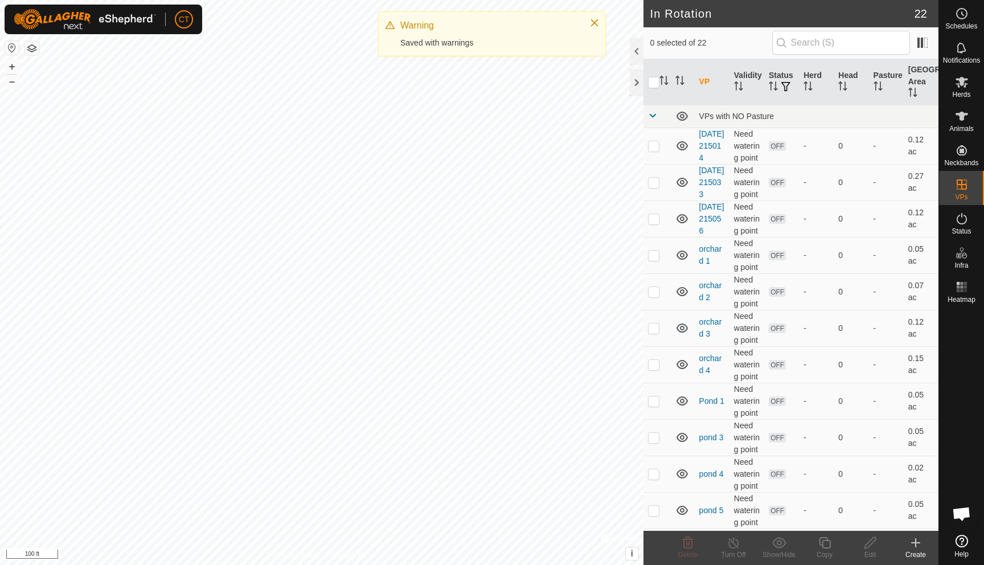
click at [911, 550] on div "Create" at bounding box center [916, 554] width 46 height 10
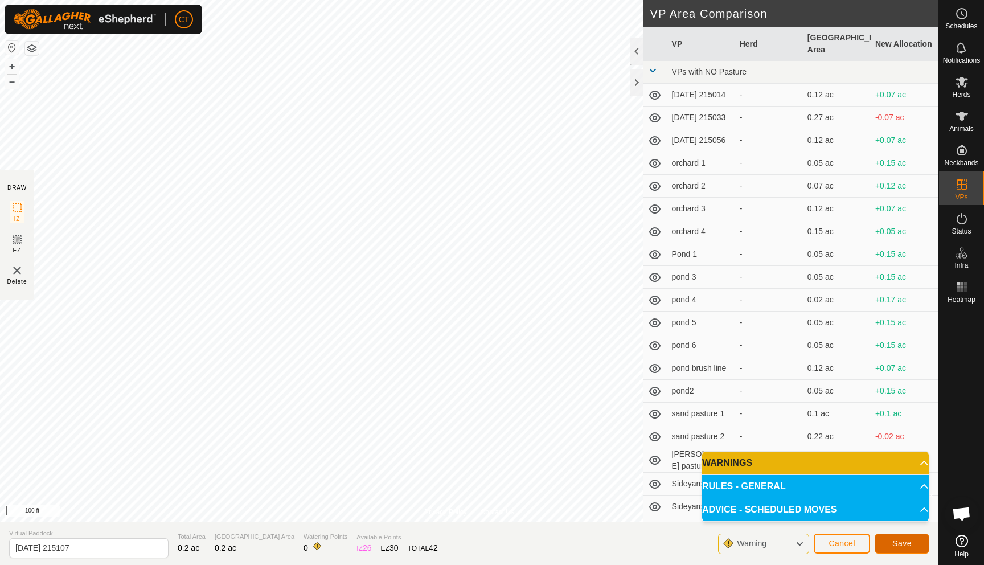
click at [899, 543] on span "Save" at bounding box center [901, 543] width 19 height 9
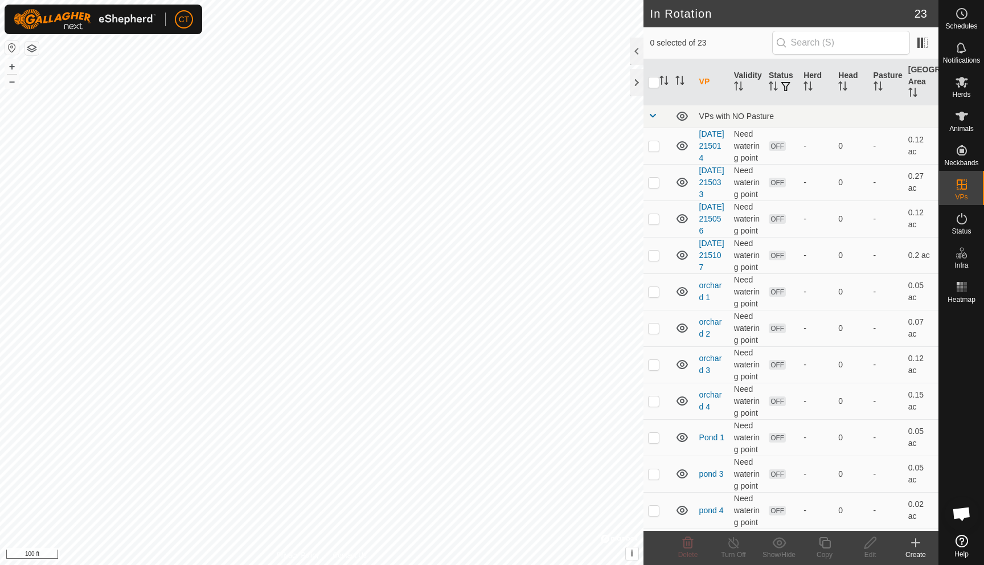
click at [917, 552] on div "Create" at bounding box center [916, 554] width 46 height 10
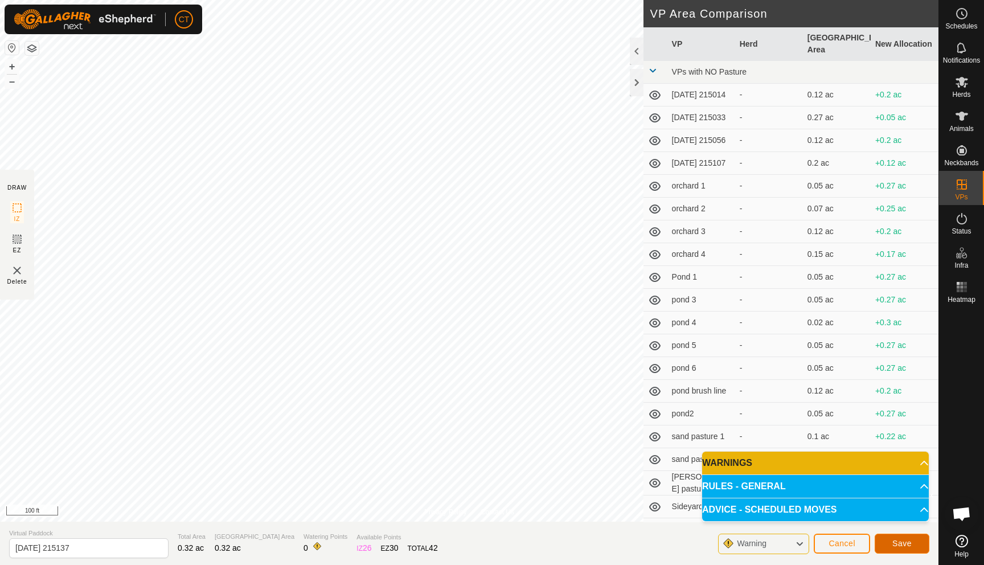
click at [902, 541] on span "Save" at bounding box center [901, 543] width 19 height 9
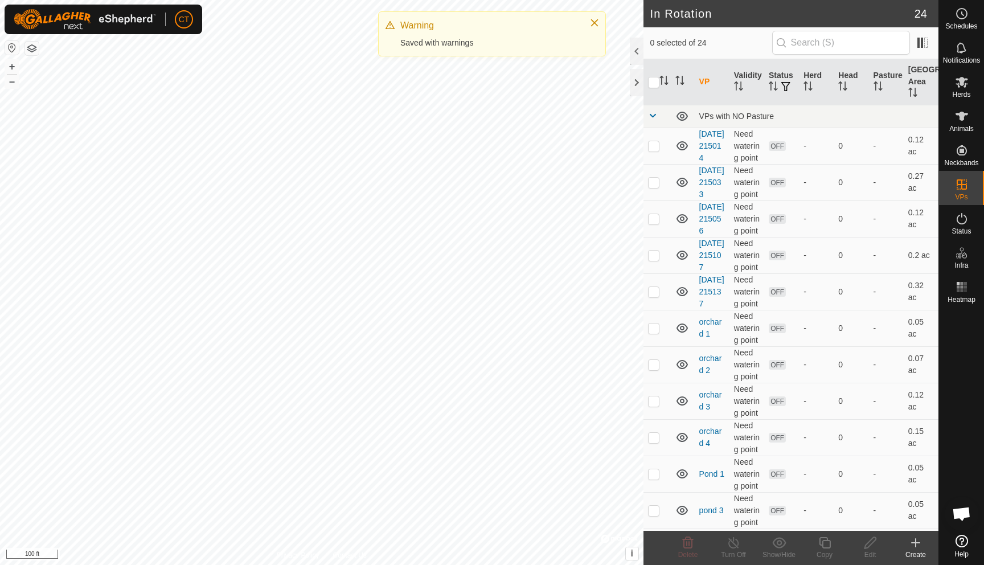
click at [910, 544] on icon at bounding box center [916, 543] width 14 height 14
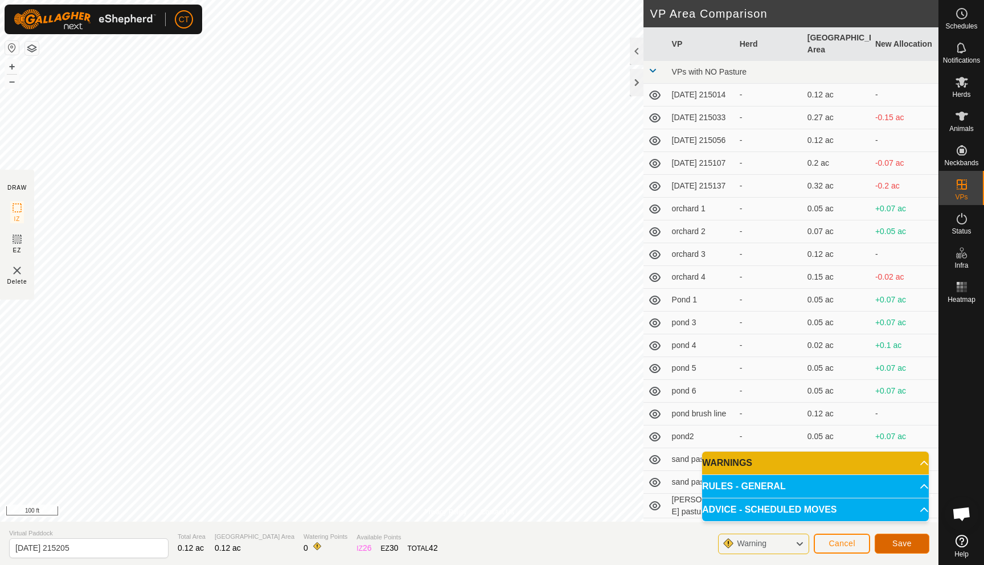
click at [905, 543] on span "Save" at bounding box center [901, 543] width 19 height 9
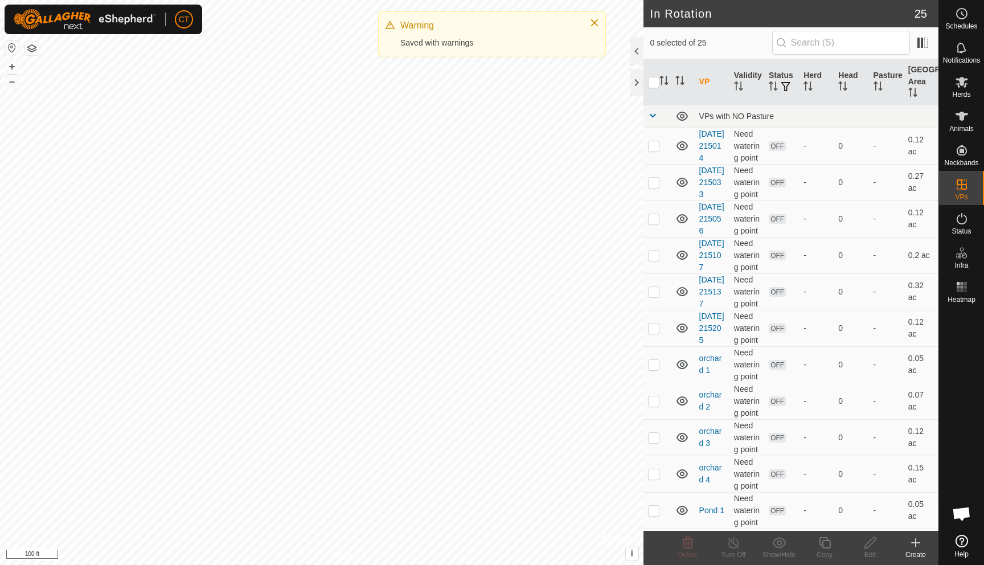
click at [915, 544] on icon at bounding box center [915, 543] width 0 height 8
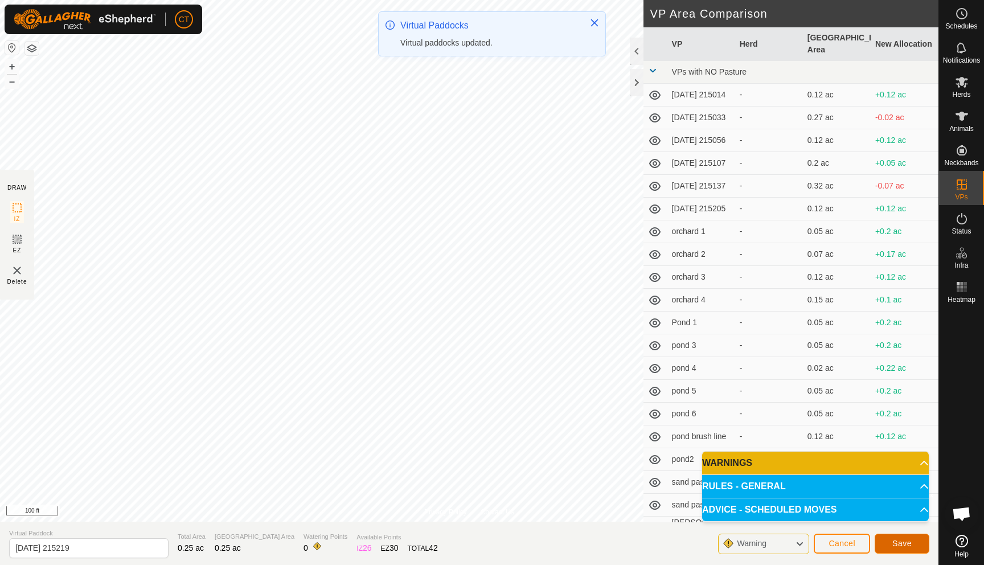
click at [889, 546] on button "Save" at bounding box center [901, 543] width 55 height 20
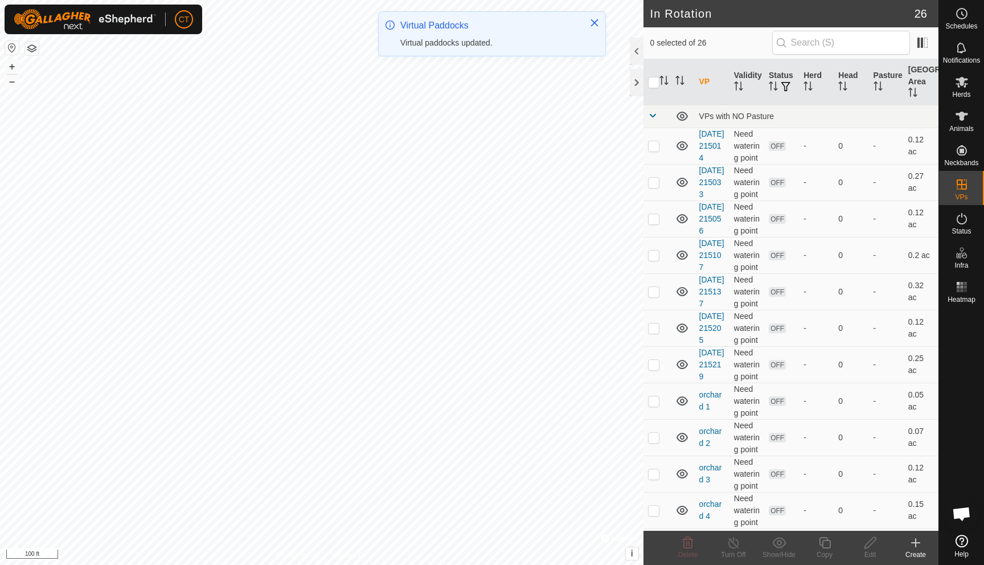
click at [915, 543] on icon at bounding box center [915, 543] width 8 height 0
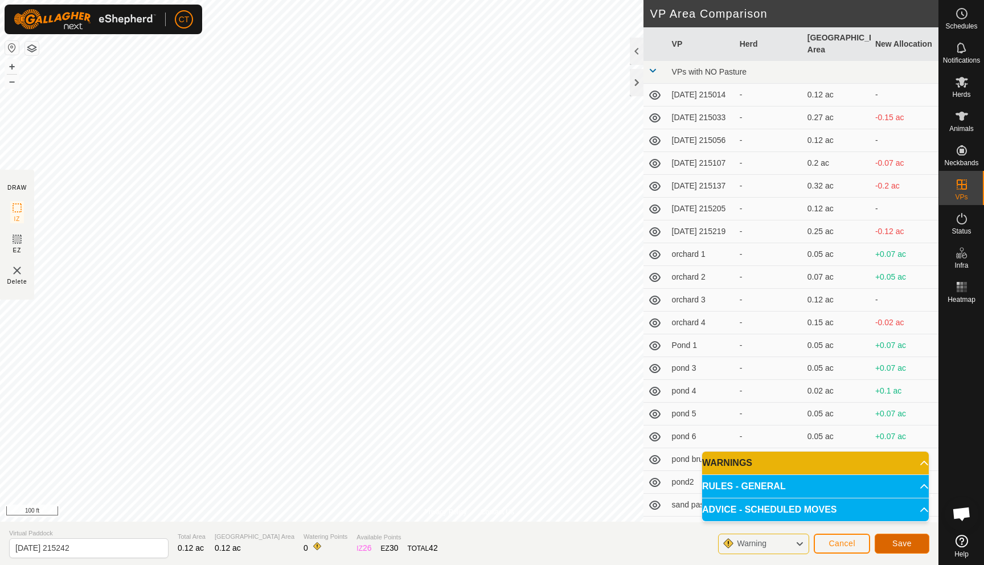
click at [905, 547] on span "Save" at bounding box center [901, 543] width 19 height 9
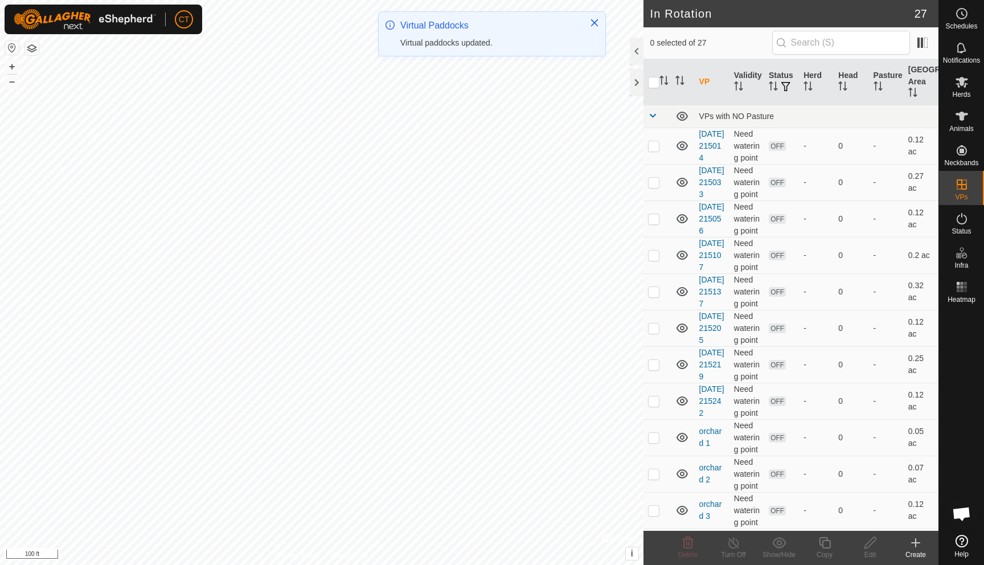
click at [915, 543] on icon at bounding box center [915, 543] width 8 height 0
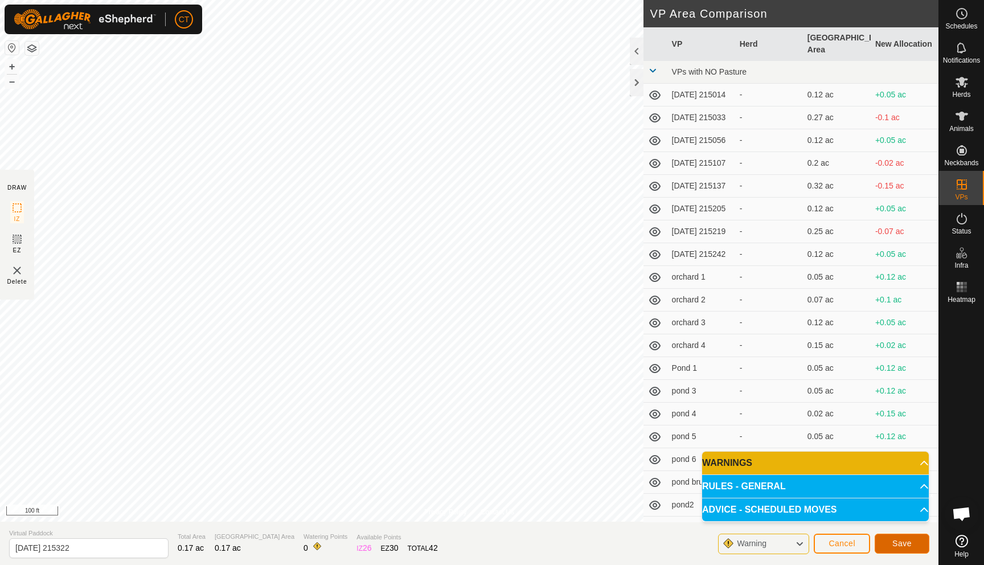
click at [887, 547] on button "Save" at bounding box center [901, 543] width 55 height 20
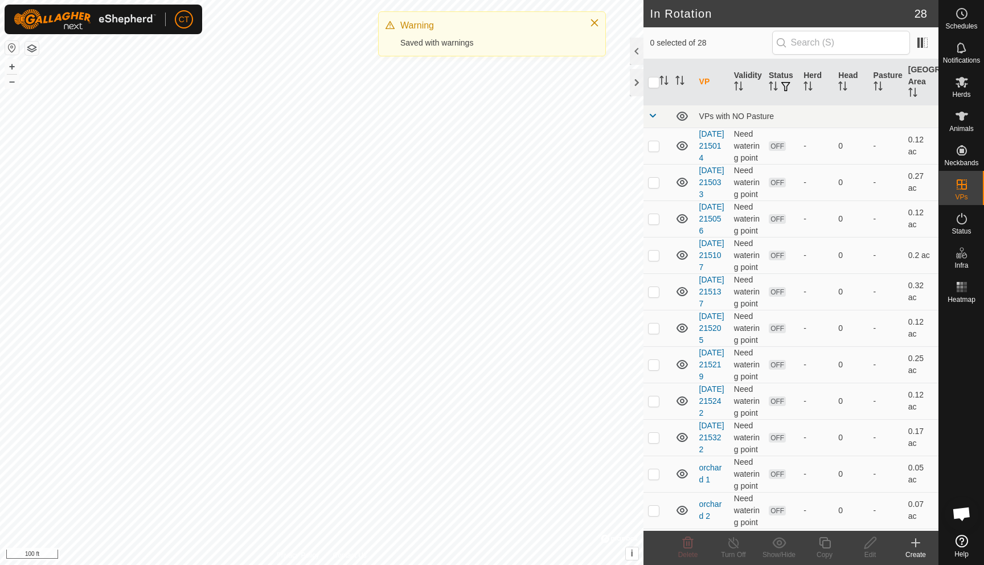
click at [911, 545] on icon at bounding box center [916, 543] width 14 height 14
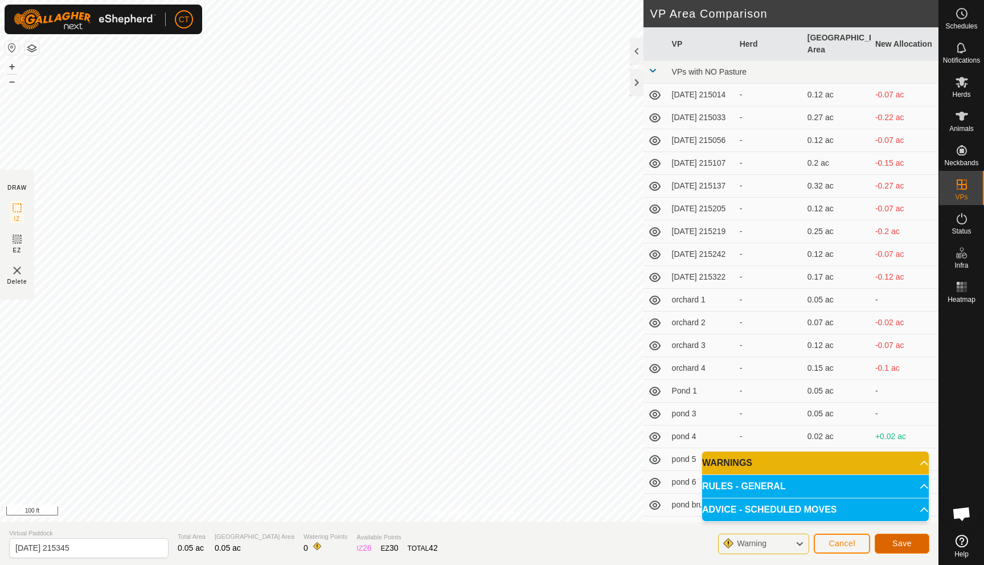
click at [888, 540] on button "Save" at bounding box center [901, 543] width 55 height 20
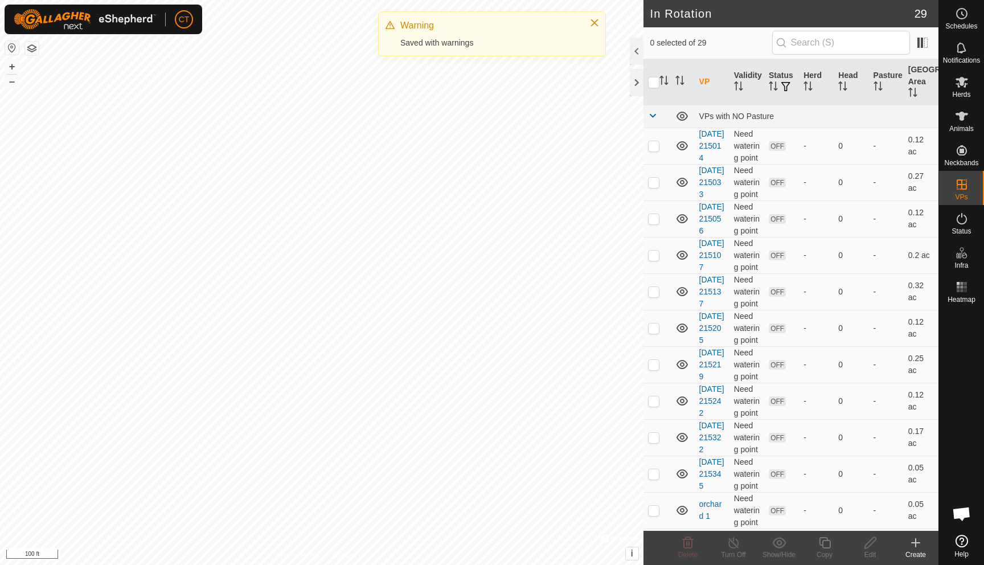
click at [914, 546] on icon at bounding box center [916, 543] width 14 height 14
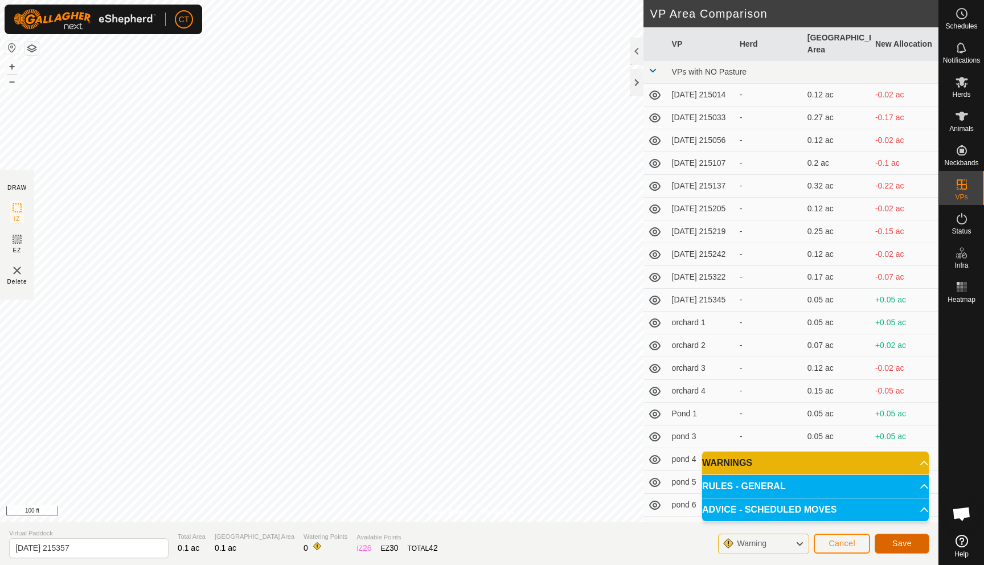
click at [903, 541] on span "Save" at bounding box center [901, 543] width 19 height 9
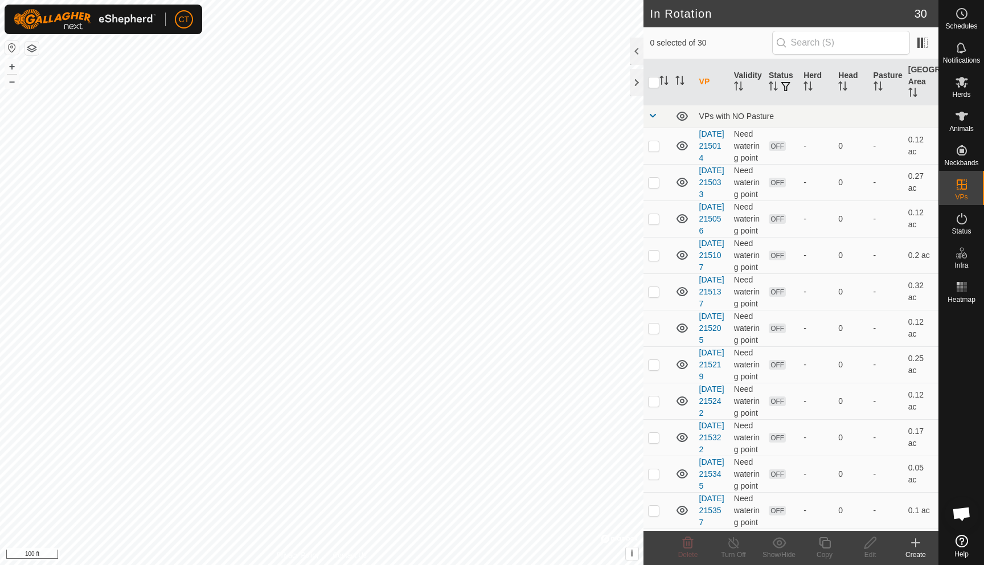
click at [918, 544] on icon at bounding box center [916, 543] width 14 height 14
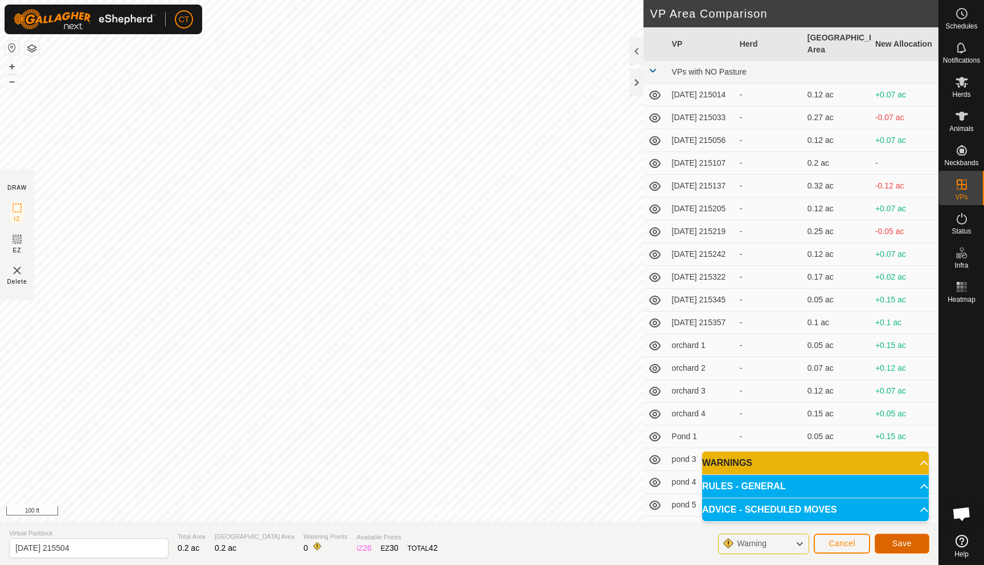
click at [899, 539] on span "Save" at bounding box center [901, 543] width 19 height 9
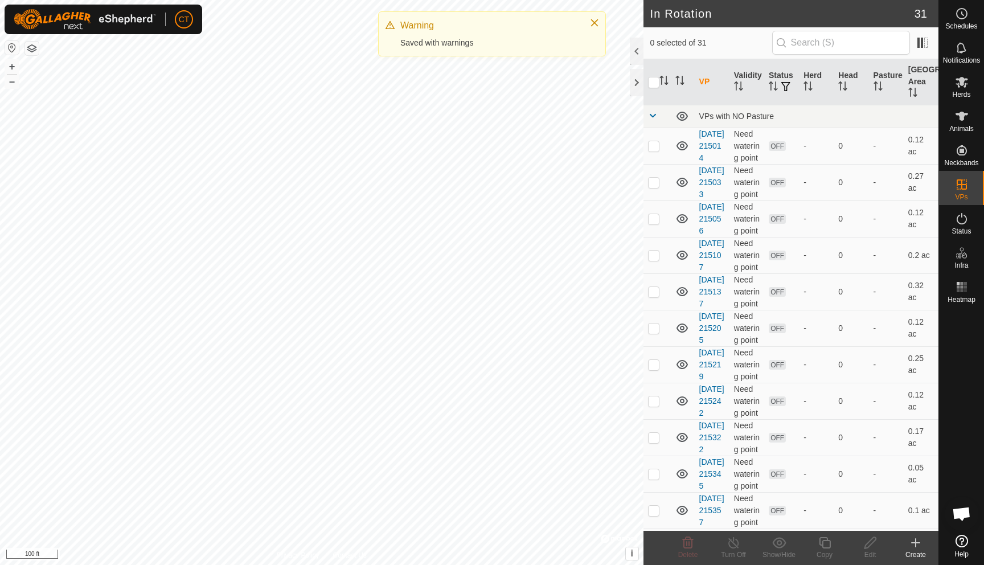
click at [917, 549] on div "Create" at bounding box center [916, 554] width 46 height 10
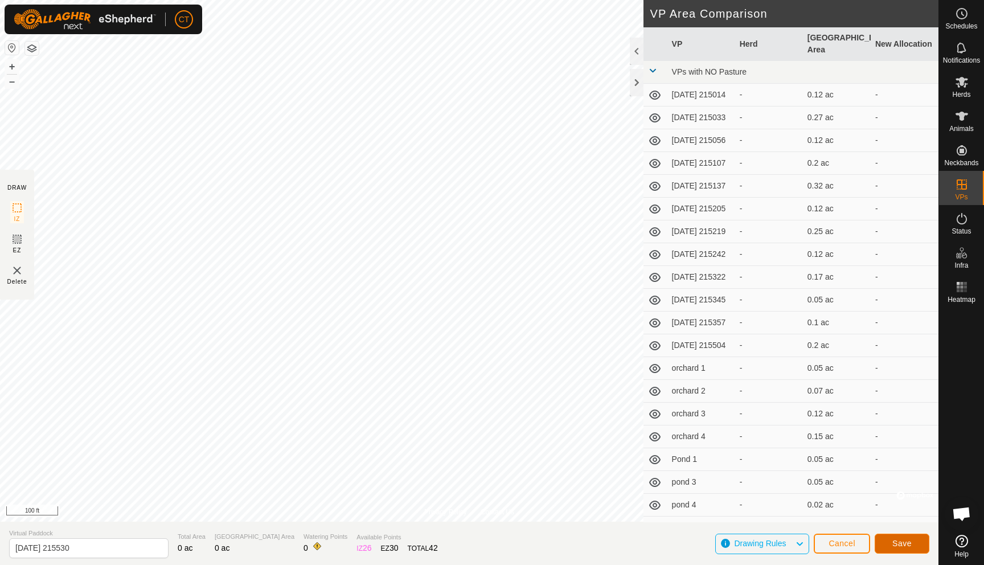
click at [898, 540] on span "Save" at bounding box center [901, 543] width 19 height 9
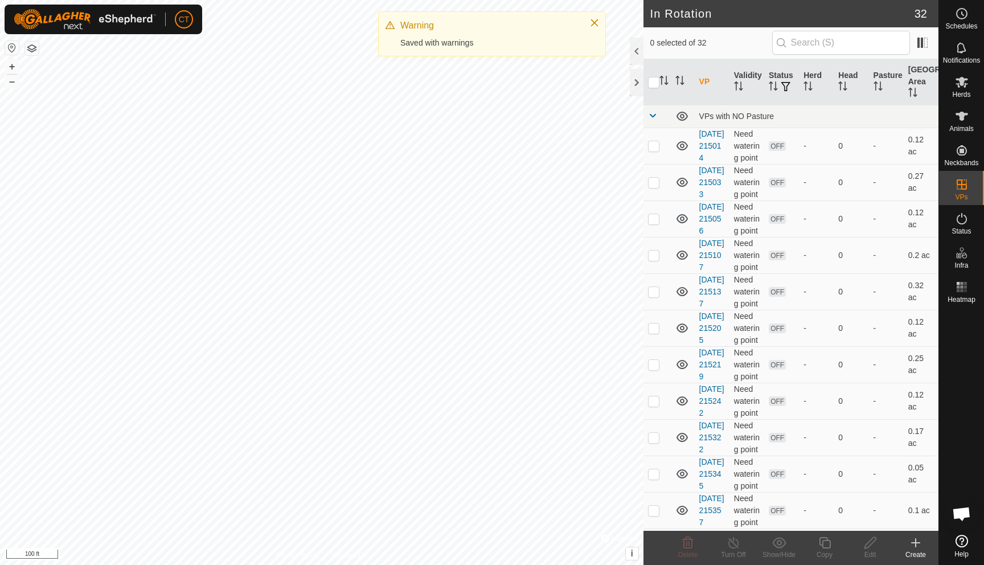
click at [918, 543] on icon at bounding box center [915, 543] width 8 height 0
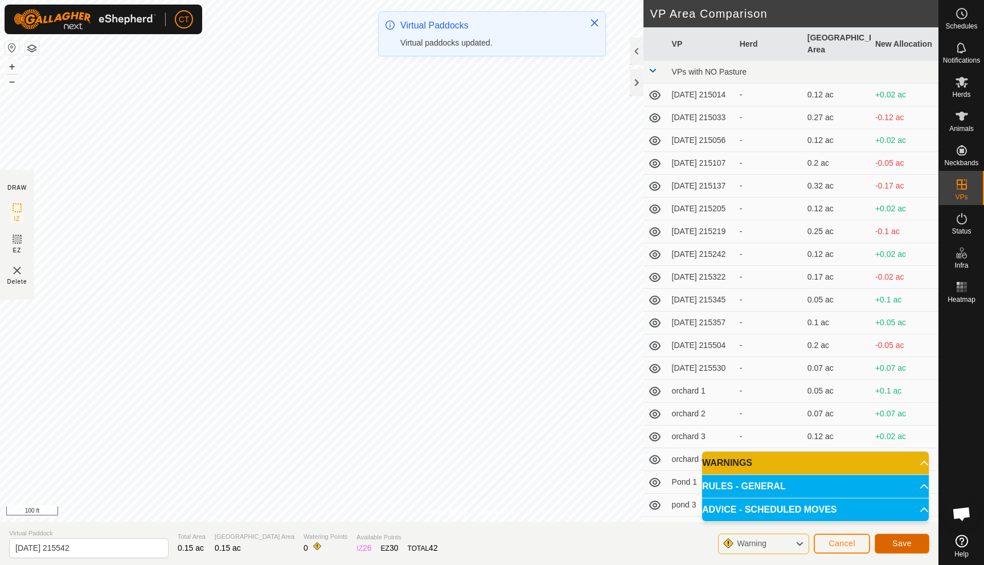
click at [903, 542] on span "Save" at bounding box center [901, 543] width 19 height 9
